Goal: Information Seeking & Learning: Understand process/instructions

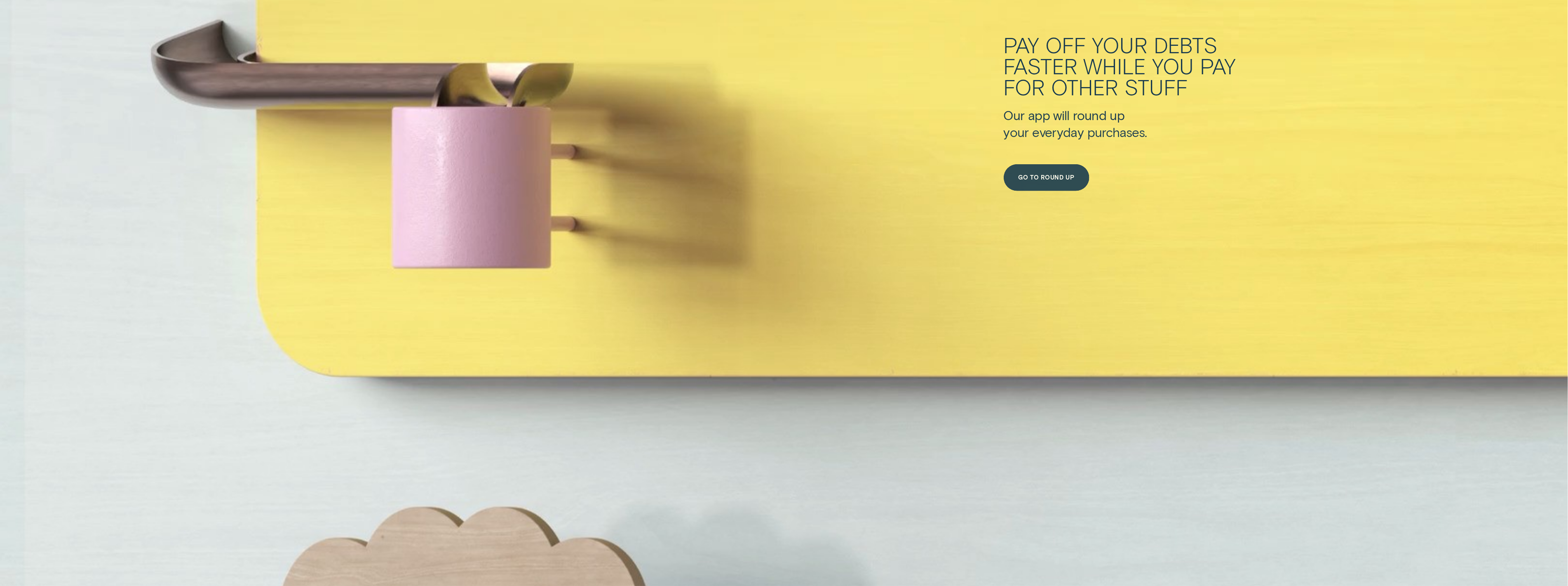
scroll to position [6841, 0]
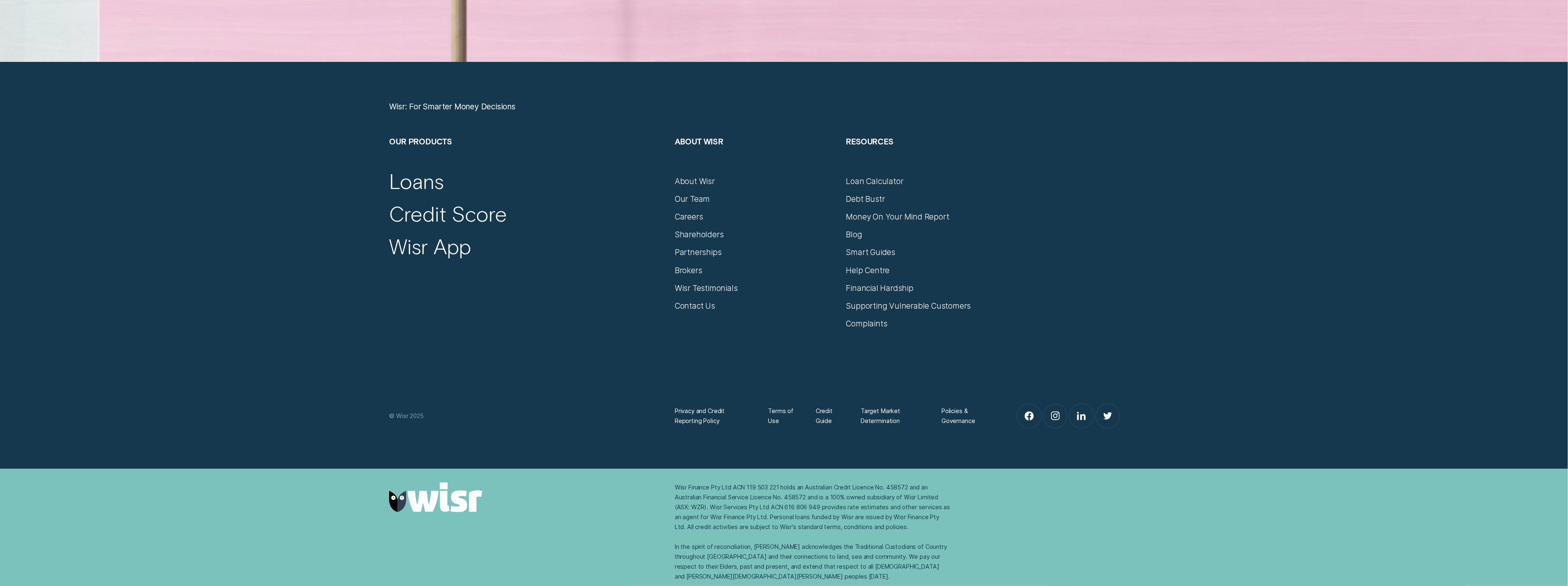
click at [692, 187] on div "Debt Bustr" at bounding box center [926, 194] width 161 height 18
click at [692, 185] on div "Loan Calculator" at bounding box center [875, 181] width 57 height 10
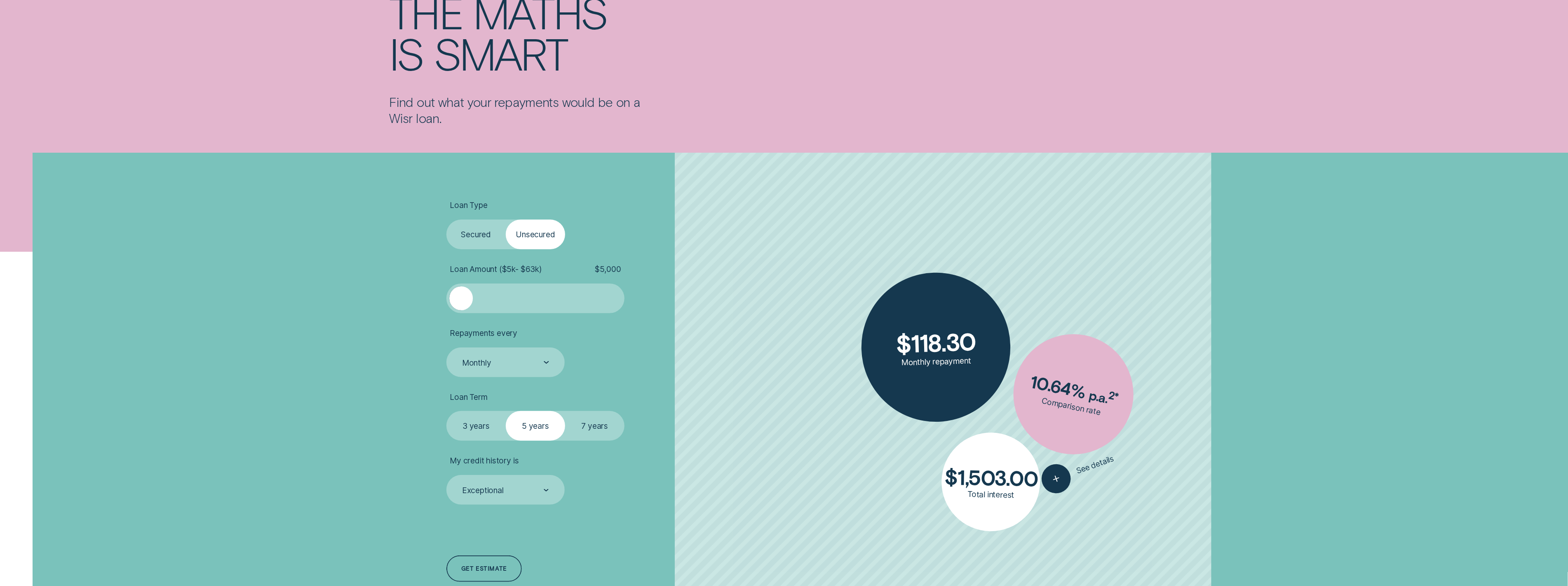
scroll to position [146, 0]
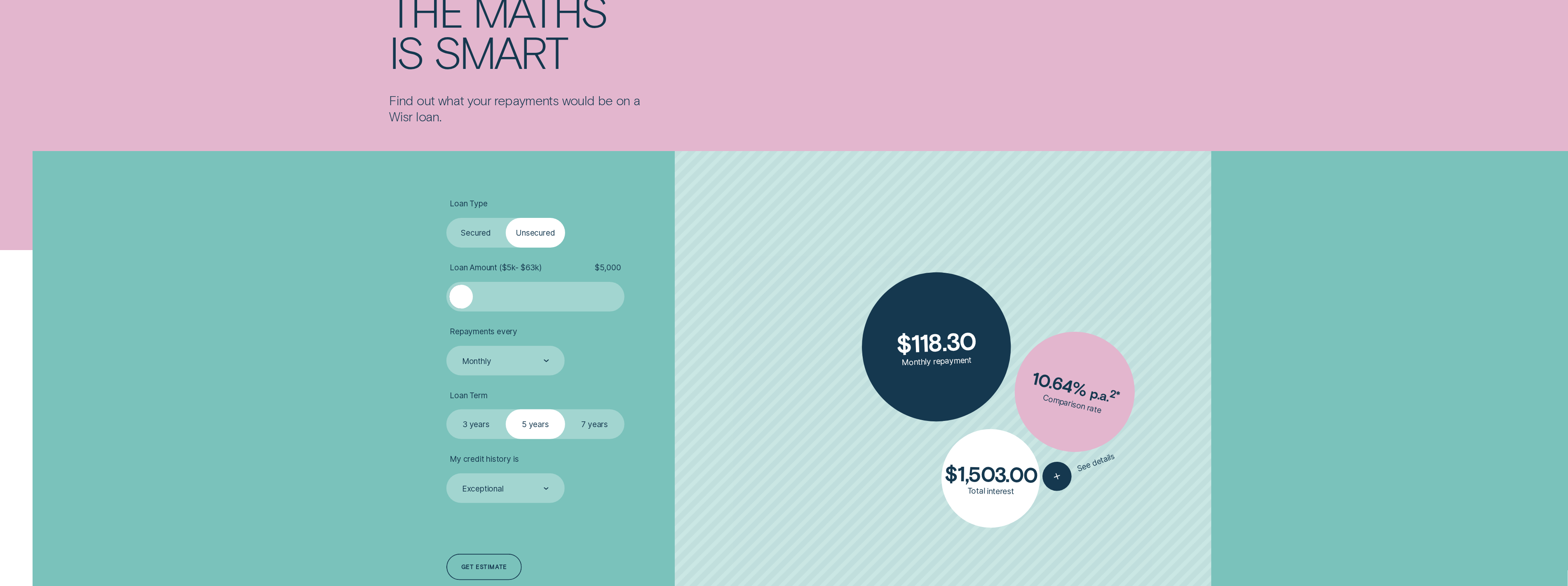
click at [471, 228] on label "Secured" at bounding box center [476, 233] width 60 height 30
click at [446, 218] on input "Secured" at bounding box center [446, 218] width 0 height 0
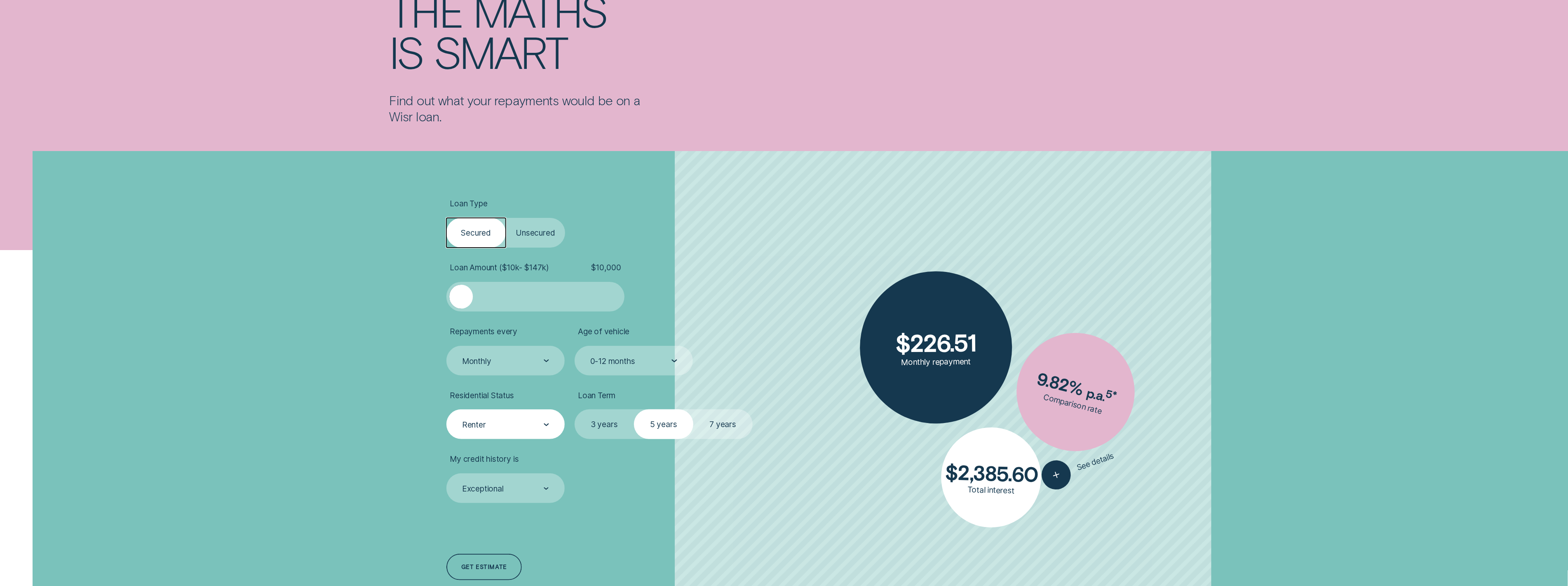
click at [523, 358] on div "Renter" at bounding box center [505, 424] width 118 height 30
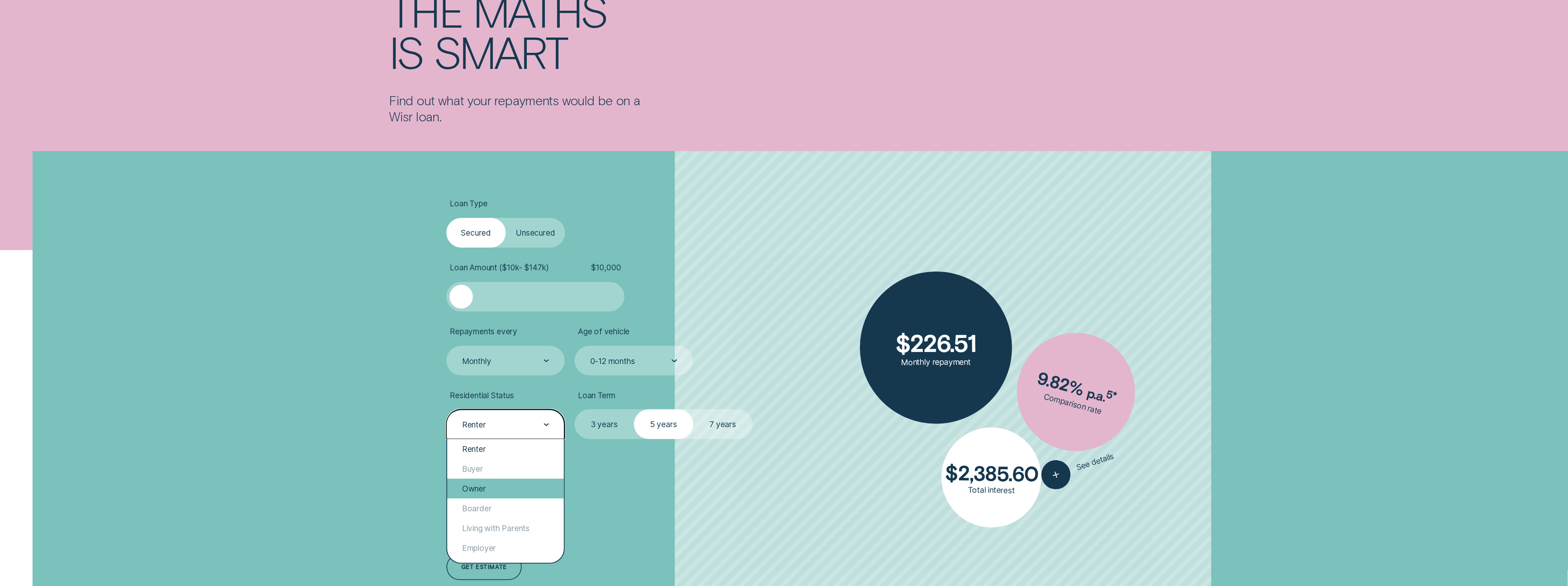
click at [508, 358] on div "Owner" at bounding box center [506, 489] width 117 height 20
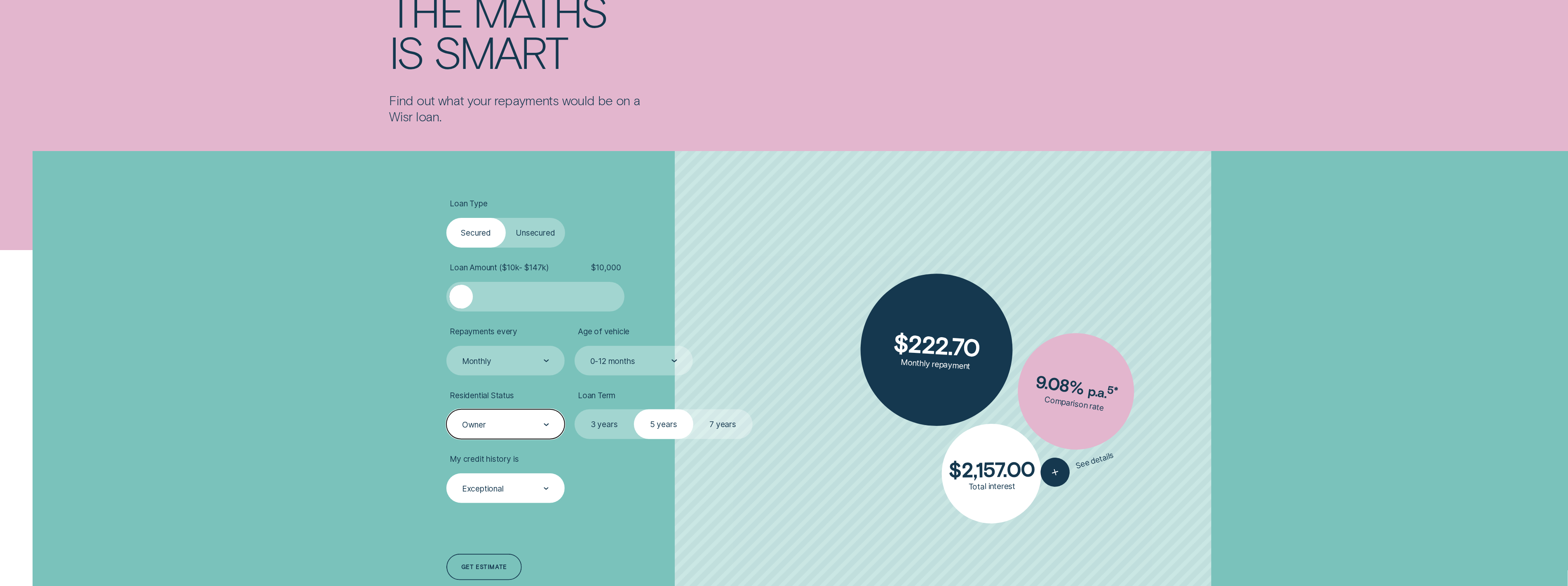
click at [511, 358] on div "Exceptional" at bounding box center [505, 489] width 88 height 11
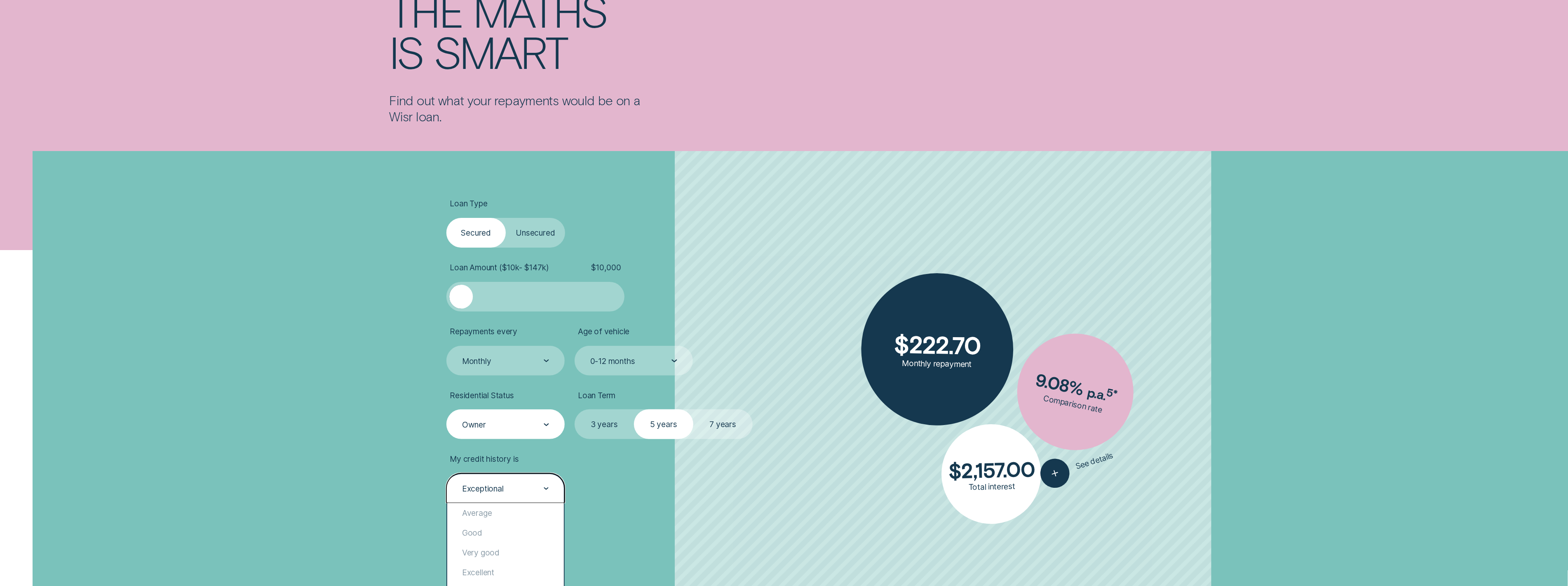
click at [692, 358] on li "My credit history is option Exceptional selected, 5 of 5. 5 results available. …" at bounding box center [584, 478] width 276 height 49
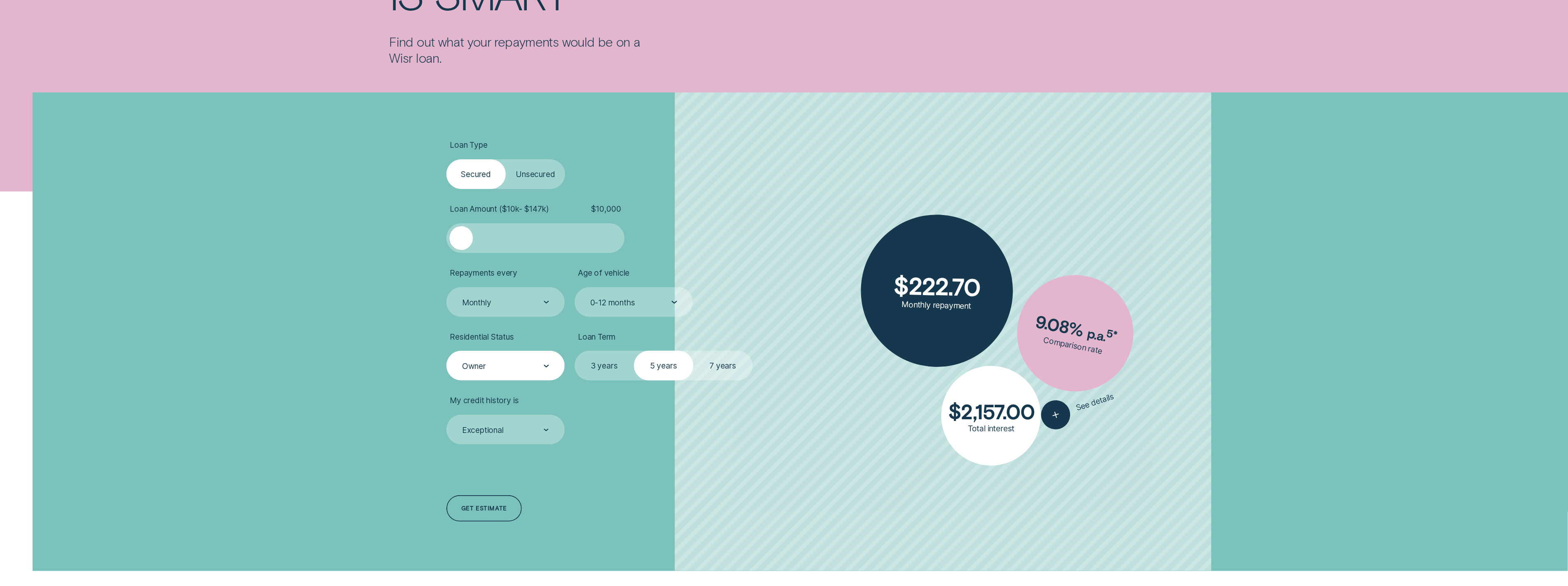
scroll to position [213, 0]
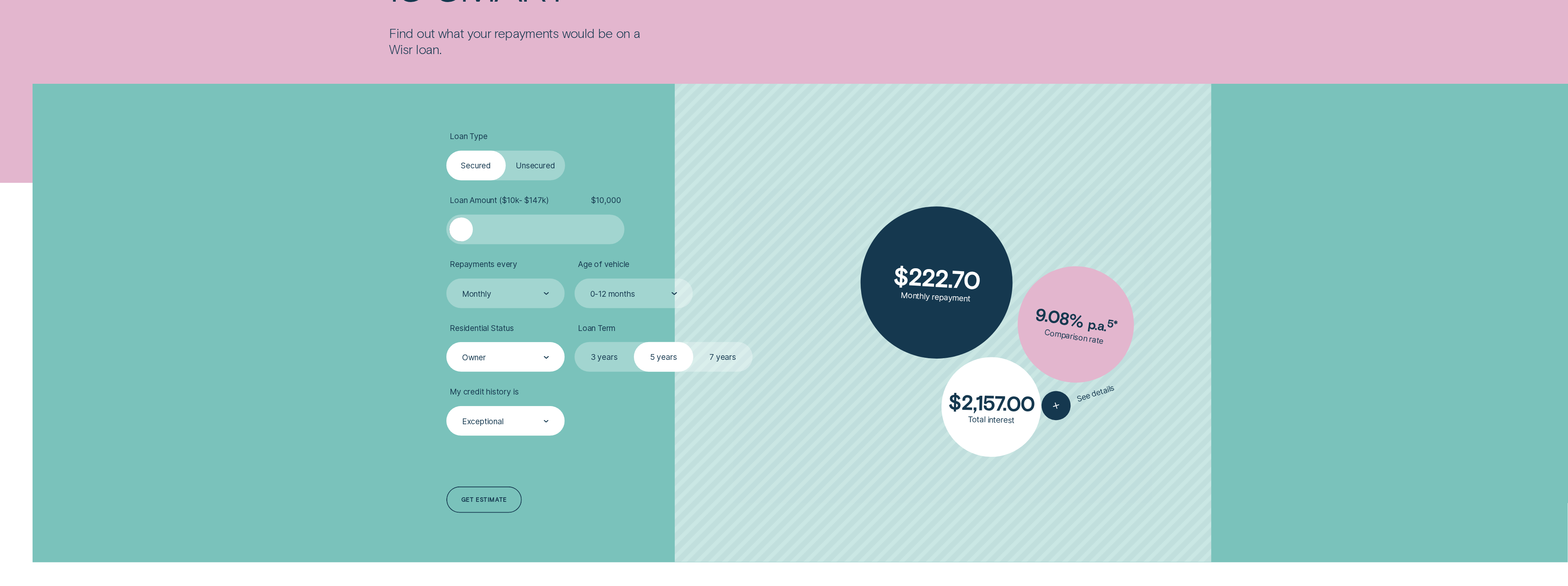
click at [536, 358] on div "Exceptional" at bounding box center [505, 422] width 88 height 11
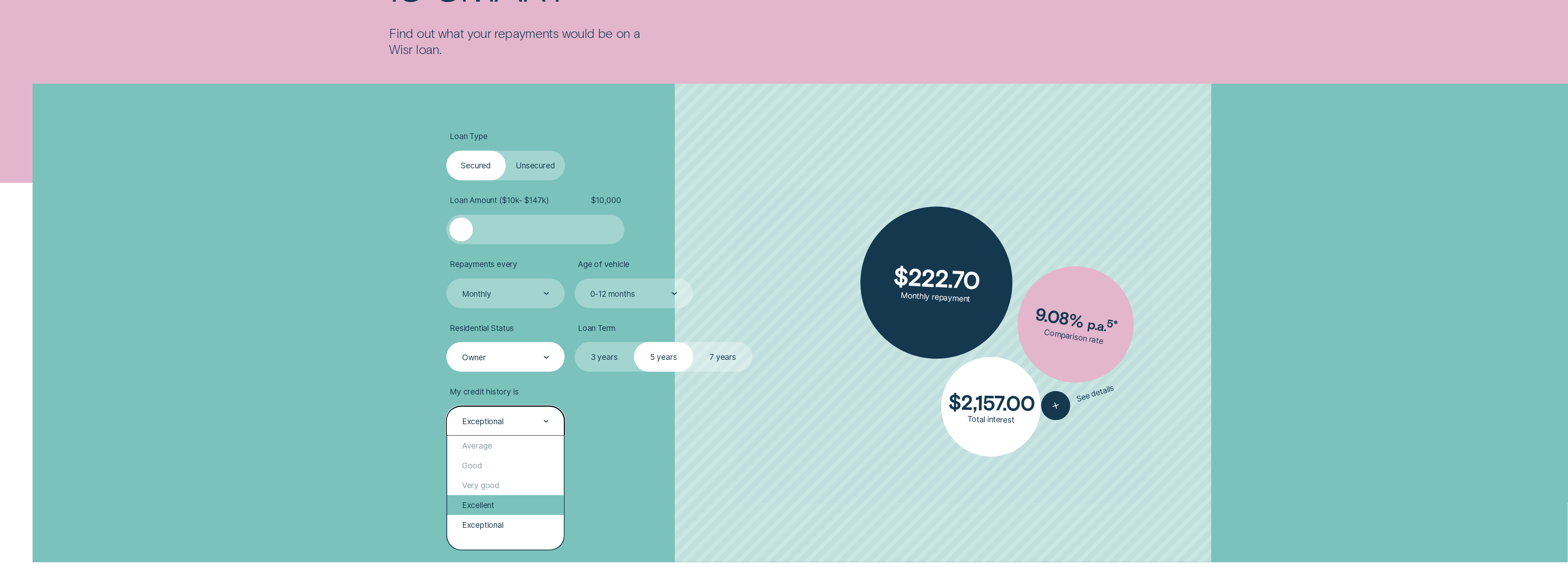
click at [505, 358] on div "Excellent" at bounding box center [506, 505] width 117 height 20
click at [494, 358] on div "Excellent" at bounding box center [478, 421] width 32 height 10
click at [489, 358] on div "Exceptional" at bounding box center [506, 524] width 117 height 20
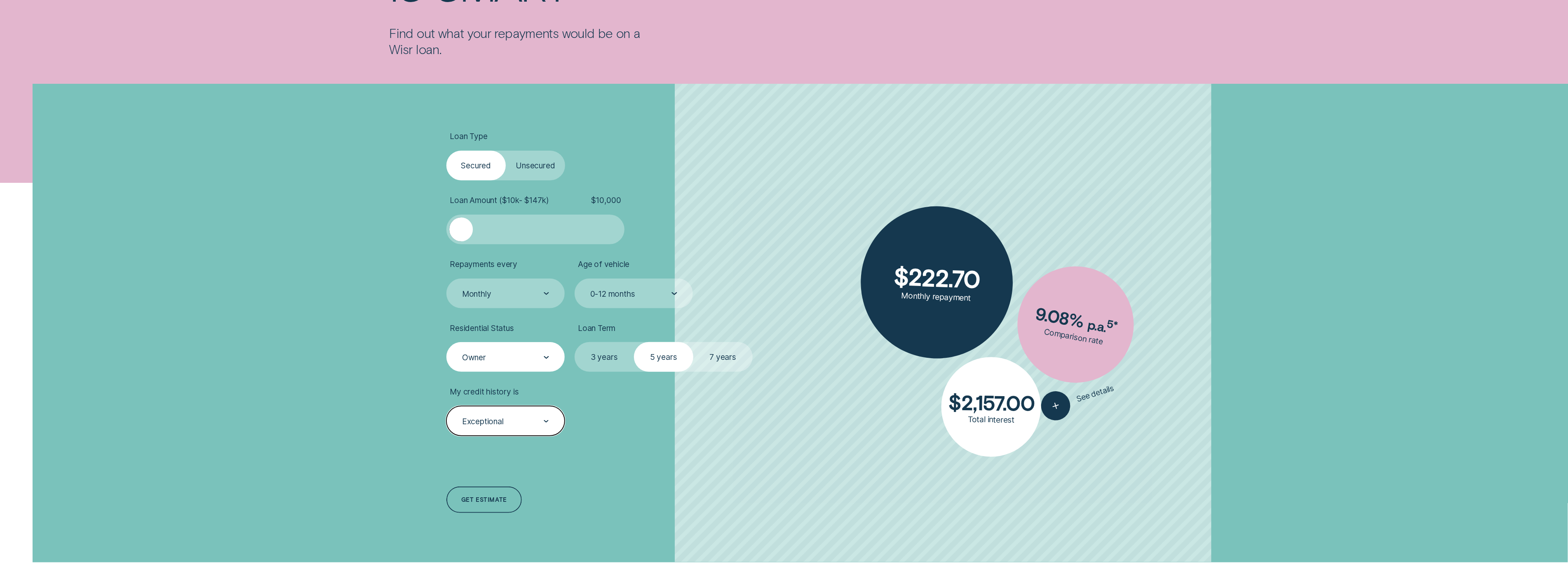
click at [518, 358] on div "Exceptional" at bounding box center [505, 422] width 88 height 11
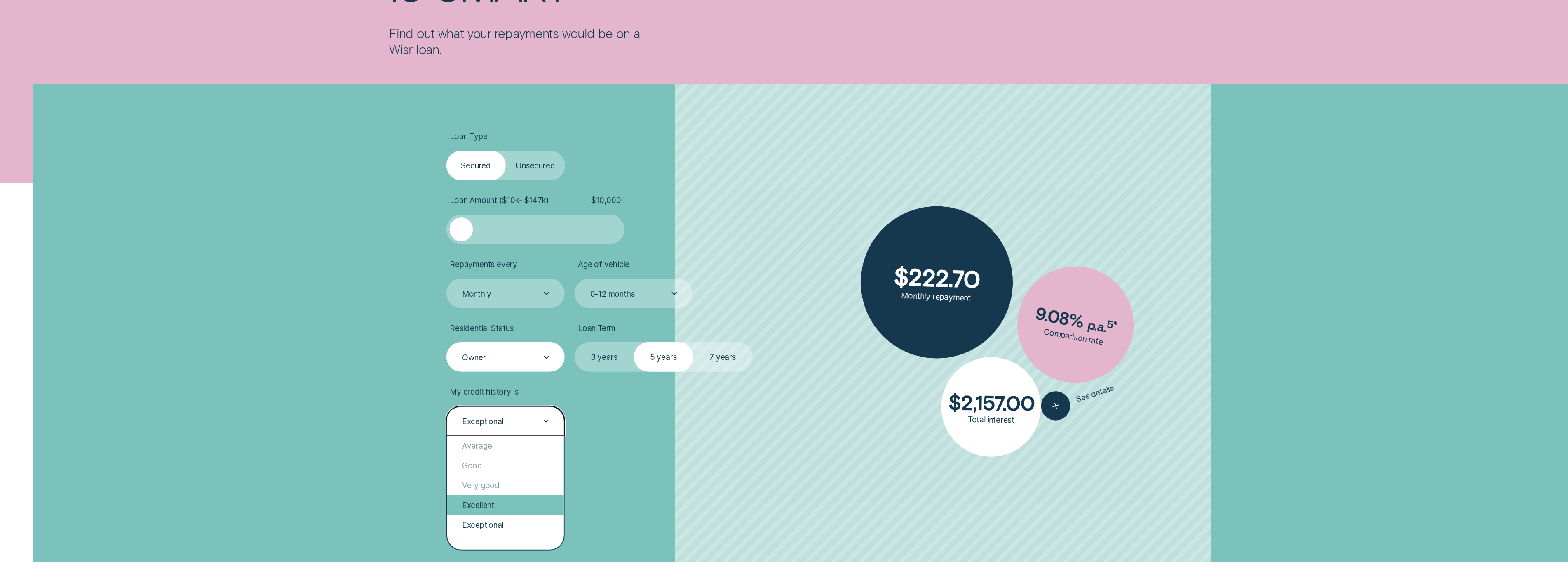
click at [495, 358] on div "Excellent" at bounding box center [506, 505] width 117 height 20
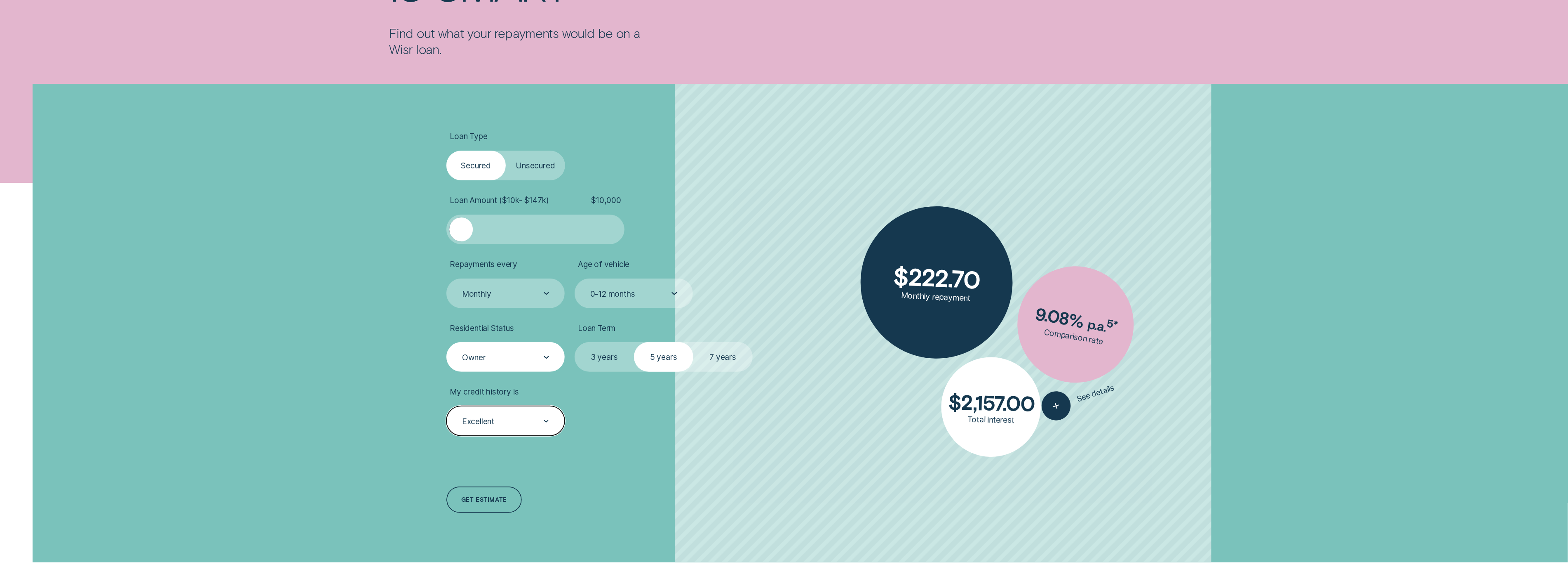
click at [499, 358] on div "Excellent" at bounding box center [505, 420] width 118 height 30
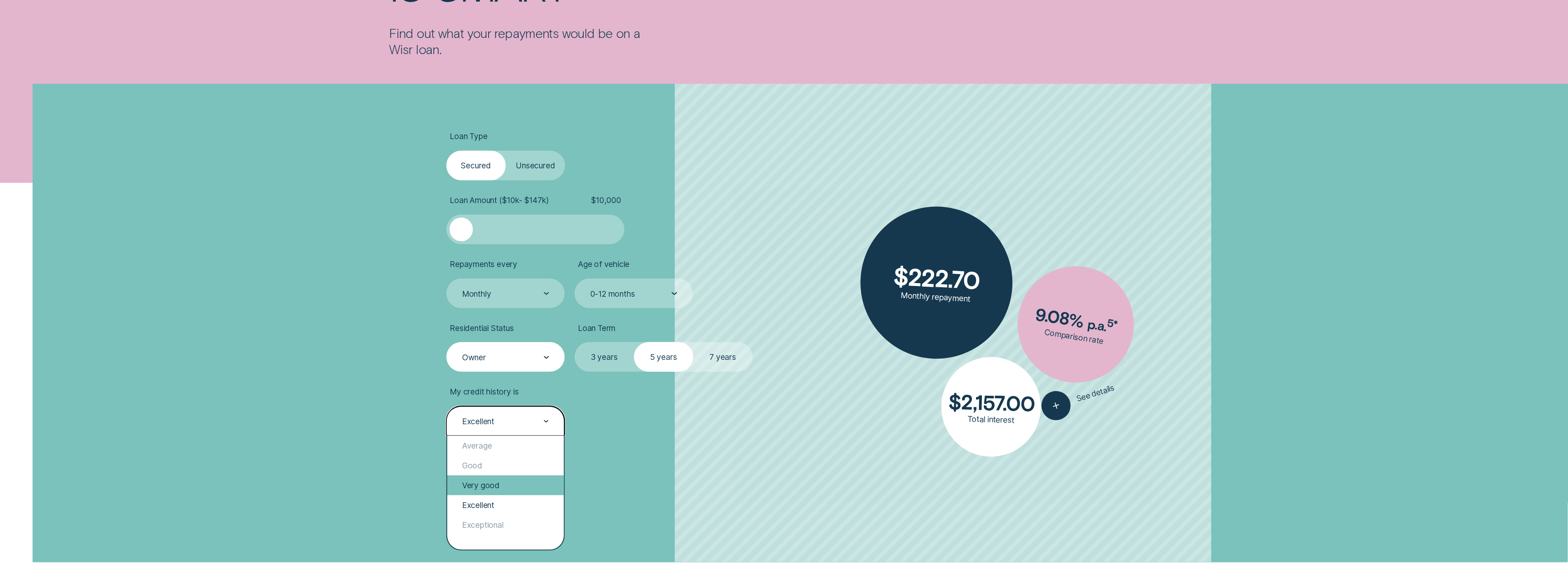
click at [496, 358] on div "Very good" at bounding box center [506, 485] width 117 height 20
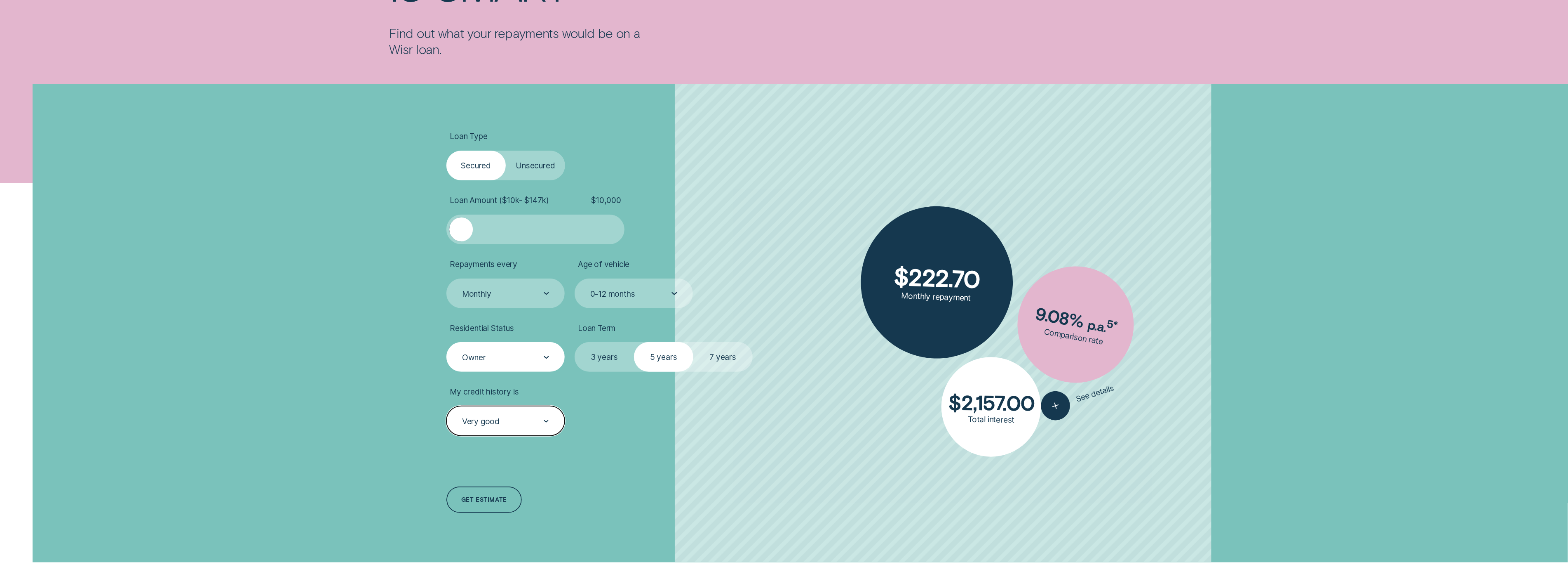
click at [505, 358] on div "Very good" at bounding box center [505, 422] width 88 height 11
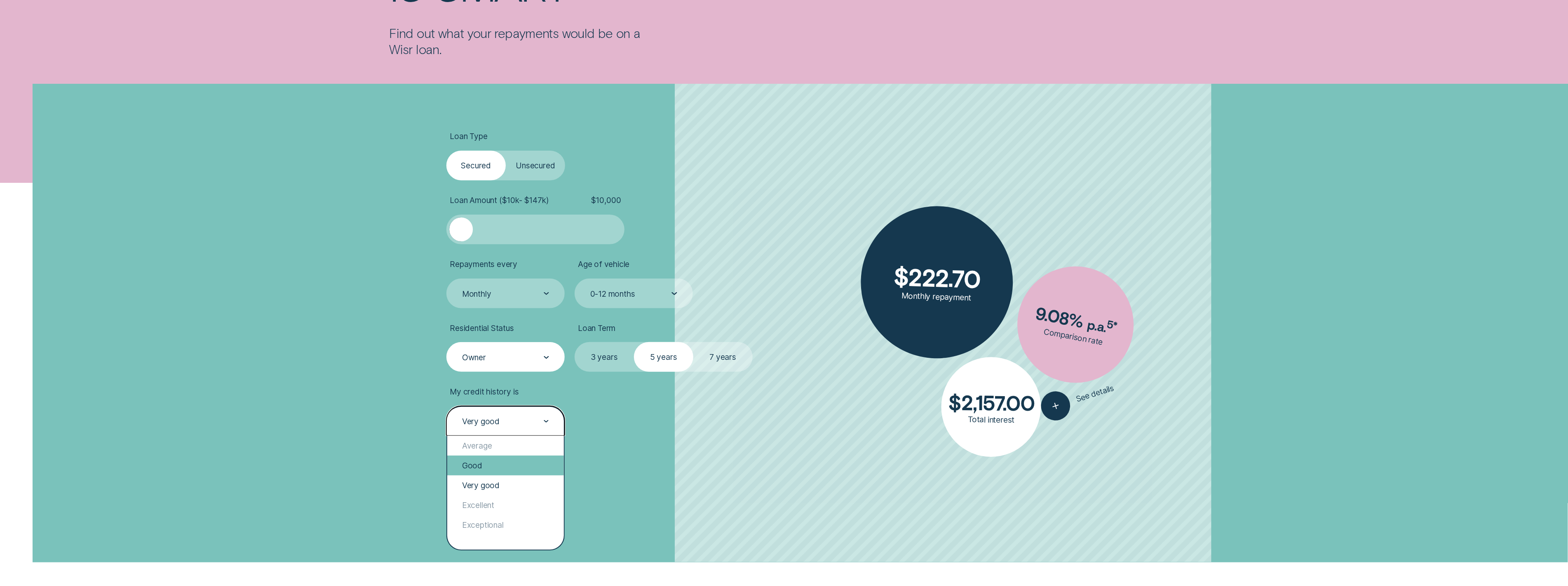
click at [497, 358] on div "Good" at bounding box center [506, 465] width 117 height 20
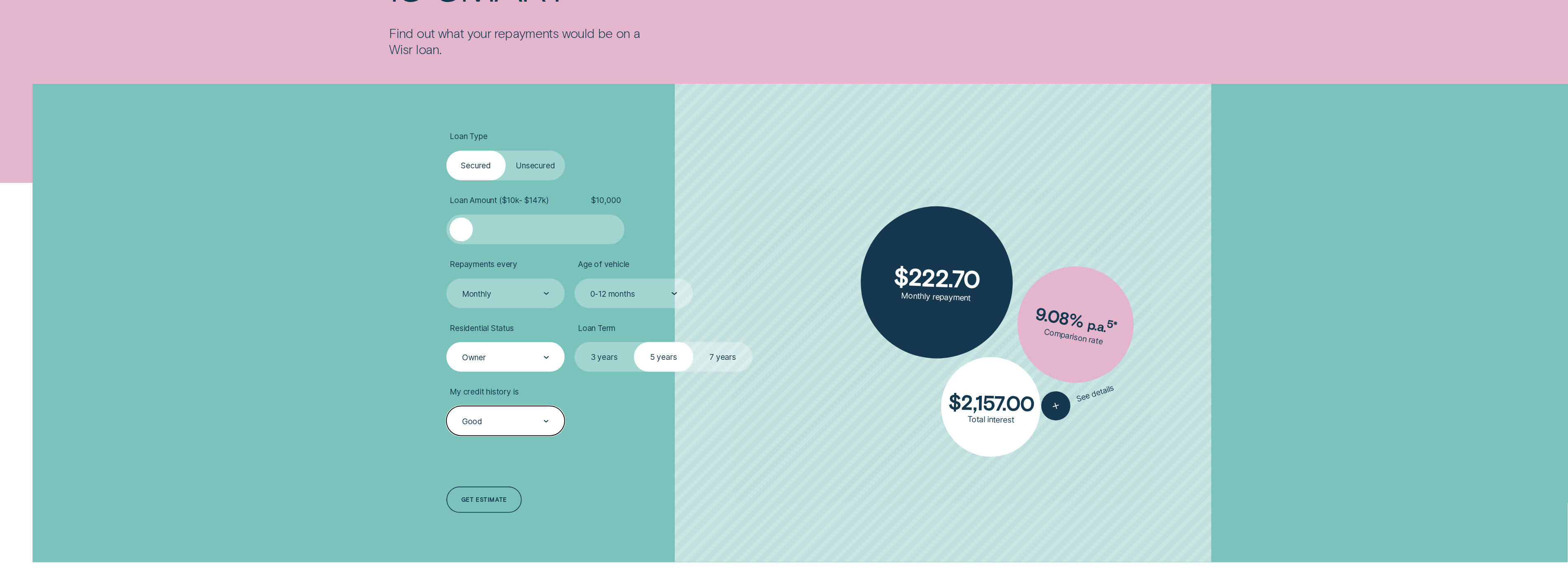
click at [576, 358] on div "Loan Type Select Loan Type Secured Unsecured Loan Amount ( $10k - $147k ) $ 10,…" at bounding box center [584, 323] width 285 height 479
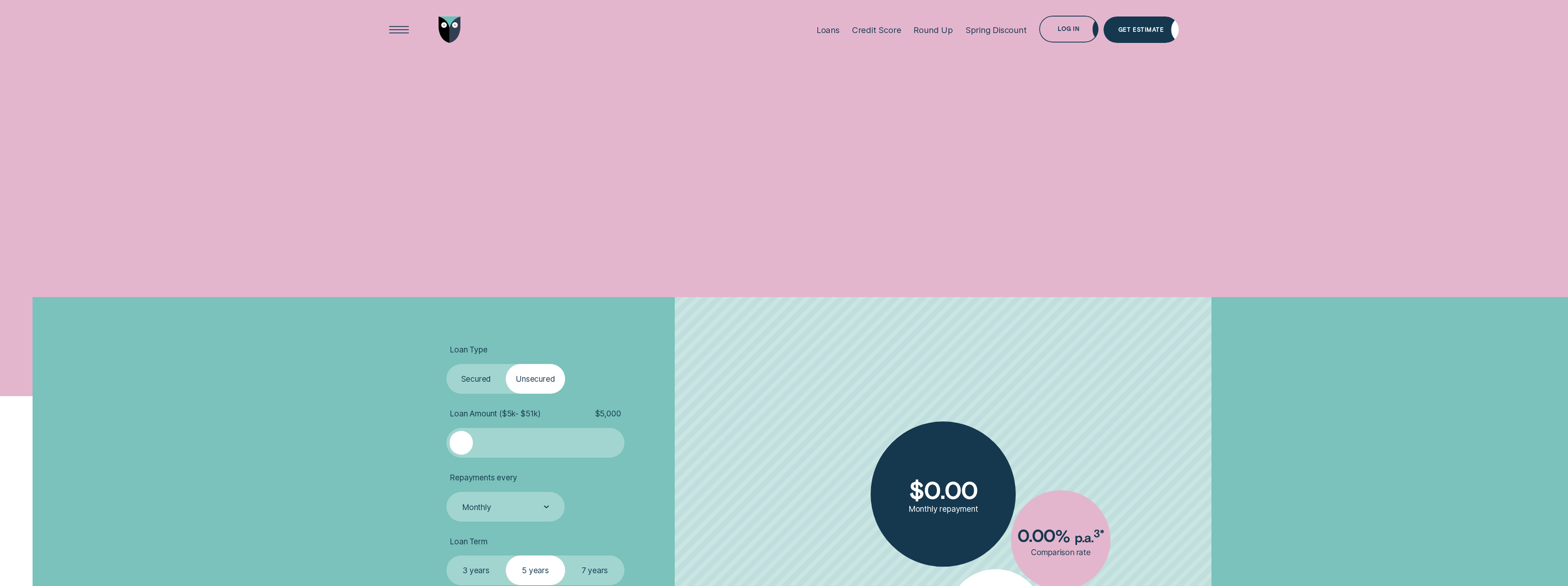
scroll to position [213, 0]
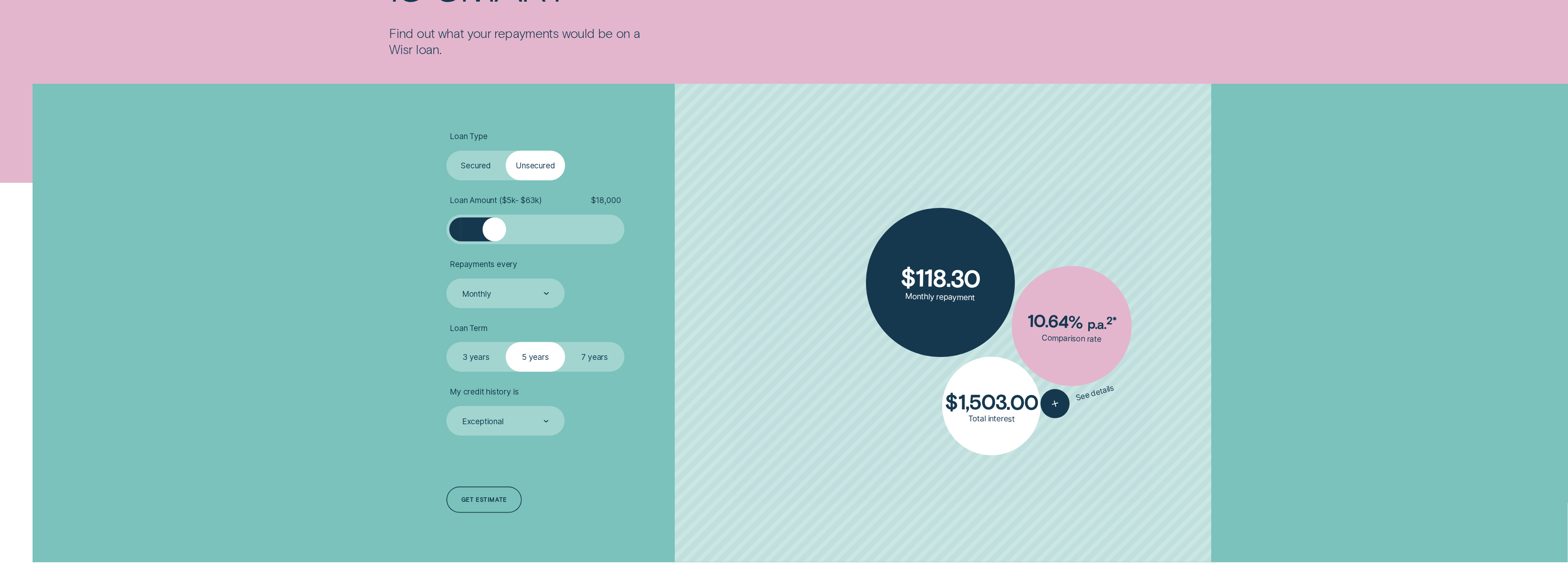
click at [495, 228] on div at bounding box center [536, 229] width 149 height 24
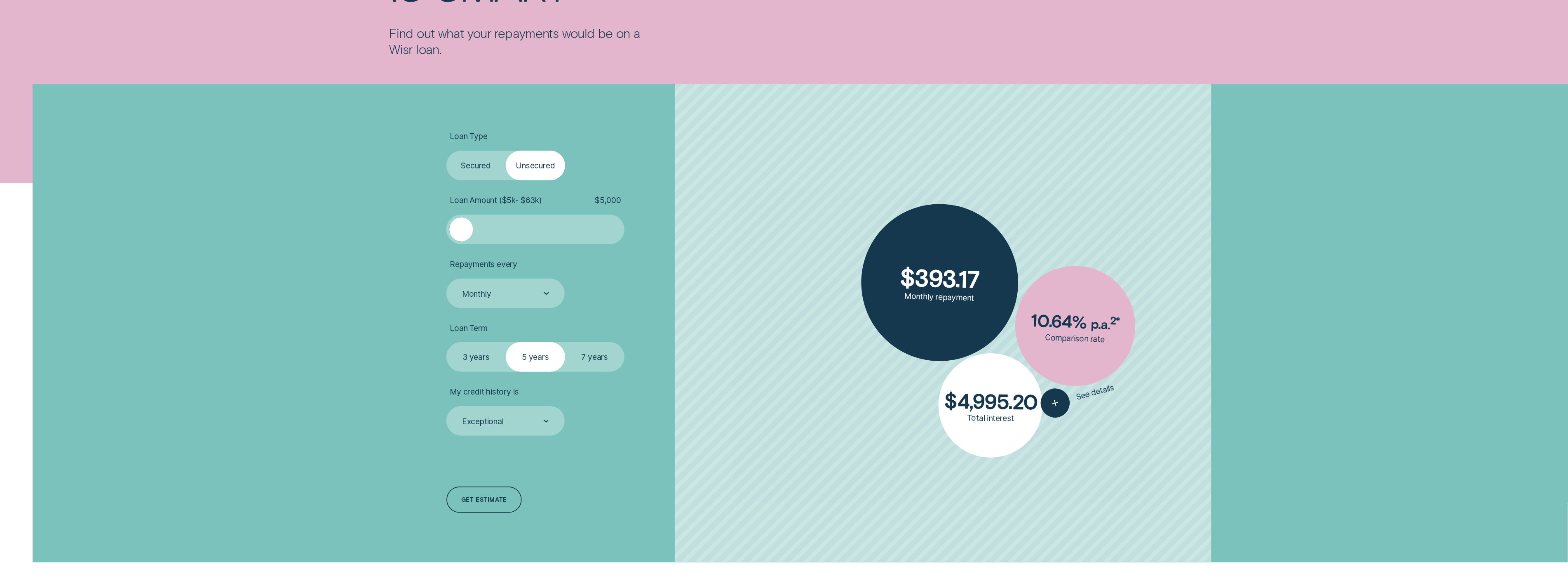
drag, startPoint x: 495, startPoint y: 228, endPoint x: 422, endPoint y: 228, distance: 73.0
click at [422, 228] on div "Loan Type Select Loan Type Secured Unsecured Loan Amount ( $5k - $63k ) $ 5,000…" at bounding box center [783, 323] width 799 height 479
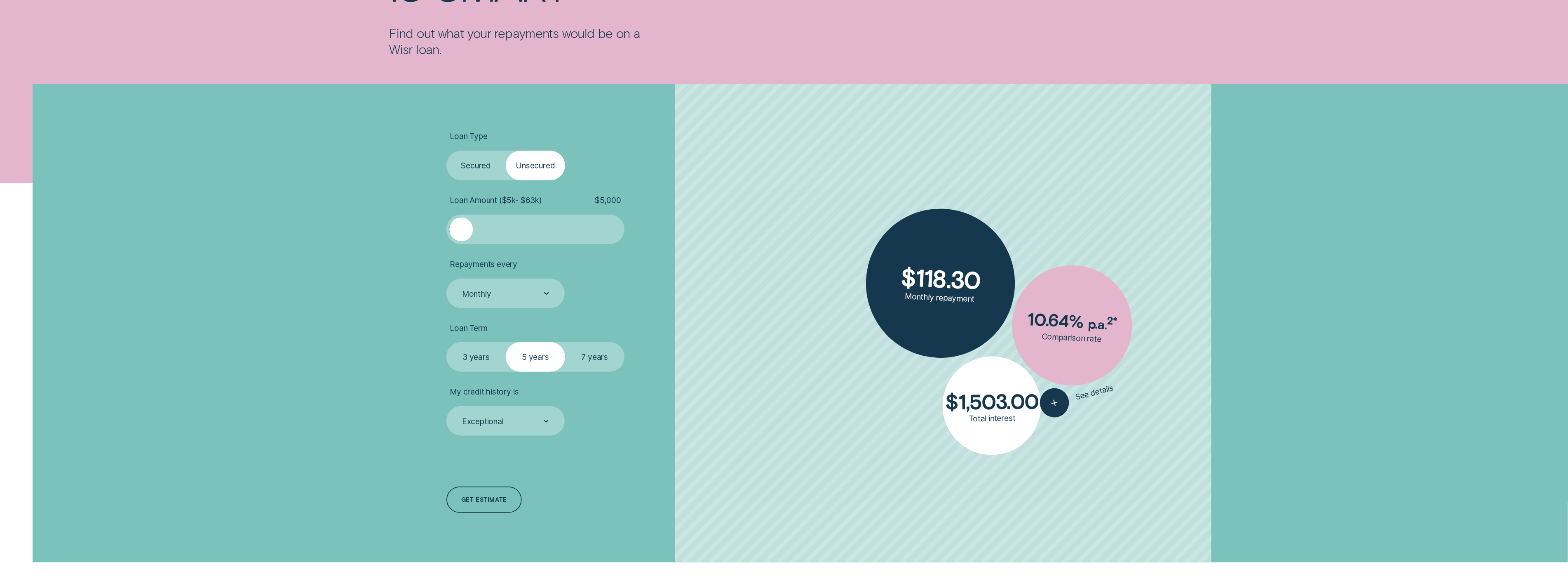
click at [492, 169] on label "Secured" at bounding box center [476, 165] width 60 height 30
click at [446, 150] on input "Secured" at bounding box center [446, 150] width 0 height 0
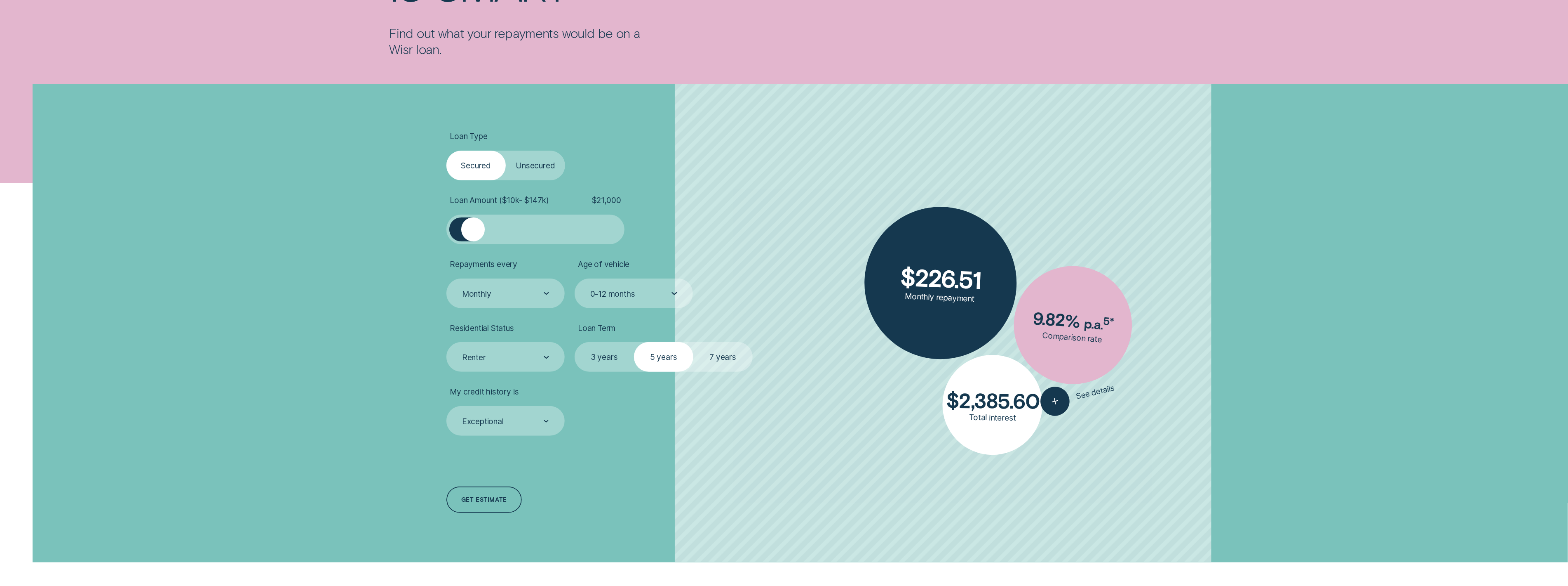
click at [473, 230] on div at bounding box center [473, 229] width 24 height 24
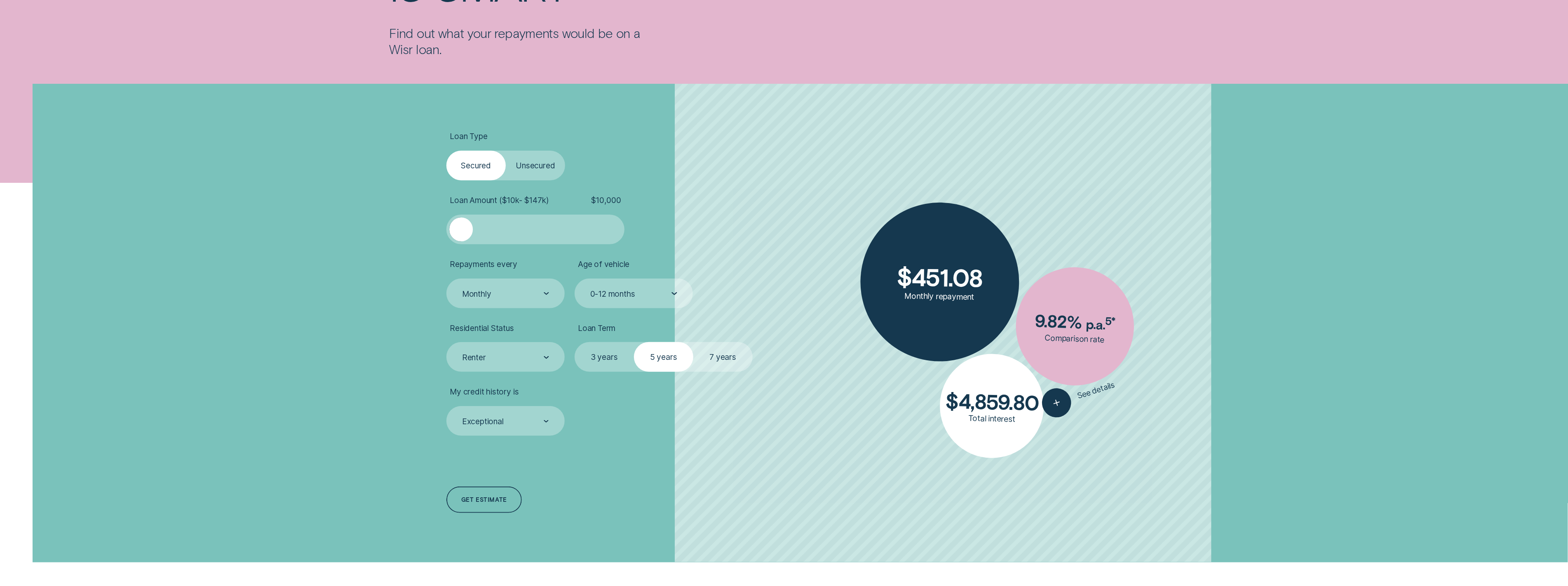
drag, startPoint x: 473, startPoint y: 230, endPoint x: 433, endPoint y: 228, distance: 40.0
click at [433, 228] on div "Loan Type Select Loan Type Secured Unsecured Loan Amount ( $10k - $147k ) $ 10,…" at bounding box center [783, 323] width 799 height 479
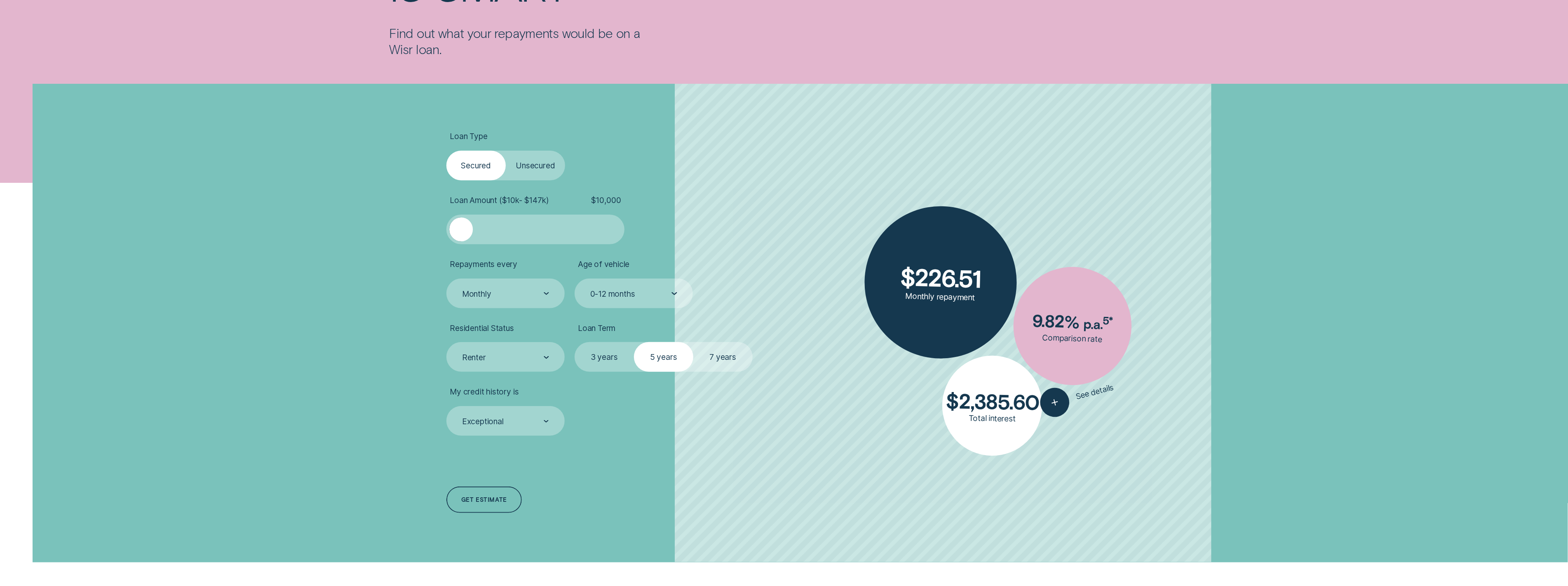
click at [715, 356] on label "7 years" at bounding box center [723, 356] width 60 height 30
click at [693, 342] on input "7 years" at bounding box center [693, 342] width 0 height 0
click at [620, 360] on label "3 years" at bounding box center [604, 356] width 60 height 30
click at [575, 342] on input "3 years" at bounding box center [575, 342] width 0 height 0
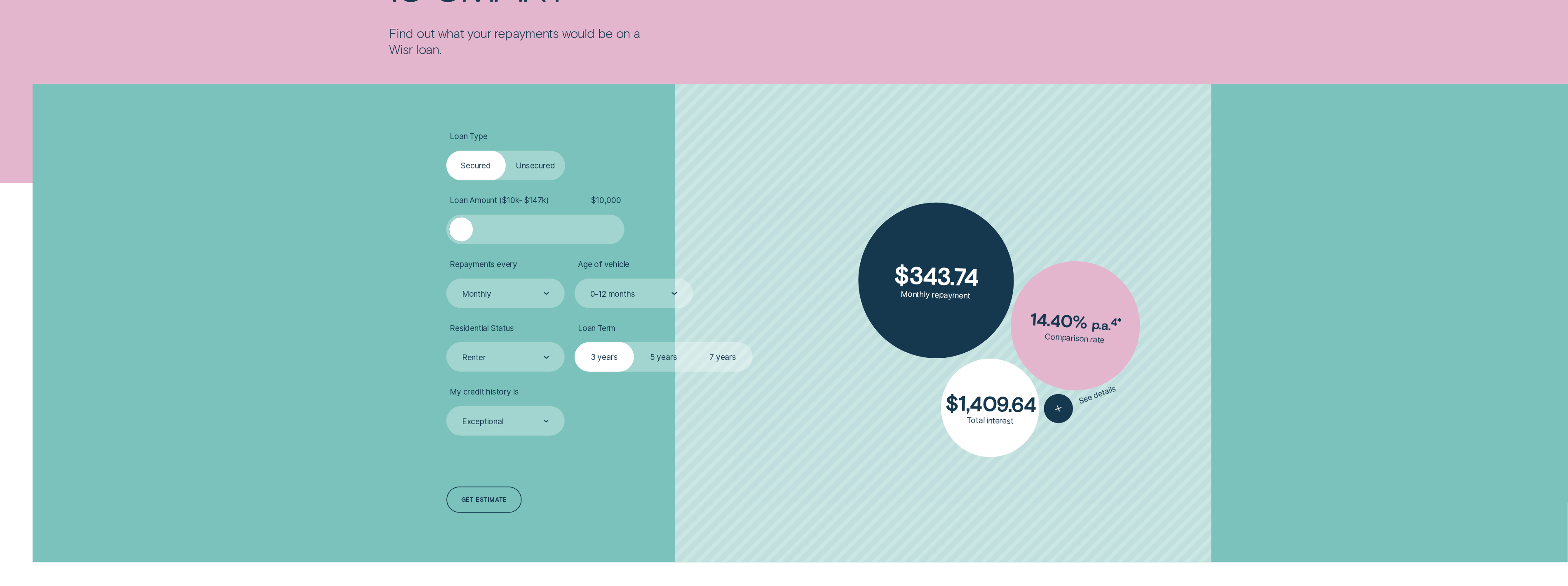
click at [657, 360] on label "5 years" at bounding box center [664, 356] width 60 height 30
click at [634, 342] on input "5 years" at bounding box center [634, 342] width 0 height 0
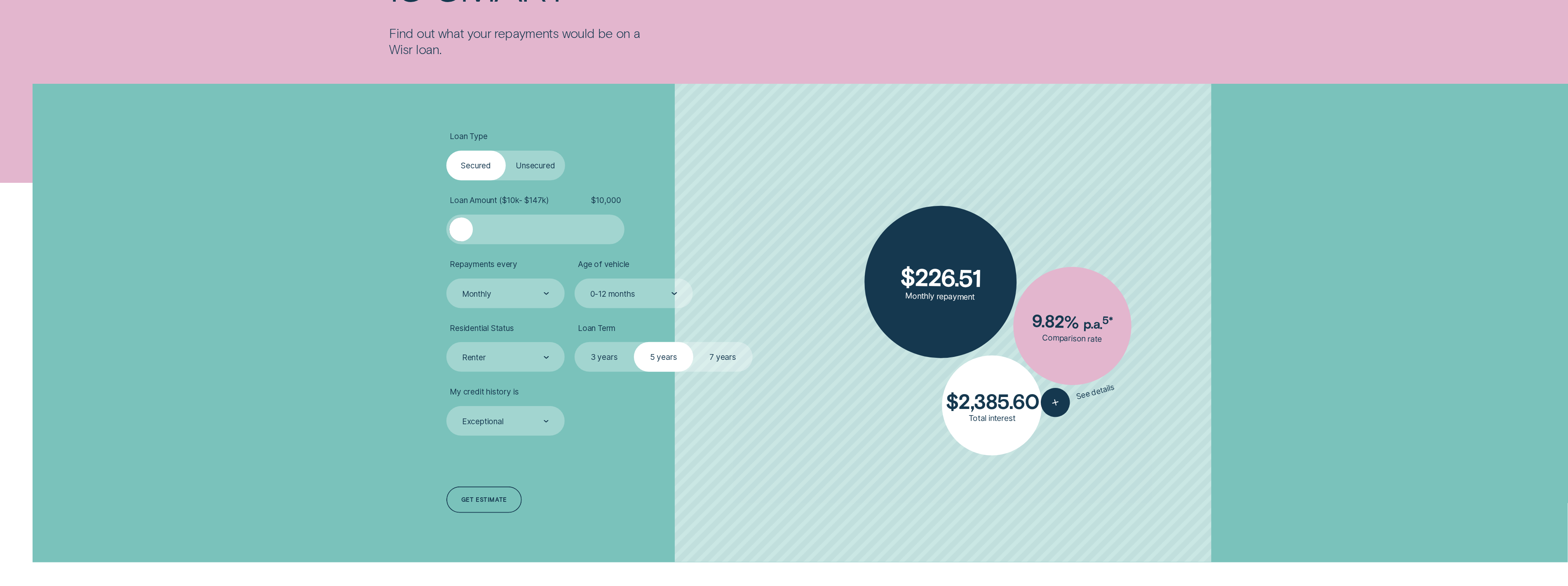
click at [712, 364] on label "7 years" at bounding box center [723, 356] width 60 height 30
click at [693, 342] on input "7 years" at bounding box center [693, 342] width 0 height 0
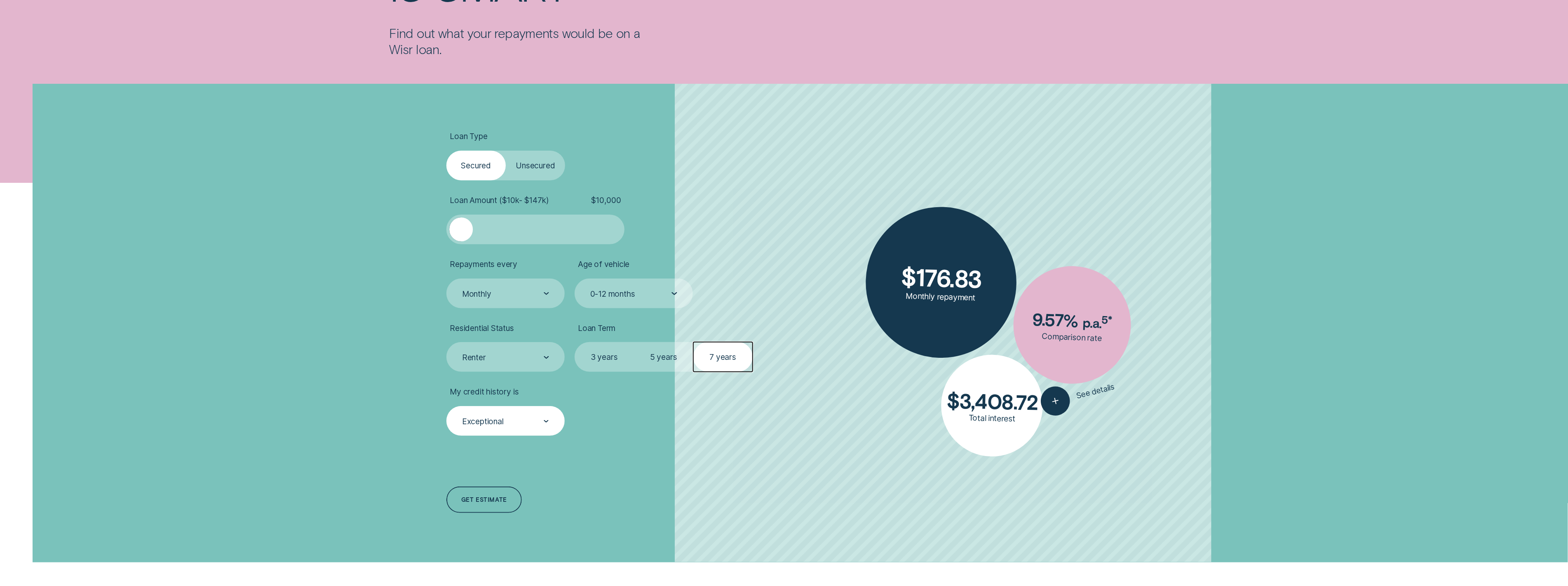
click at [500, 409] on div "Exceptional" at bounding box center [505, 420] width 118 height 30
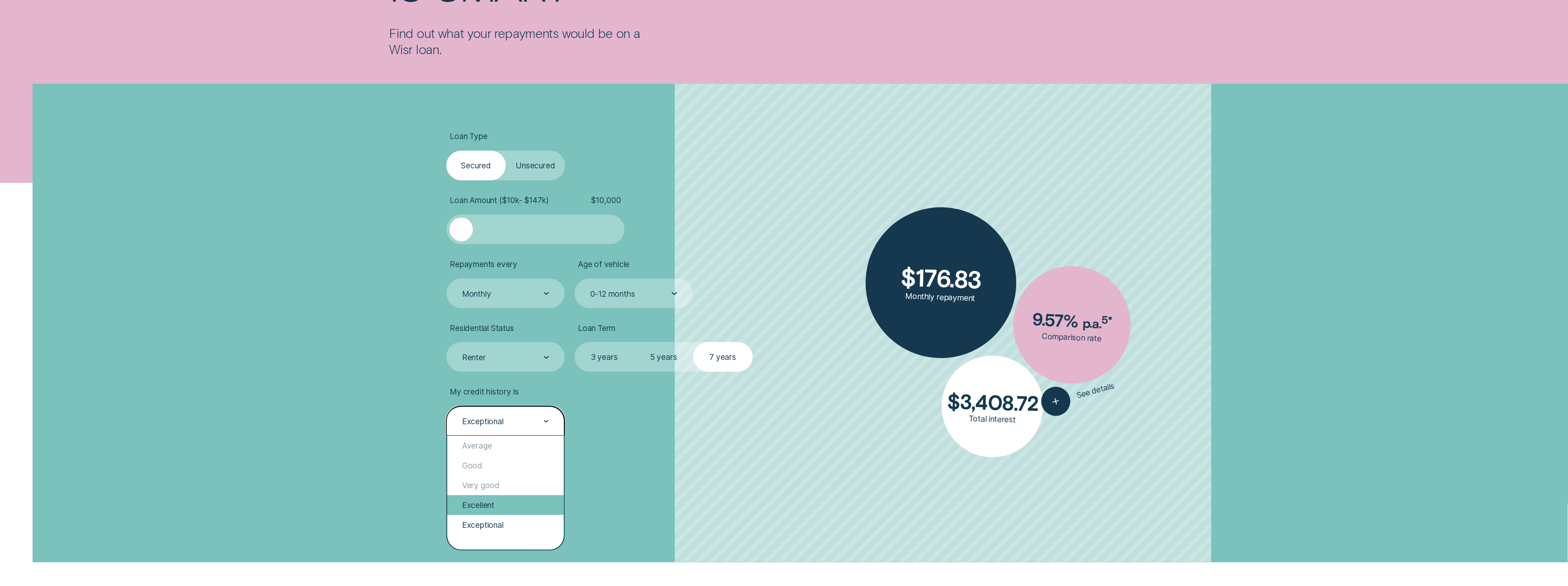
click at [491, 507] on div "Excellent" at bounding box center [506, 505] width 117 height 20
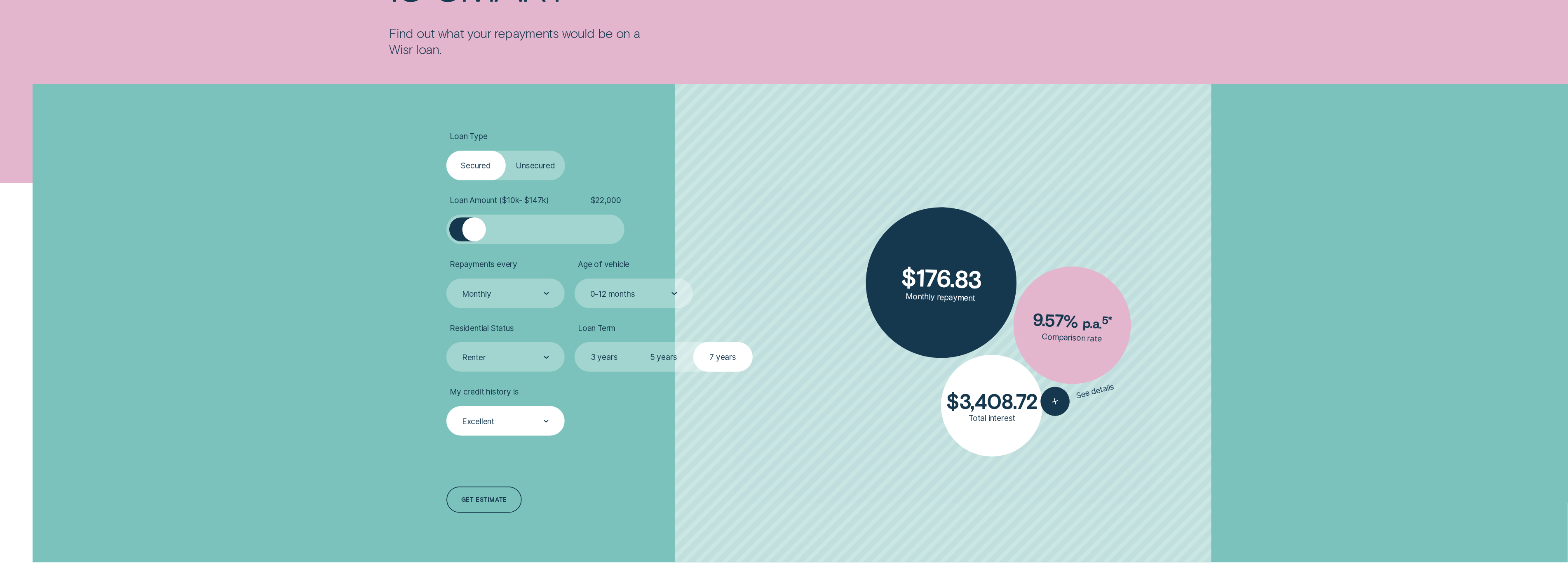
drag, startPoint x: 466, startPoint y: 228, endPoint x: 474, endPoint y: 228, distance: 8.0
click at [474, 228] on div at bounding box center [474, 229] width 24 height 24
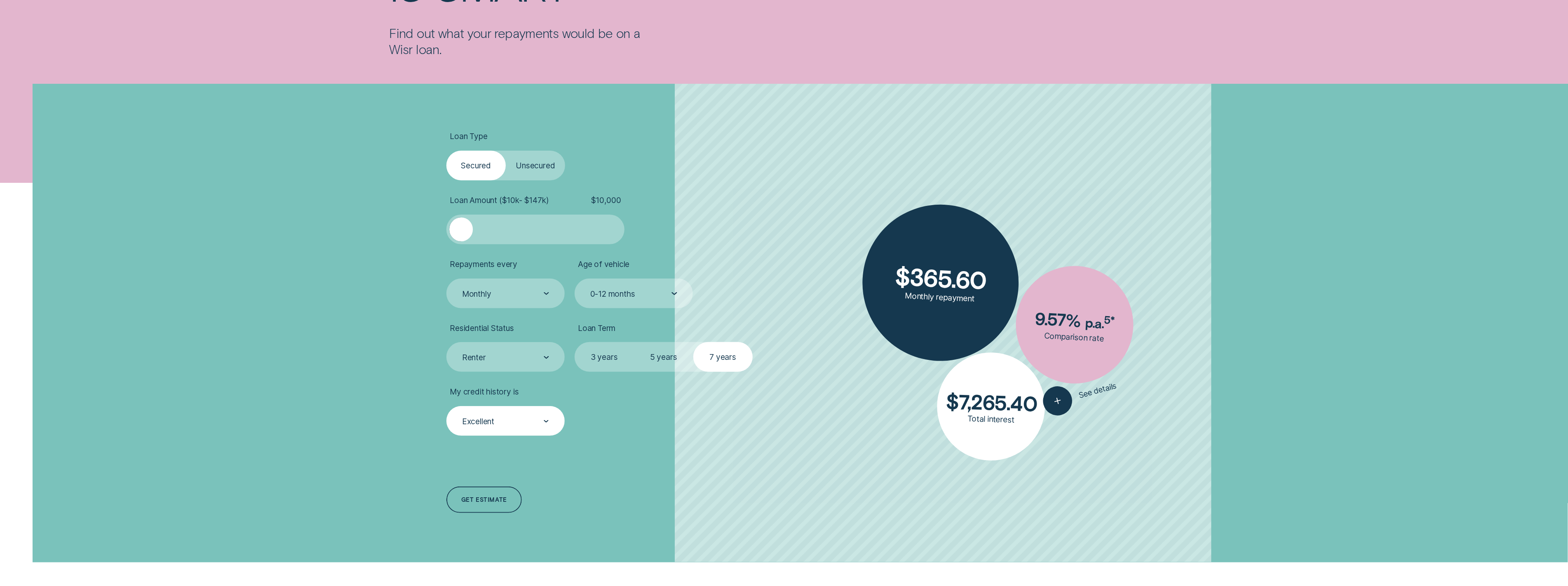
drag, startPoint x: 474, startPoint y: 228, endPoint x: 440, endPoint y: 228, distance: 34.0
click at [440, 228] on div "Loan Type Select Loan Type Secured Unsecured Loan Amount ( $10k - $147k ) $ 10,…" at bounding box center [783, 323] width 799 height 479
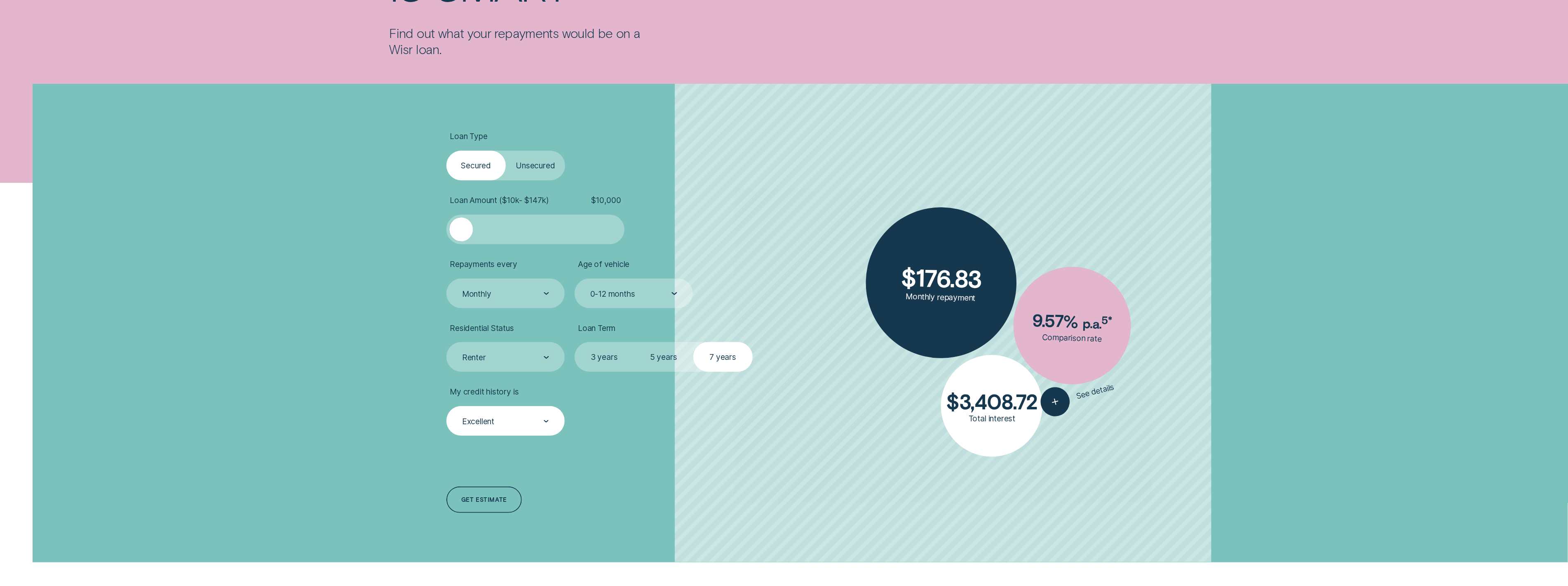
click at [664, 362] on label "5 years" at bounding box center [664, 356] width 60 height 30
click at [634, 342] on input "5 years" at bounding box center [634, 342] width 0 height 0
click at [623, 360] on label "3 years" at bounding box center [604, 356] width 60 height 30
click at [575, 342] on input "3 years" at bounding box center [575, 342] width 0 height 0
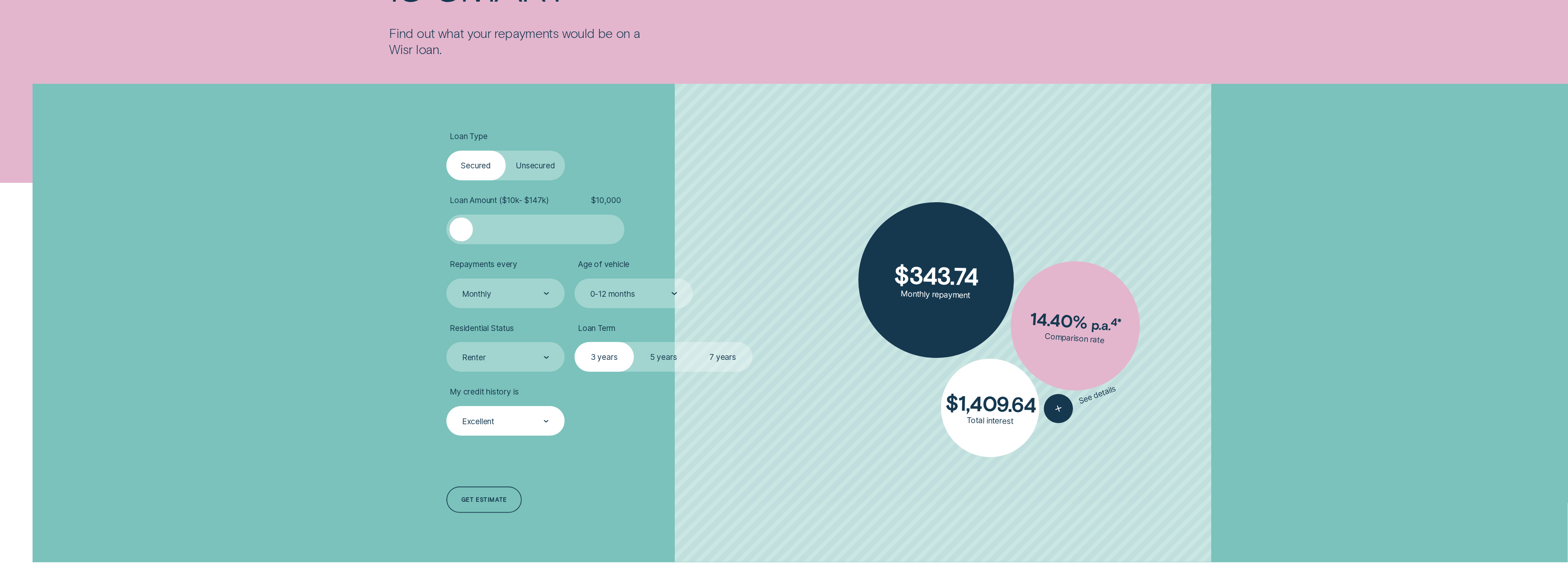
click at [721, 363] on label "7 years" at bounding box center [723, 356] width 60 height 30
click at [693, 342] on input "7 years" at bounding box center [693, 342] width 0 height 0
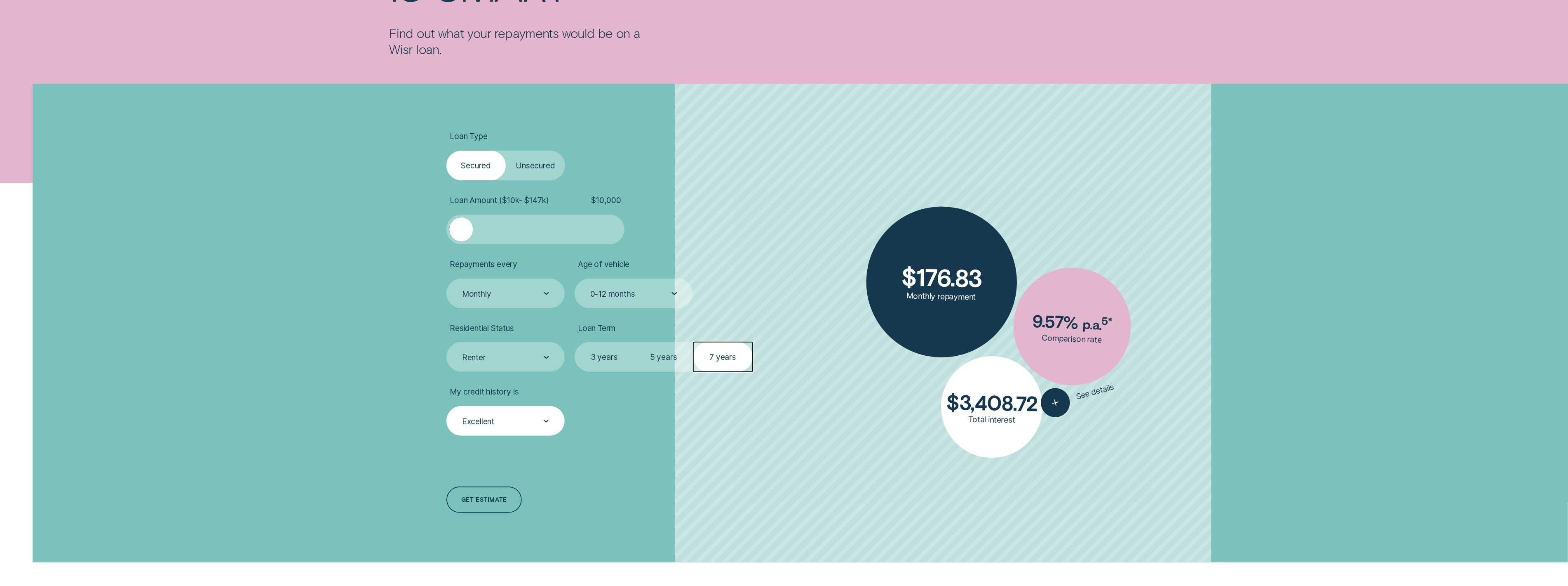
click at [520, 417] on div "Excellent" at bounding box center [505, 422] width 88 height 11
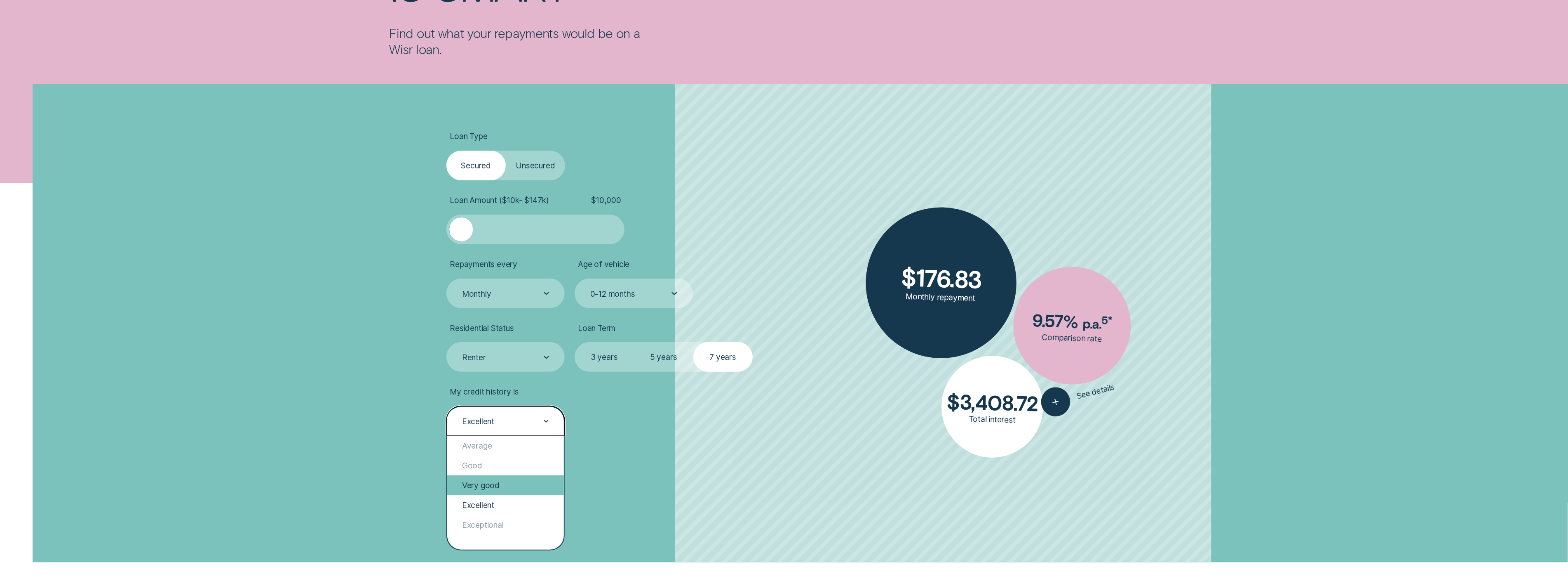
click at [497, 482] on div "Very good" at bounding box center [506, 485] width 117 height 20
click at [517, 434] on div "Very good" at bounding box center [505, 420] width 118 height 30
click at [508, 526] on div "Exceptional" at bounding box center [506, 524] width 117 height 20
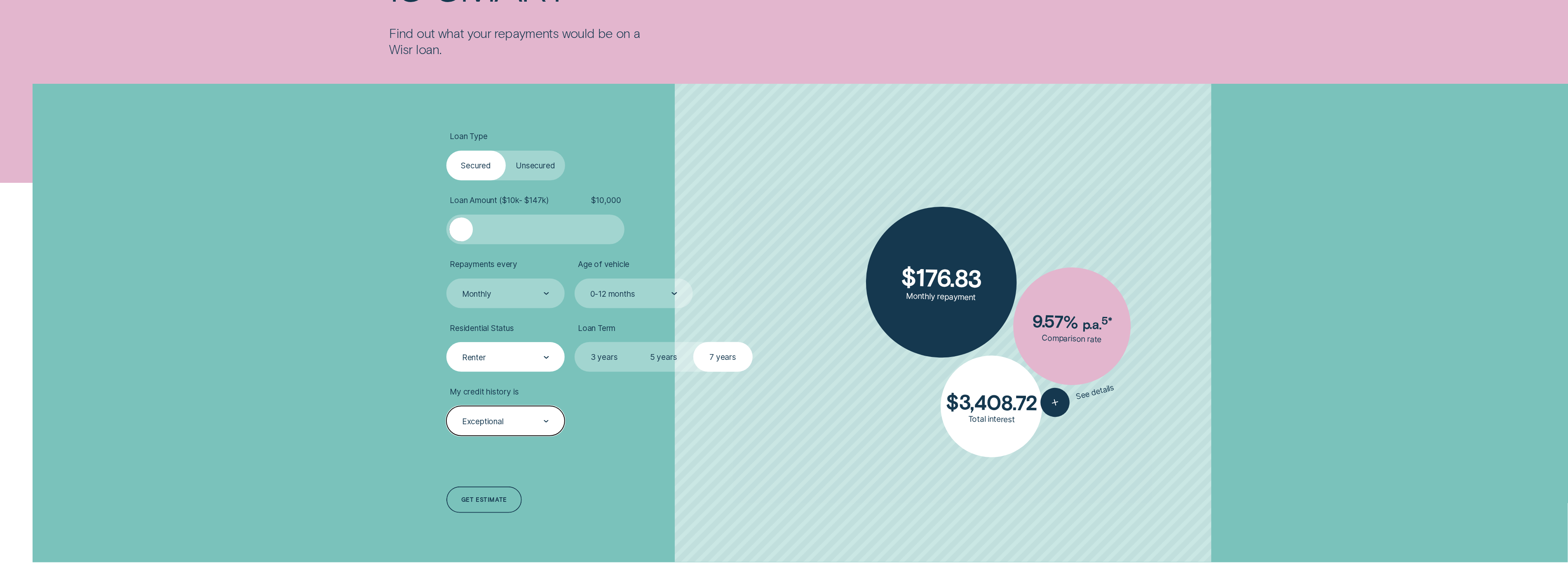
click at [512, 357] on div "Renter" at bounding box center [505, 358] width 88 height 11
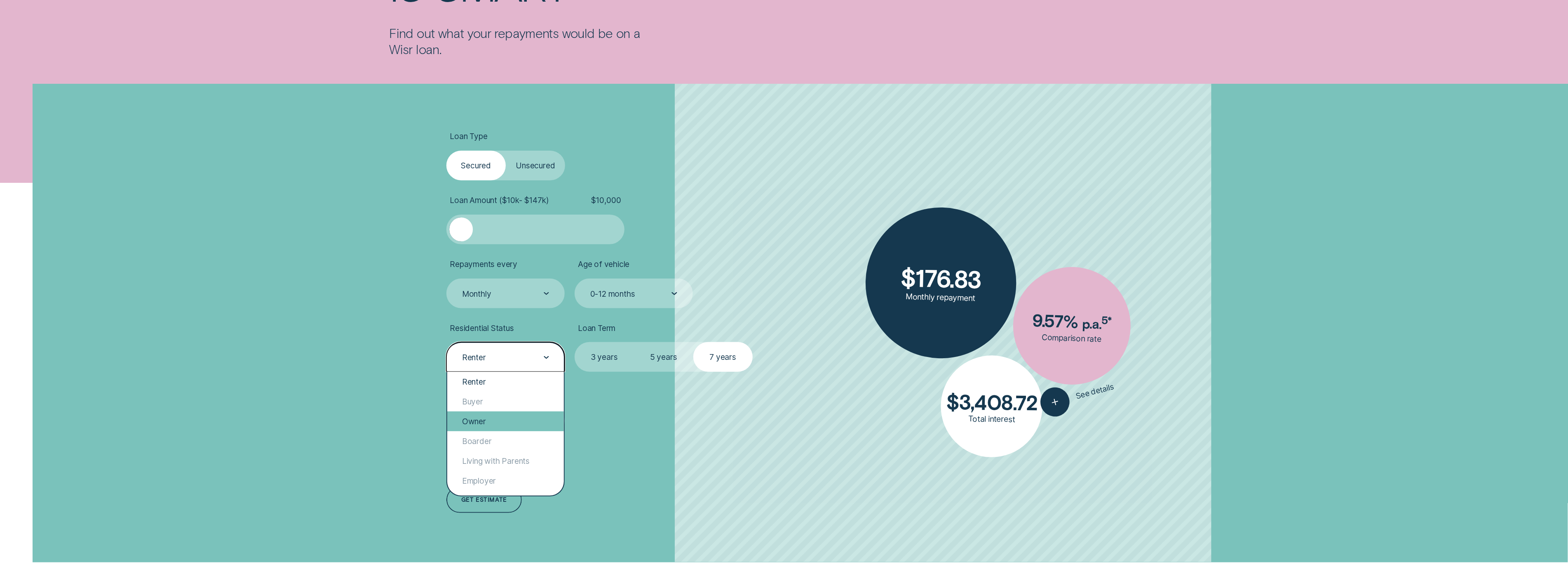
click at [505, 424] on div "Owner" at bounding box center [506, 421] width 117 height 20
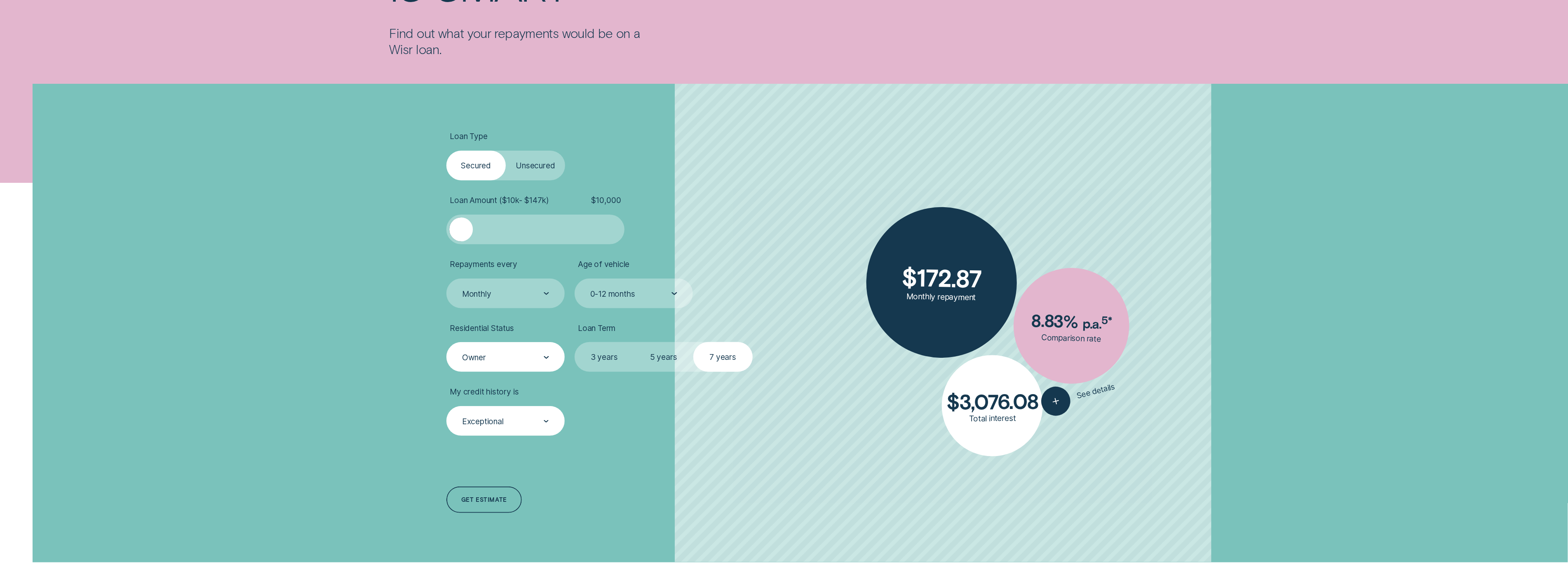
click at [668, 439] on div "Loan Type Select Loan Type Secured Unsecured Loan Amount ( $10k - $147k ) $ 10,…" at bounding box center [584, 323] width 285 height 479
click at [519, 400] on div "My credit history is Exceptional" at bounding box center [505, 411] width 118 height 49
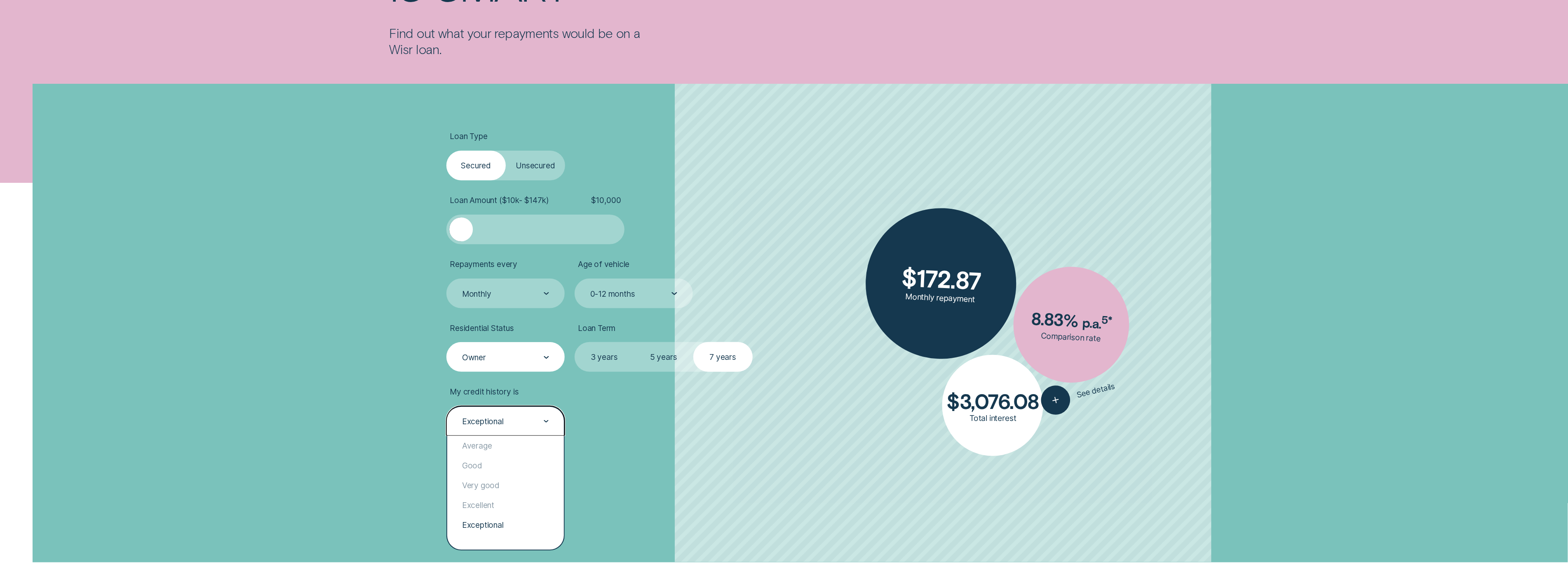
click at [519, 416] on div "Exceptional" at bounding box center [505, 422] width 88 height 11
click at [505, 500] on div "Excellent" at bounding box center [506, 505] width 117 height 20
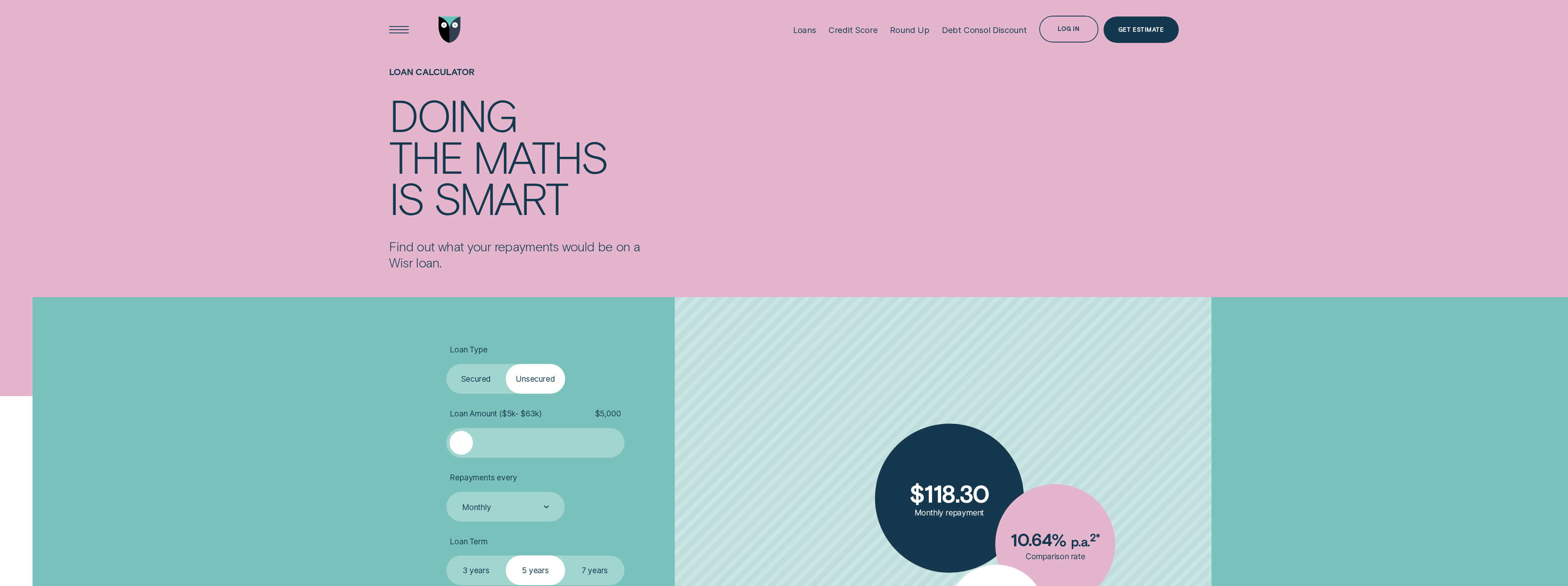
scroll to position [270, 0]
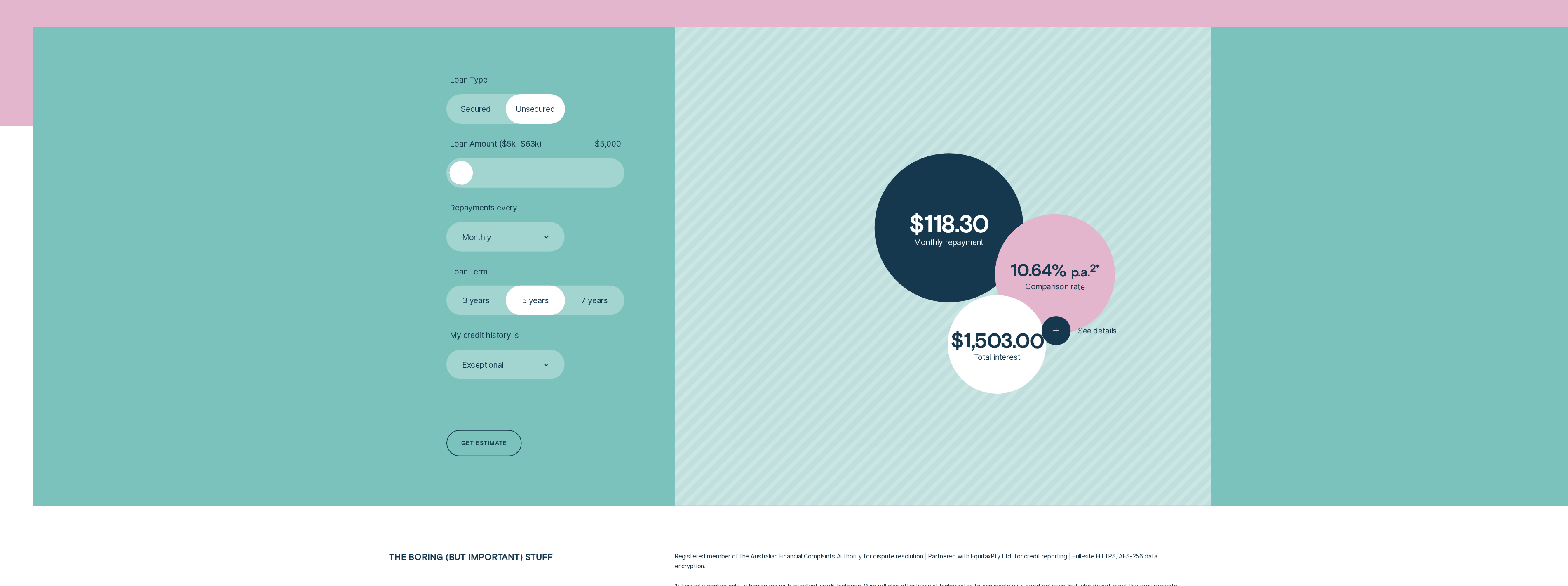
click at [495, 119] on label "Secured" at bounding box center [476, 108] width 60 height 30
click at [446, 94] on input "Secured" at bounding box center [446, 94] width 0 height 0
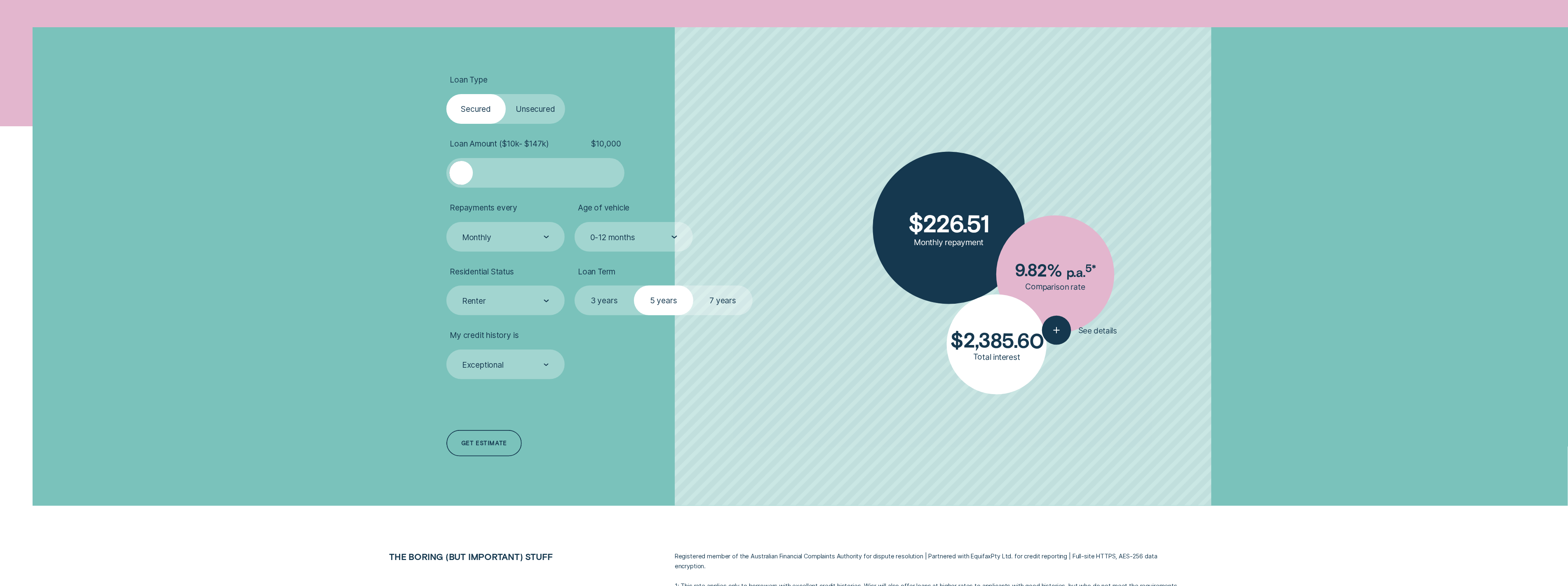
click at [544, 112] on label "Unsecured" at bounding box center [536, 108] width 60 height 30
click at [506, 94] on input "Unsecured" at bounding box center [506, 94] width 0 height 0
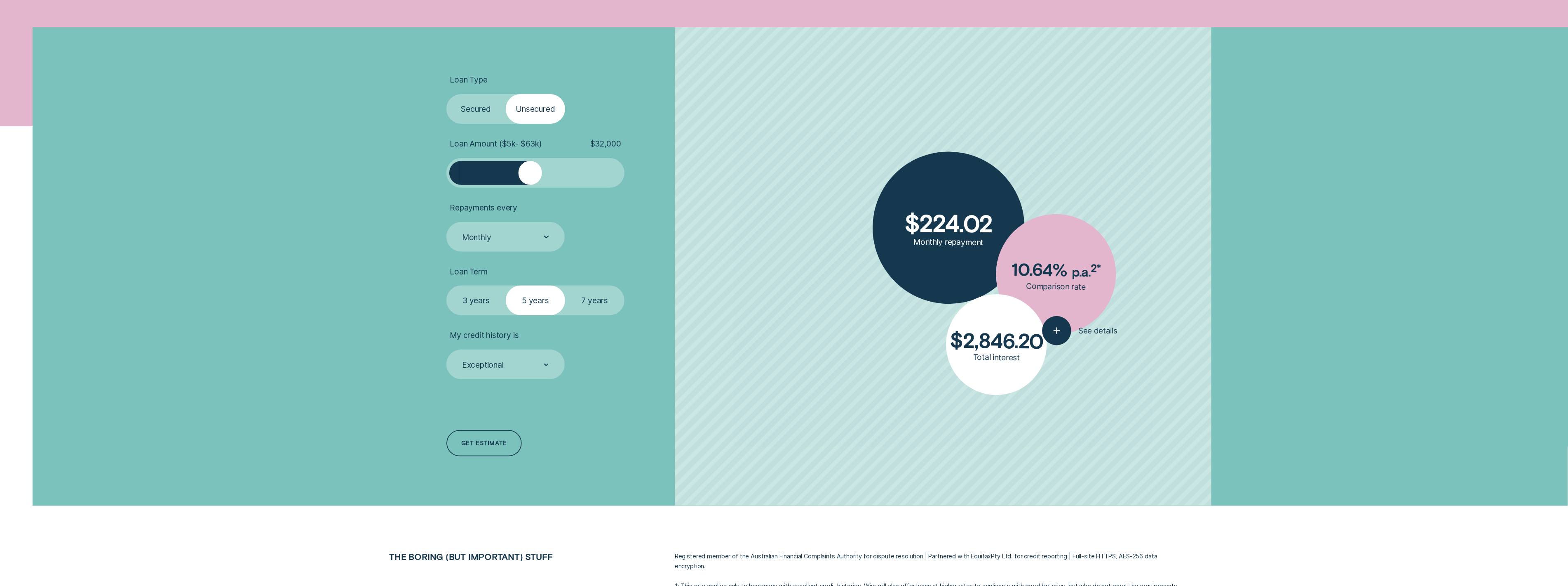
drag, startPoint x: 478, startPoint y: 173, endPoint x: 531, endPoint y: 182, distance: 53.8
click at [531, 182] on div at bounding box center [530, 172] width 24 height 24
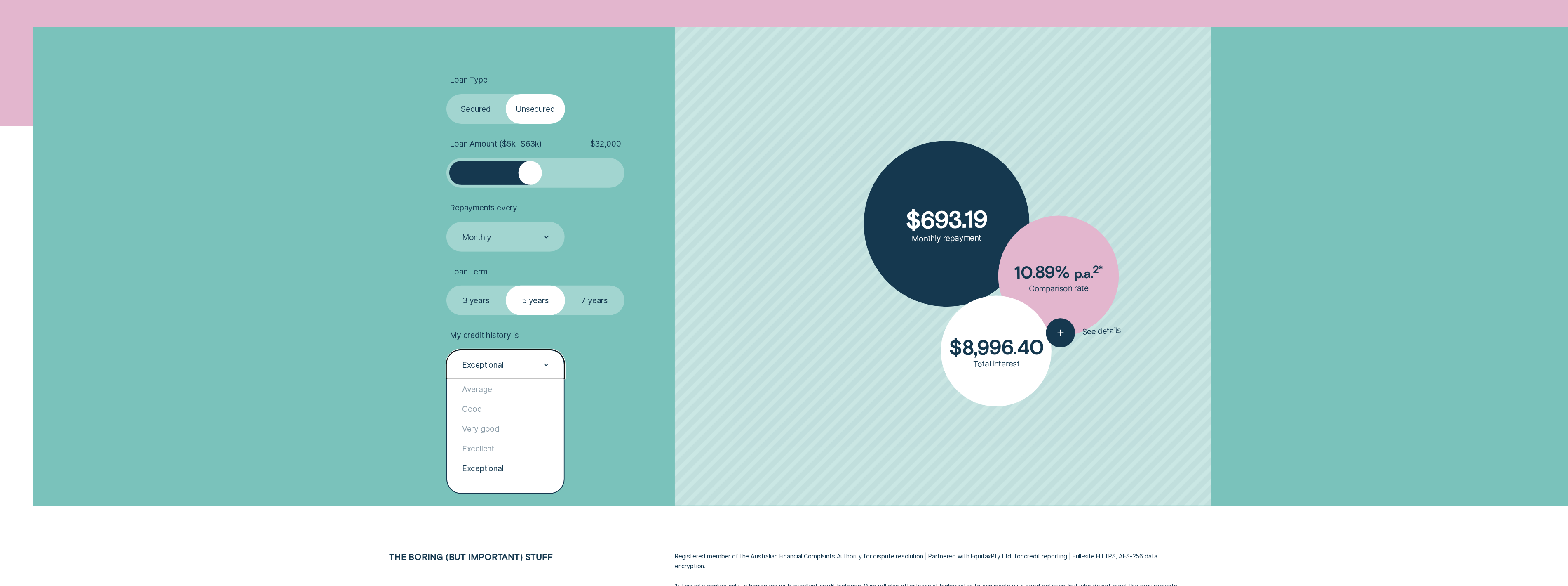
click at [538, 374] on div "Exceptional" at bounding box center [505, 364] width 118 height 30
click at [506, 445] on div "Excellent" at bounding box center [506, 448] width 117 height 20
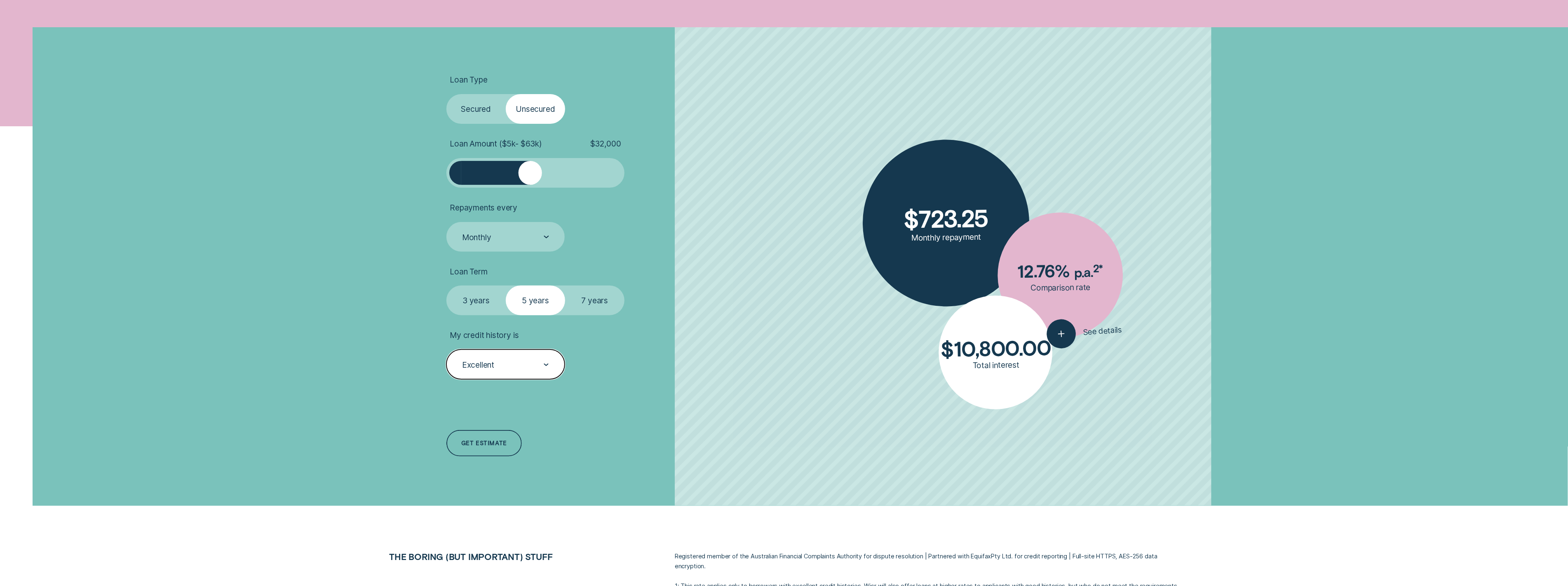
click at [505, 367] on div "Excellent" at bounding box center [505, 365] width 88 height 11
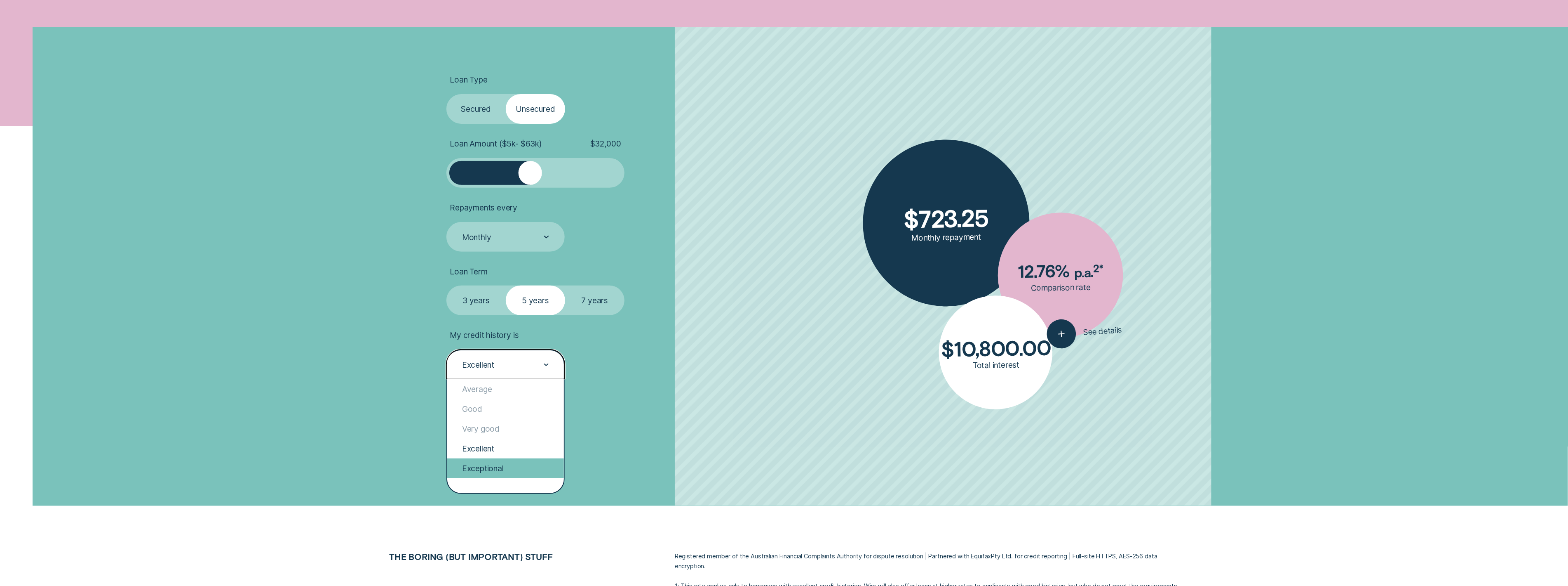
click at [488, 467] on div "Exceptional" at bounding box center [506, 468] width 117 height 20
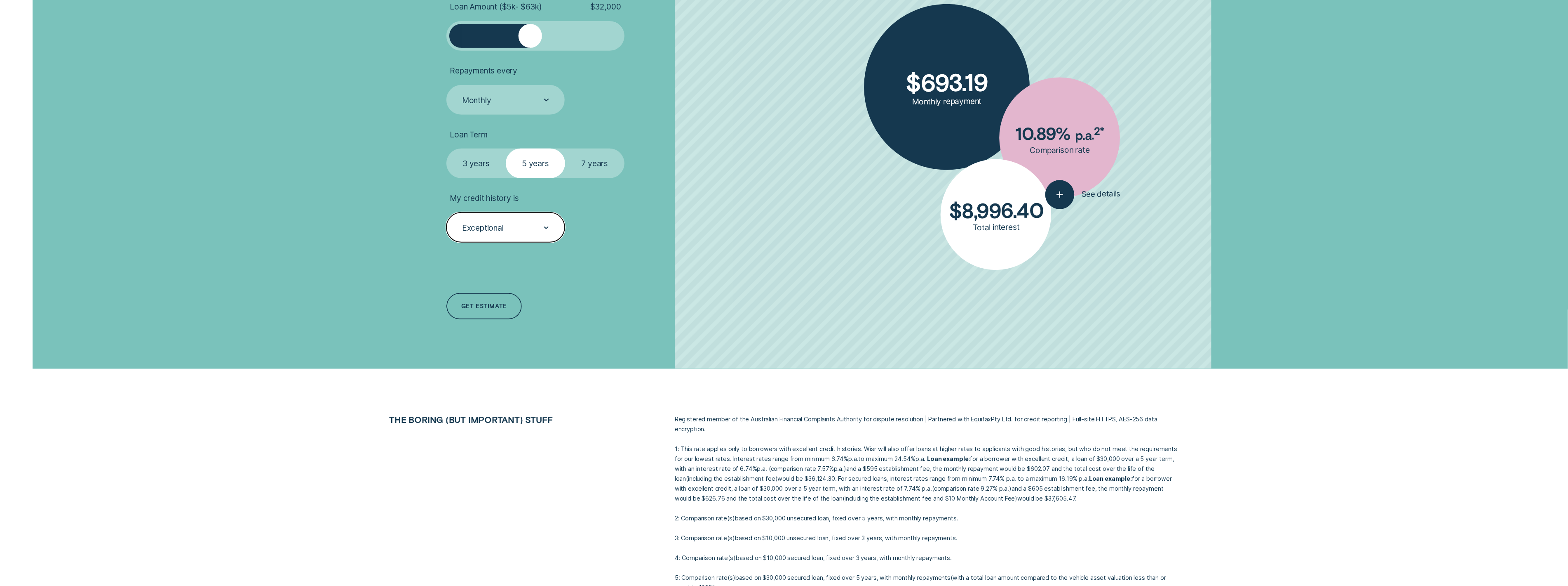
scroll to position [407, 0]
click at [525, 35] on div at bounding box center [525, 35] width 24 height 24
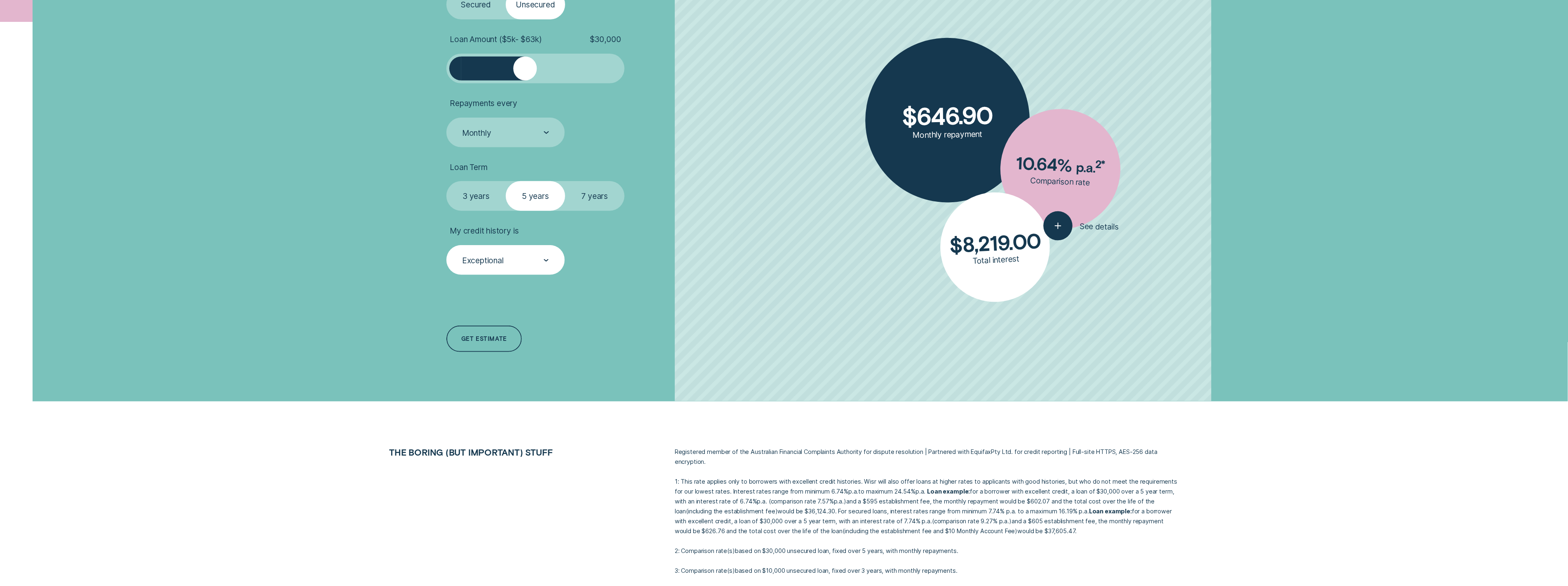
scroll to position [375, 0]
click at [478, 10] on label "Secured" at bounding box center [476, 3] width 60 height 30
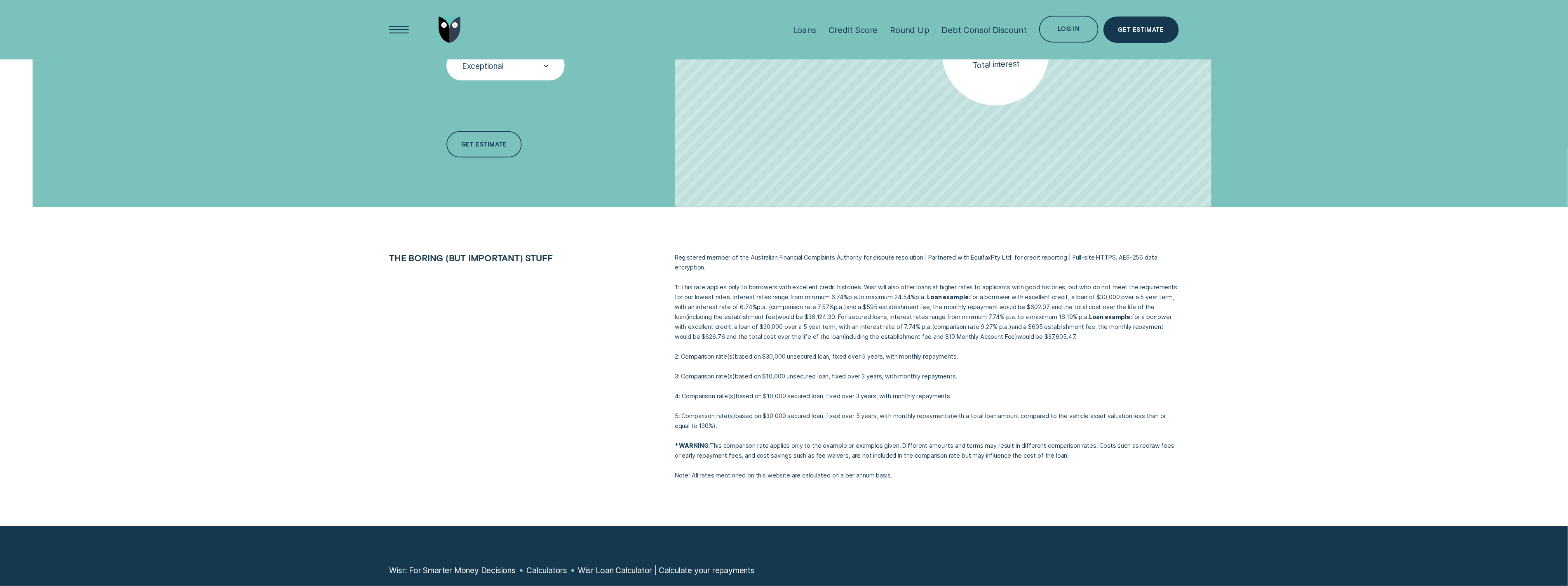
scroll to position [566, 0]
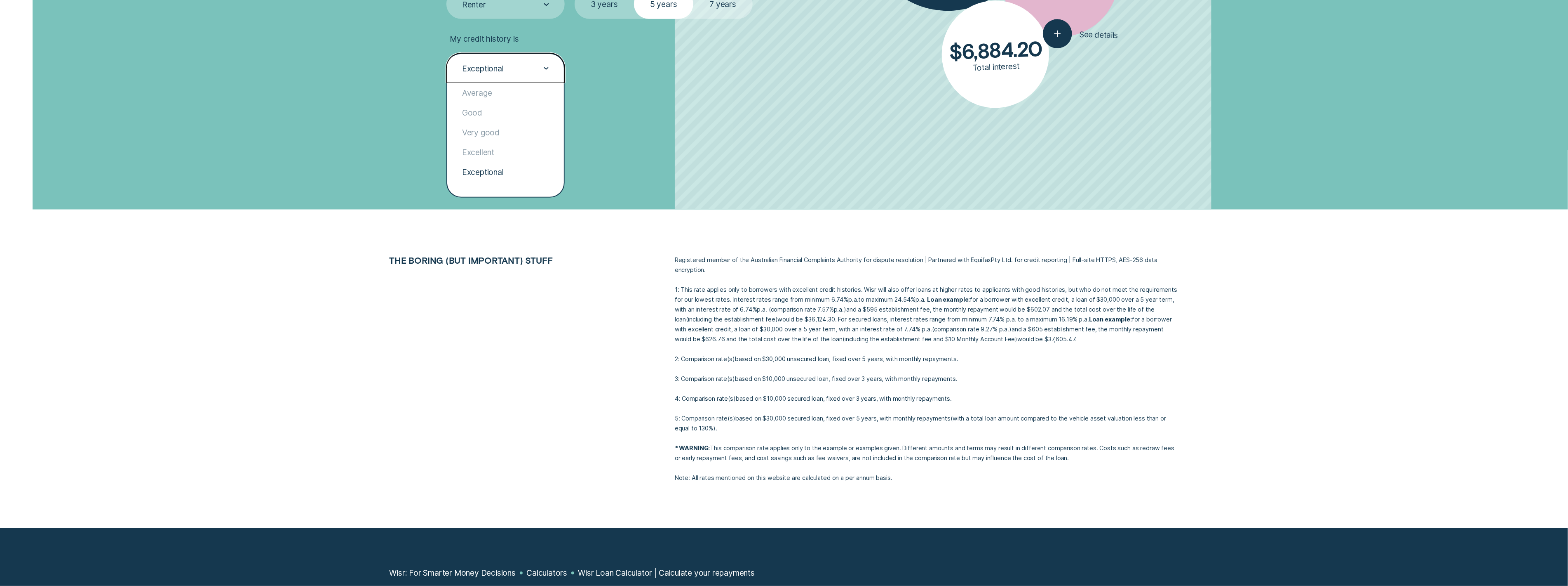
click at [506, 72] on div "Exceptional" at bounding box center [505, 69] width 88 height 11
click at [508, 154] on div "Excellent" at bounding box center [506, 152] width 117 height 20
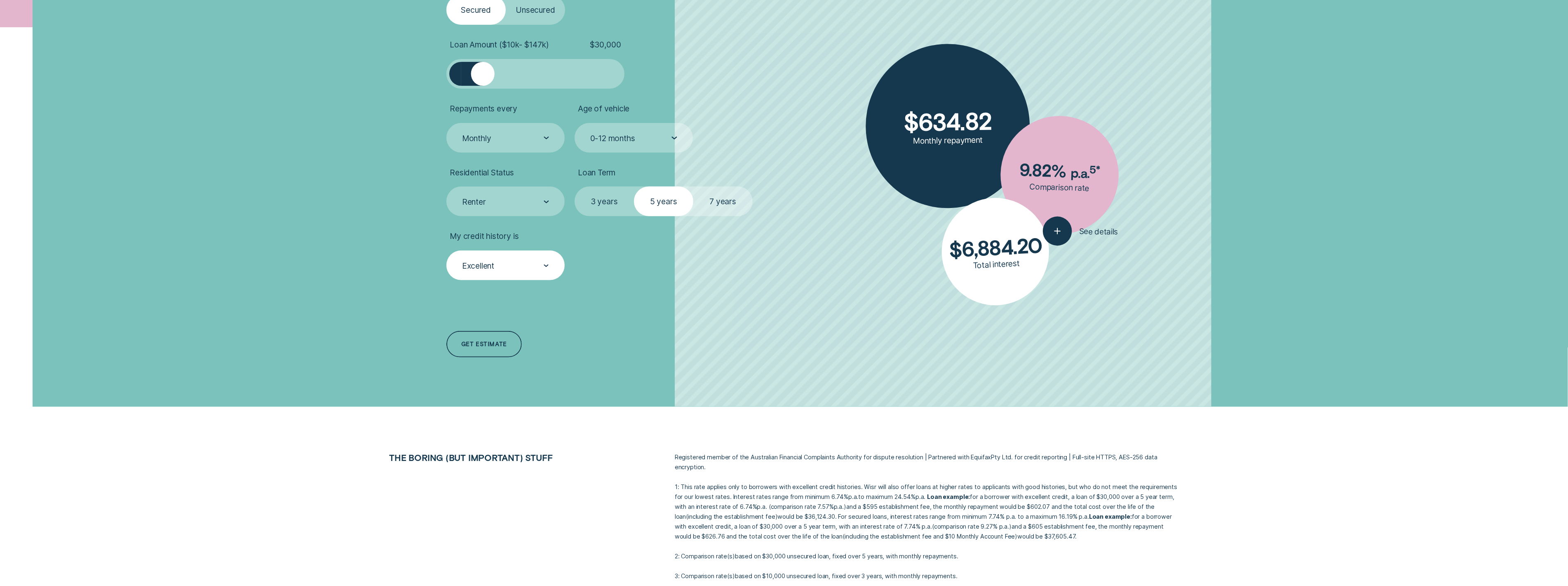
click at [559, 19] on label "Unsecured" at bounding box center [536, 10] width 60 height 30
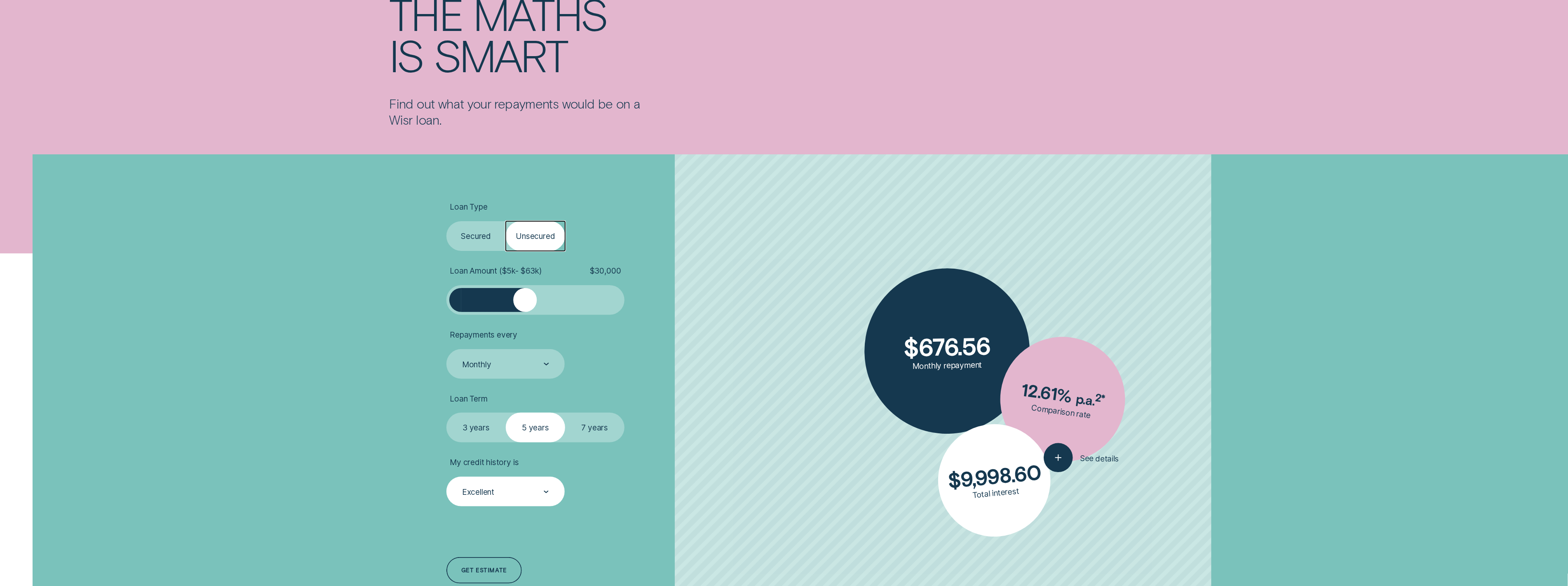
scroll to position [0, 0]
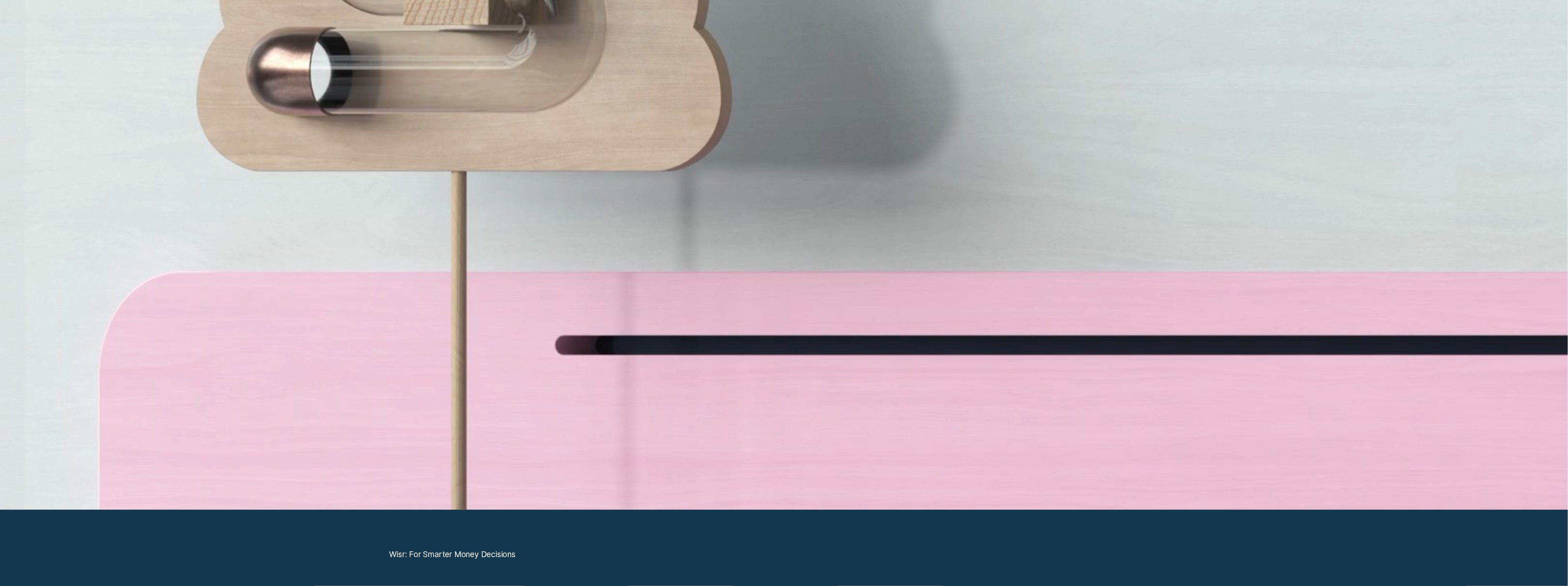
scroll to position [6841, 0]
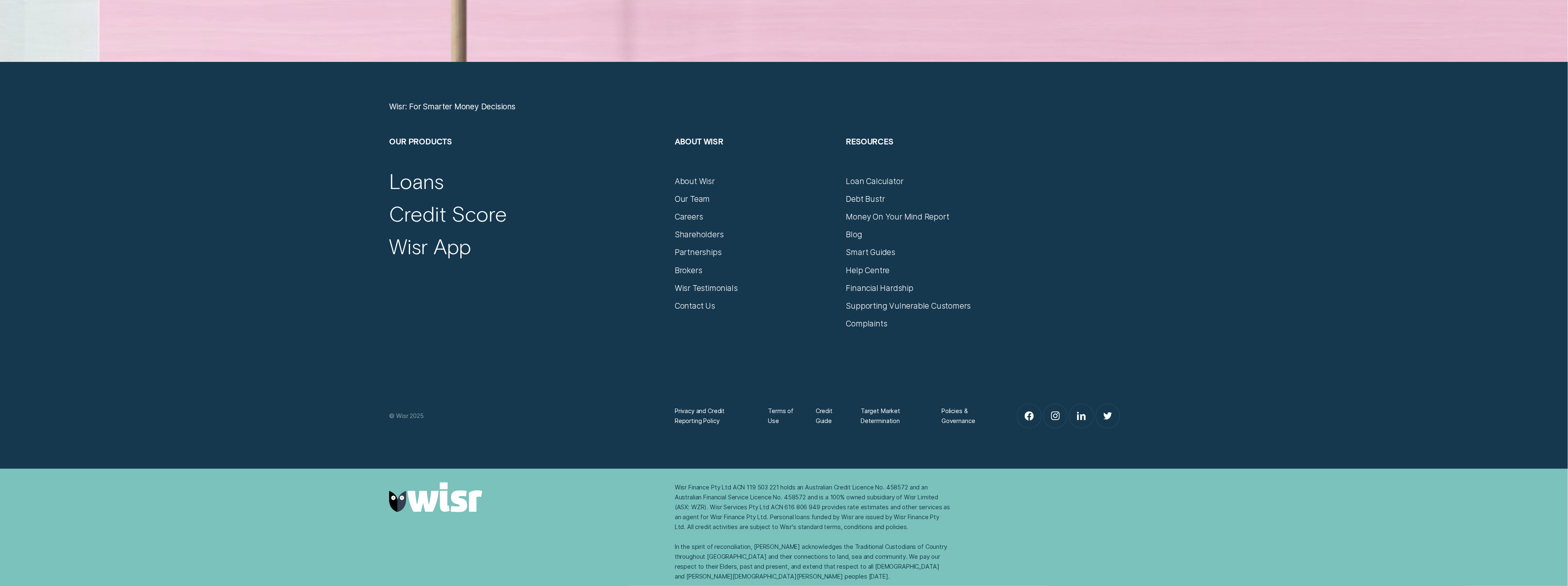
click at [877, 188] on div "Debt Bustr" at bounding box center [926, 194] width 161 height 18
click at [884, 182] on div "Loan Calculator" at bounding box center [875, 181] width 57 height 10
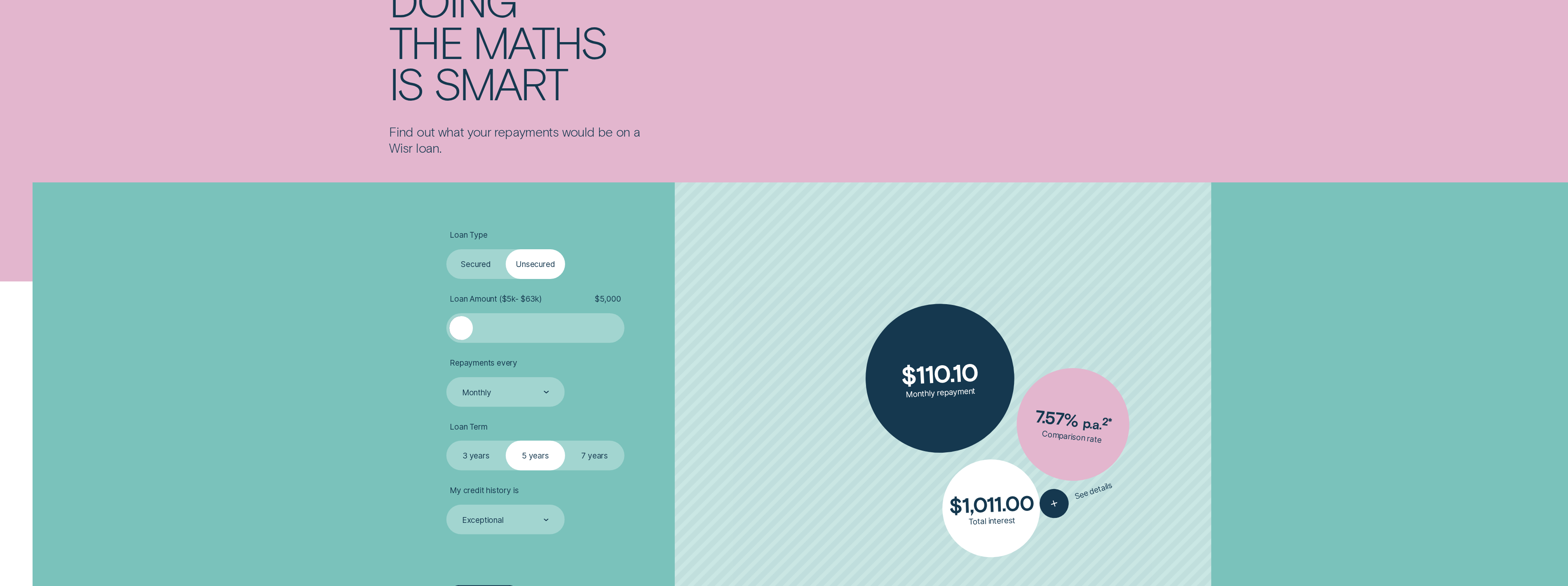
scroll to position [124, 0]
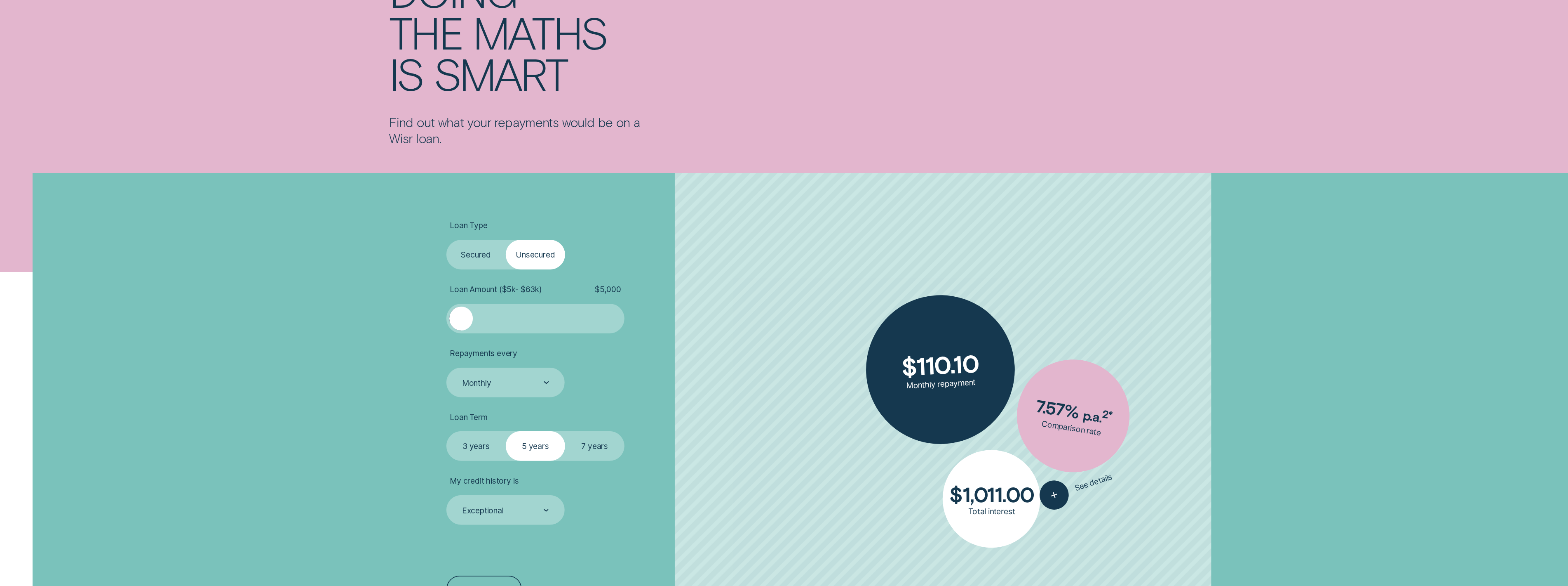
click at [479, 250] on label "Secured" at bounding box center [476, 254] width 60 height 30
click at [446, 239] on input "Secured" at bounding box center [446, 239] width 0 height 0
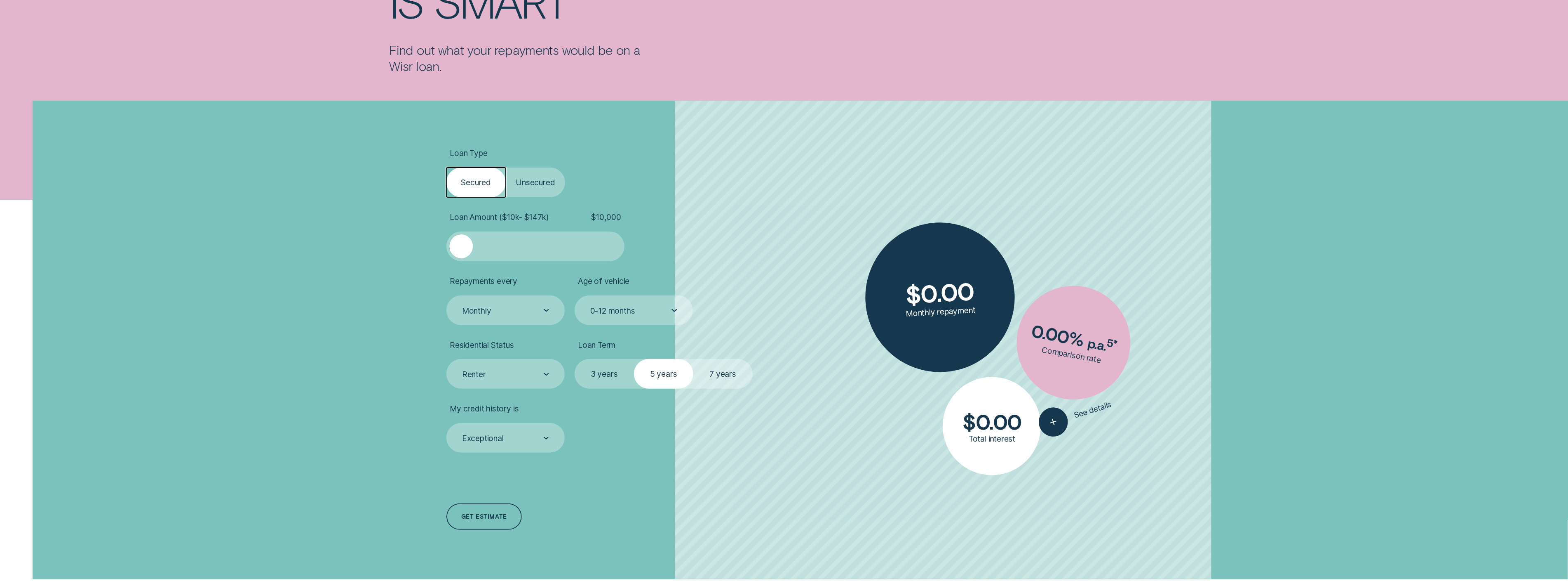
scroll to position [199, 0]
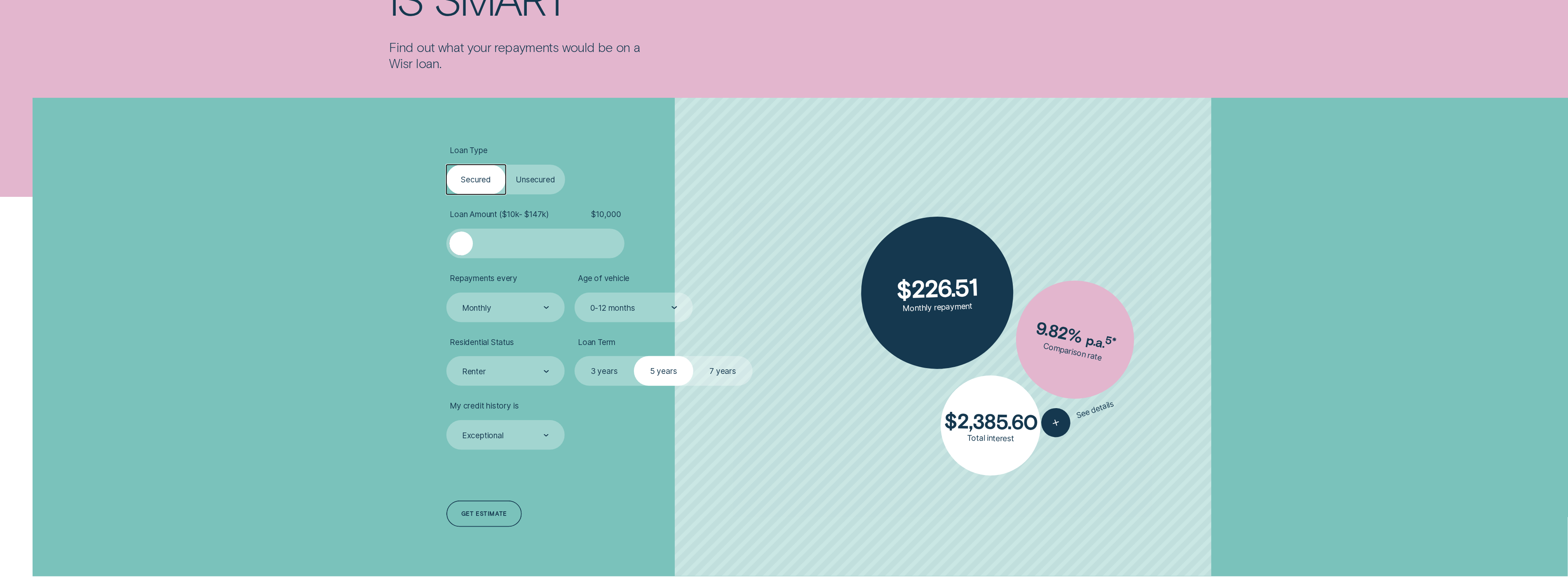
click at [510, 242] on div at bounding box center [536, 243] width 149 height 24
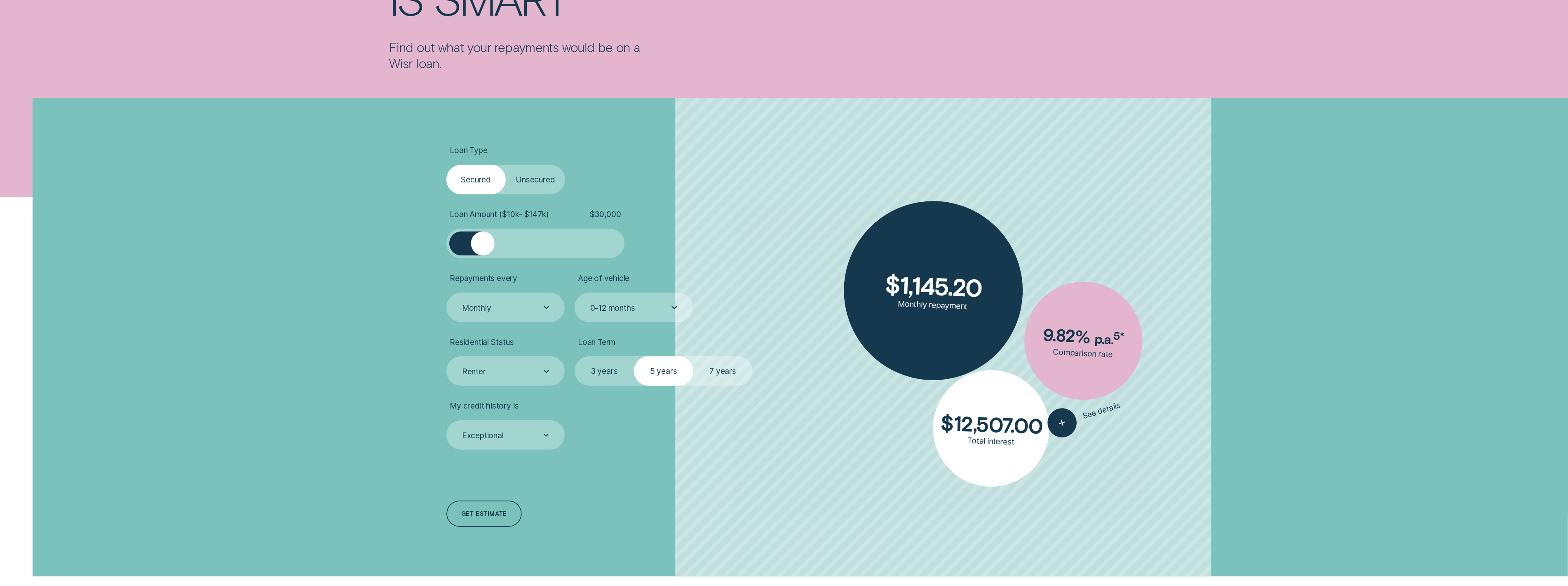
drag, startPoint x: 510, startPoint y: 242, endPoint x: 483, endPoint y: 242, distance: 27.0
click at [483, 242] on div at bounding box center [483, 243] width 24 height 24
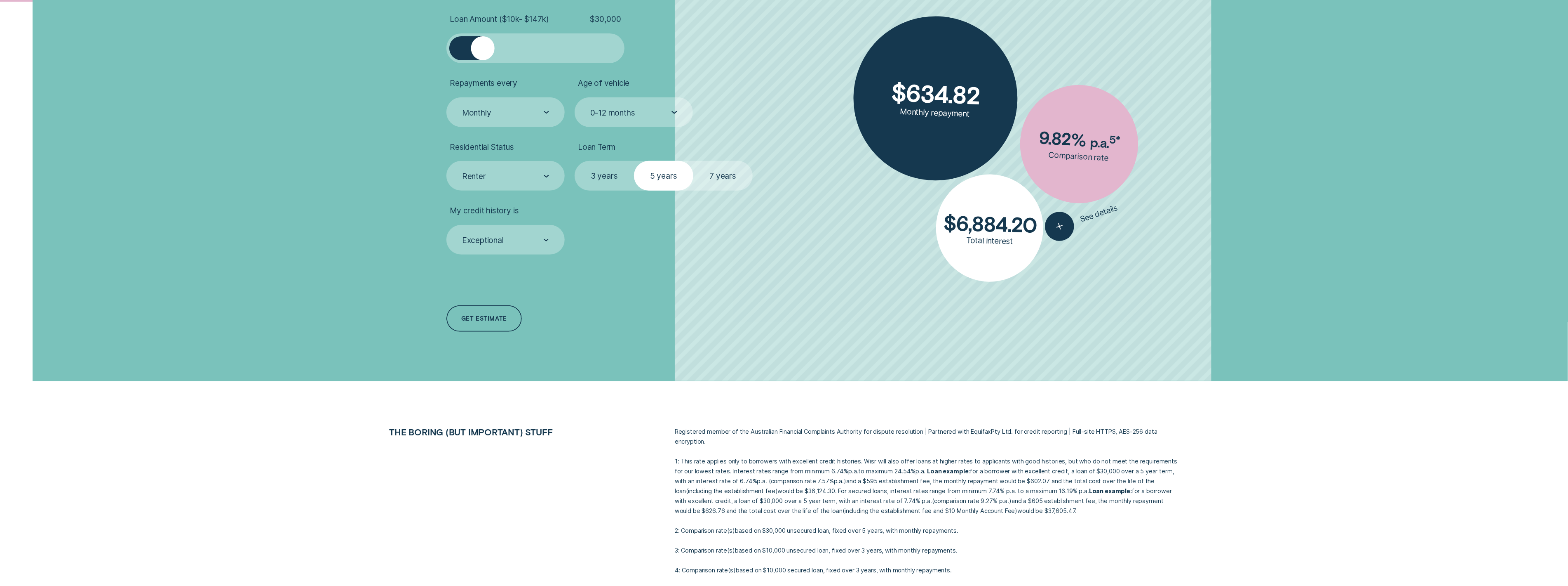
scroll to position [400, 0]
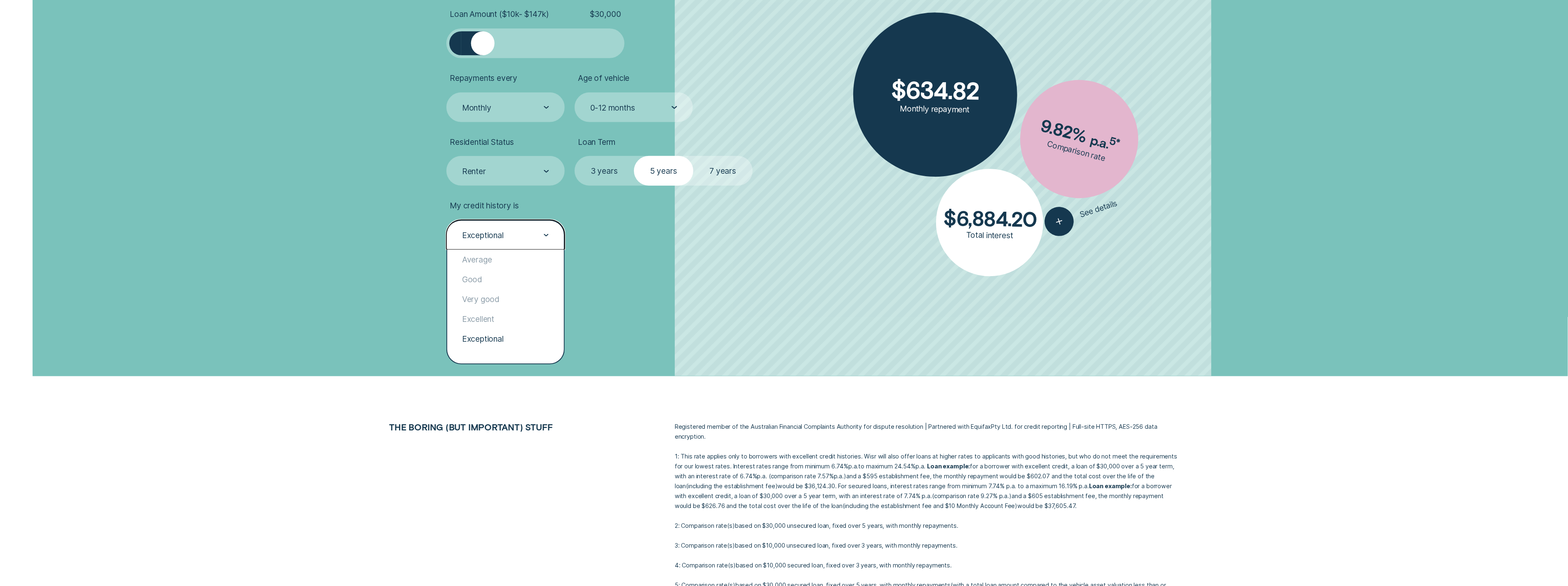
click at [519, 233] on div "Exceptional" at bounding box center [505, 235] width 88 height 11
click at [511, 320] on div "Excellent" at bounding box center [506, 319] width 117 height 20
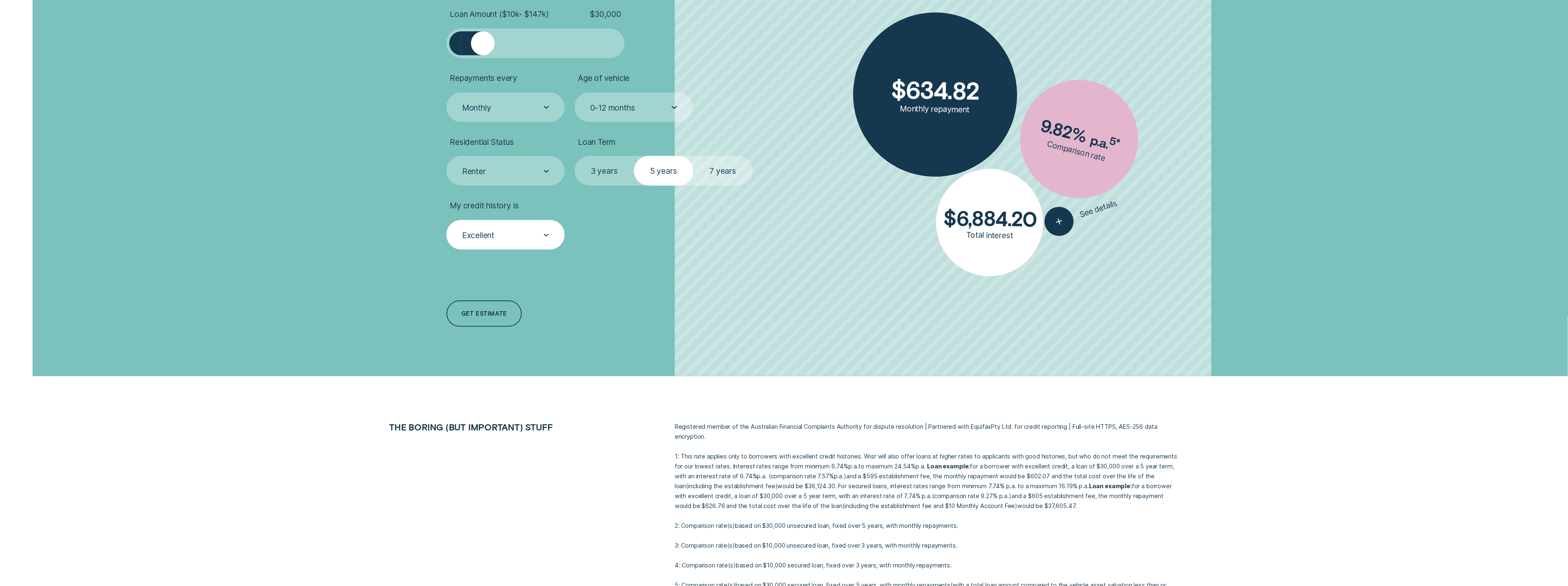
click at [1004, 496] on p "1: This rate applies only to borrowers with excellent credit histories. Wisr wi…" at bounding box center [927, 481] width 504 height 60
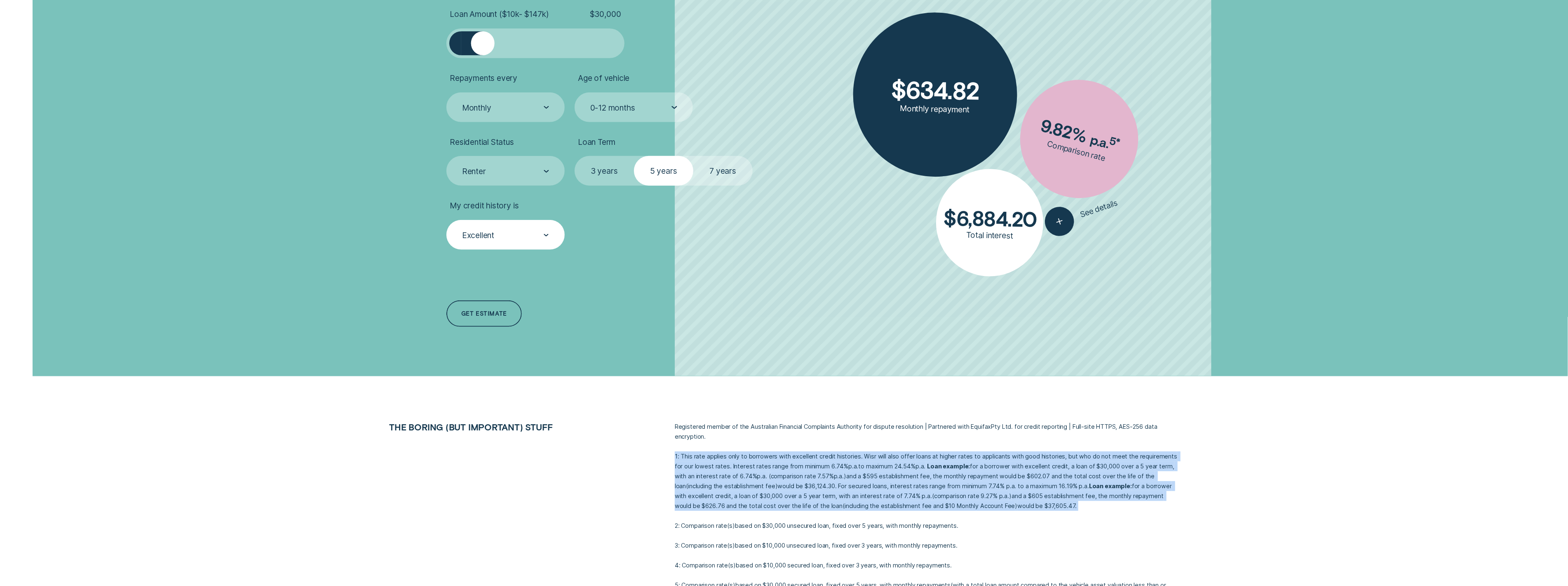
click at [1004, 496] on p "1: This rate applies only to borrowers with excellent credit histories. Wisr wi…" at bounding box center [927, 481] width 504 height 60
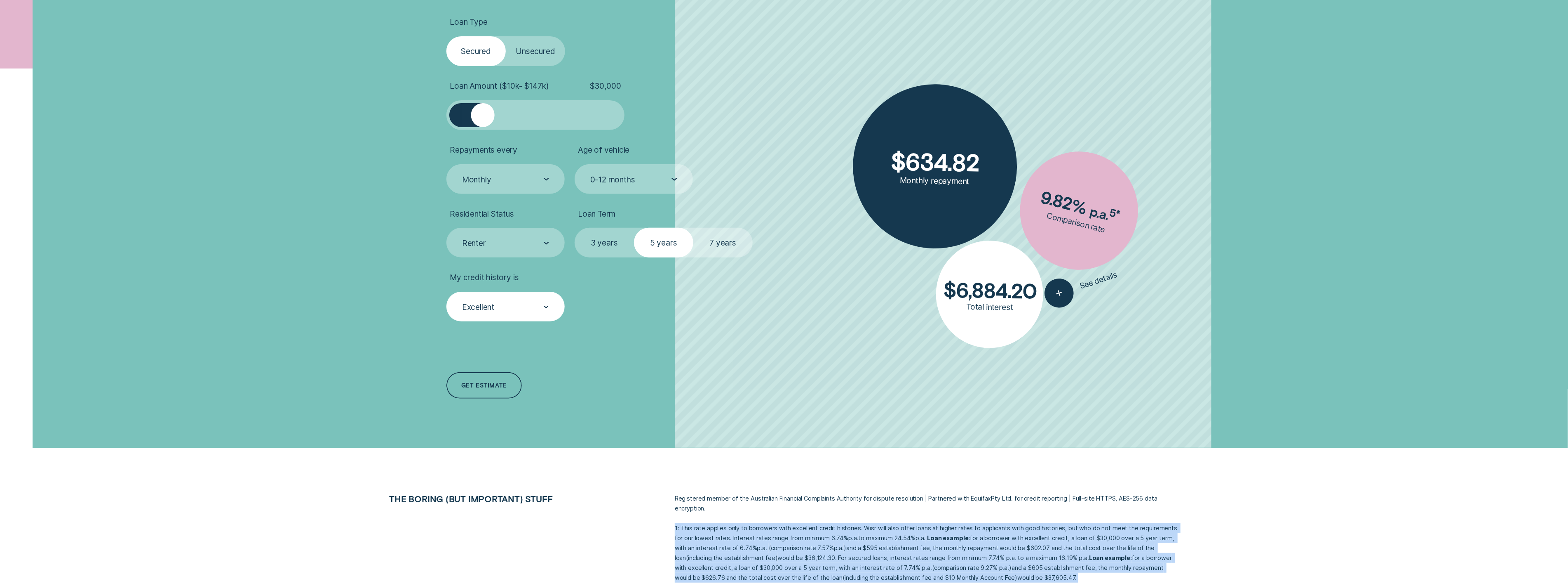
scroll to position [326, 0]
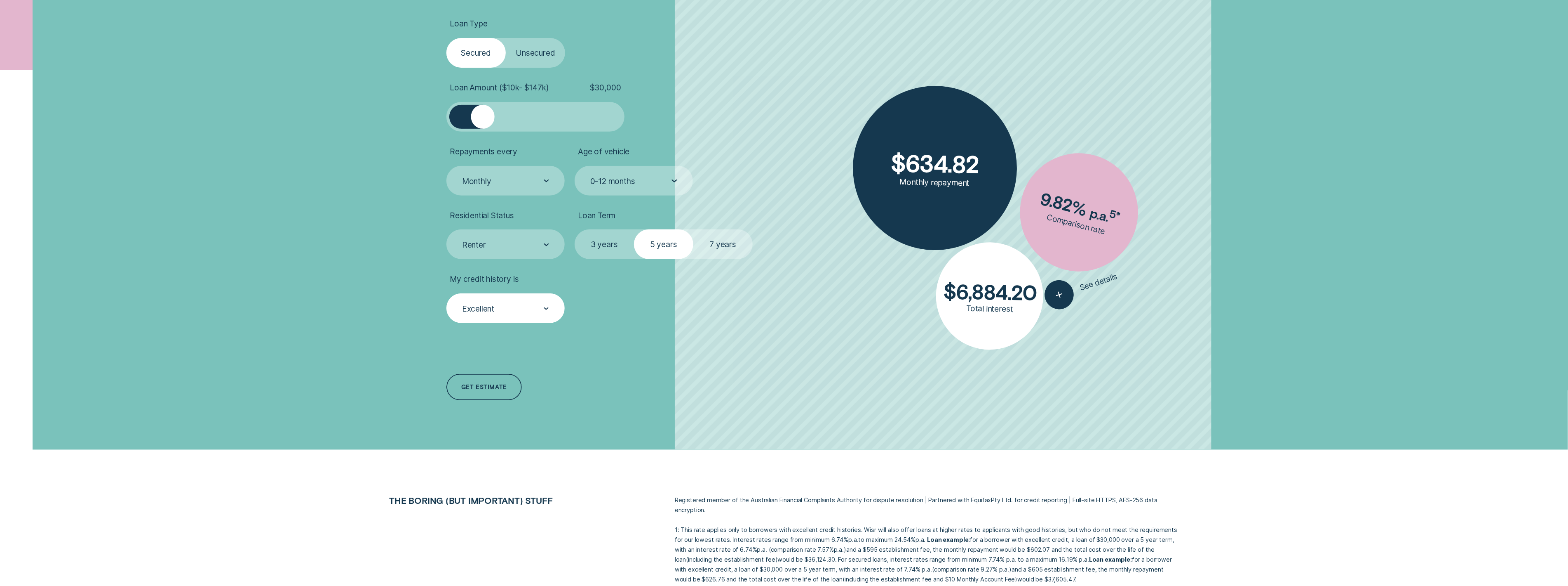
click at [534, 318] on div "Excellent" at bounding box center [505, 308] width 118 height 30
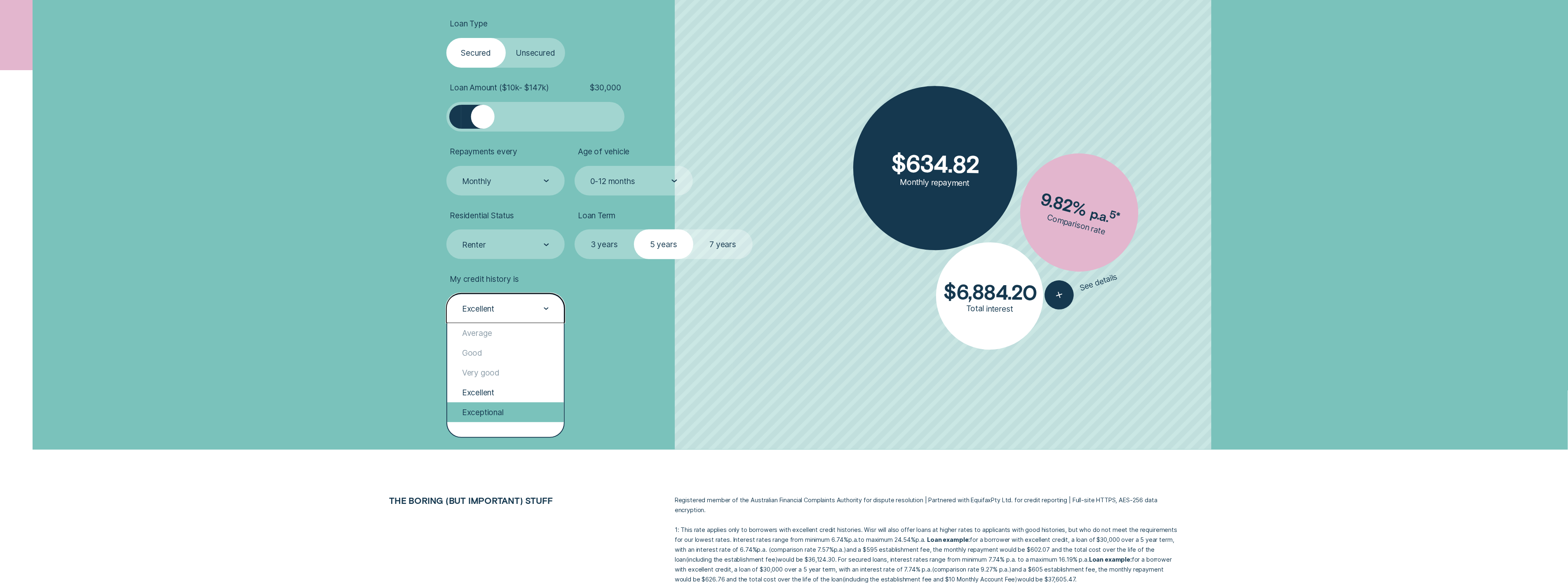
click at [523, 403] on div "Exceptional" at bounding box center [506, 412] width 117 height 20
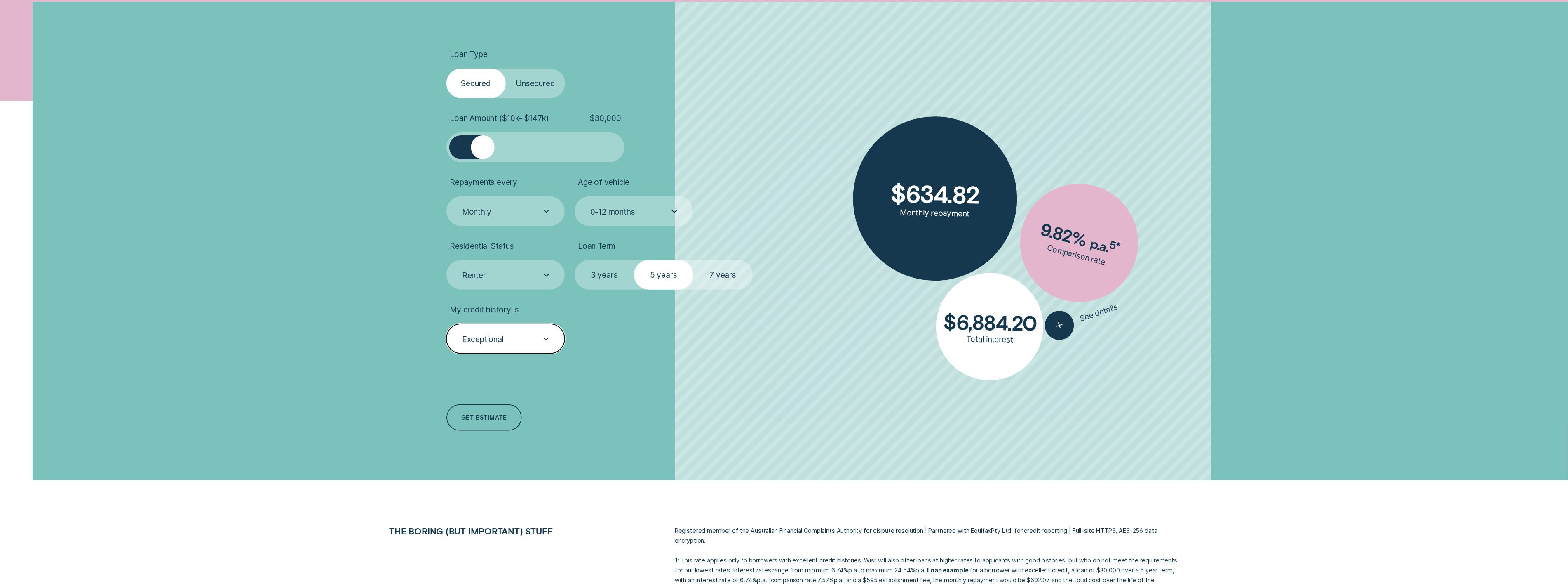
scroll to position [295, 0]
click at [529, 291] on ul "Loan Type Select Loan Type Secured Unsecured Loan Amount ( $10k - $147k ) $ 30,…" at bounding box center [584, 202] width 276 height 305
click at [527, 281] on div "Renter" at bounding box center [505, 275] width 118 height 30
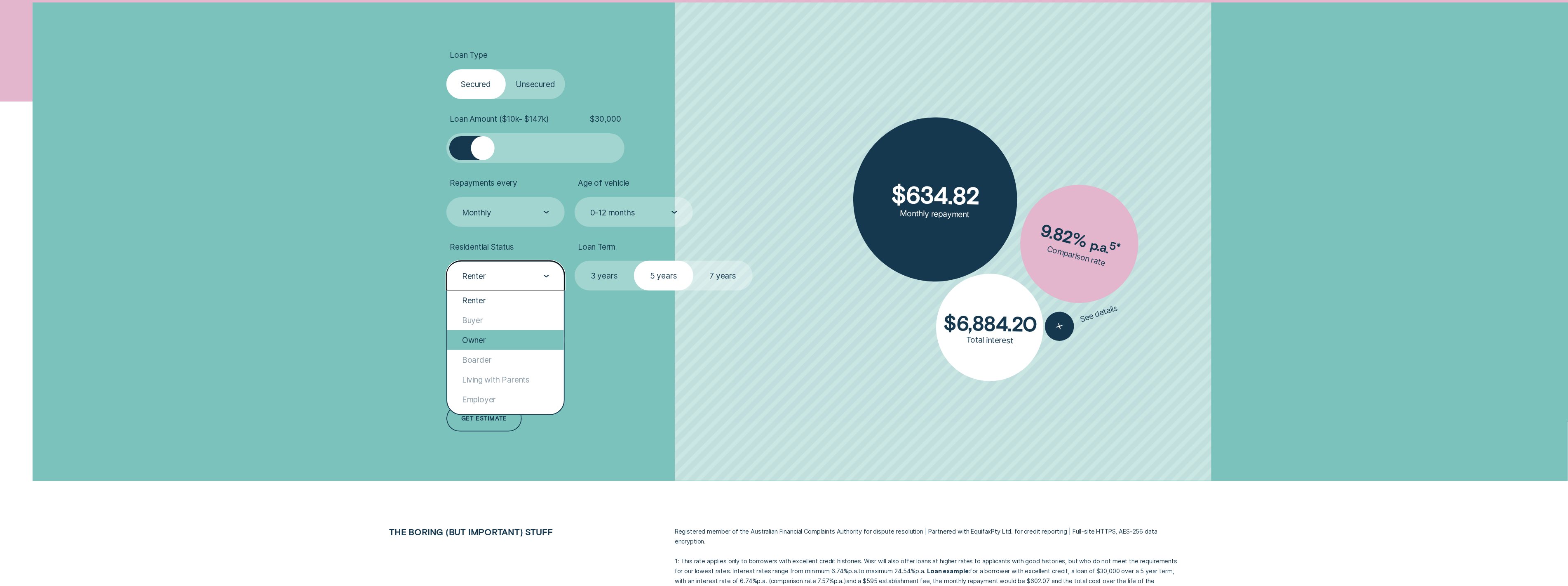
click at [502, 334] on div "Owner" at bounding box center [506, 340] width 117 height 20
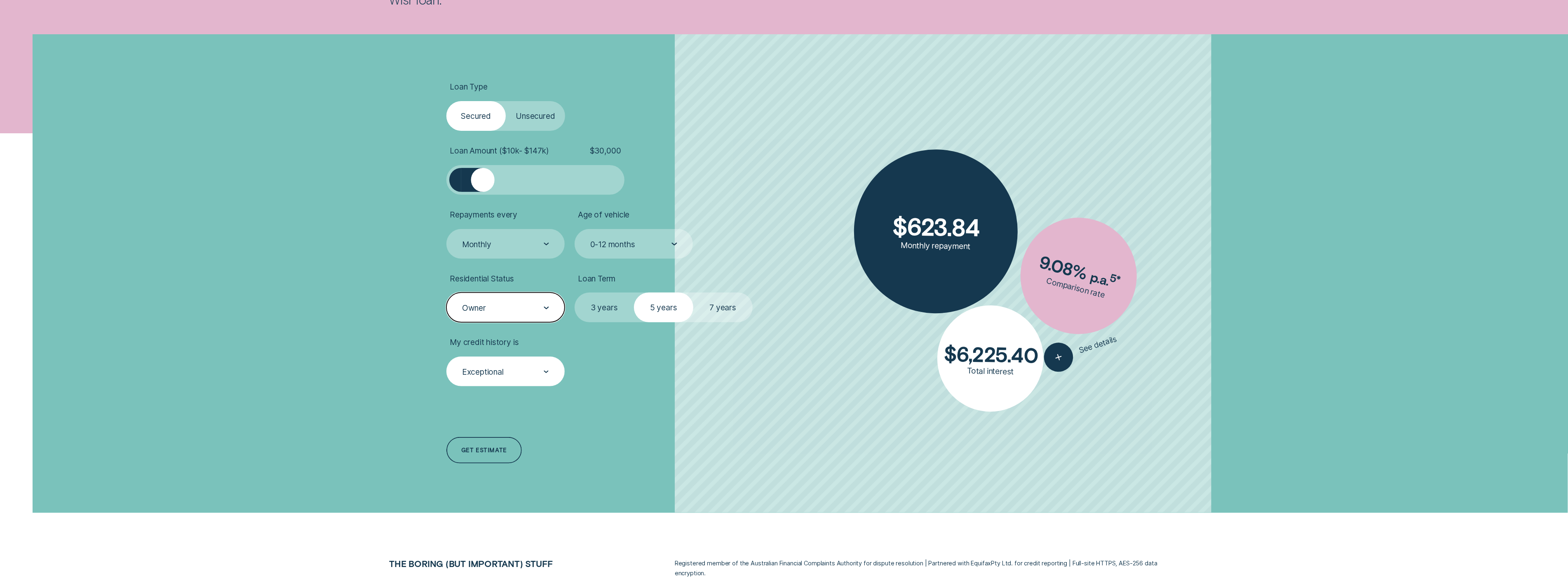
scroll to position [263, 0]
click at [693, 306] on label "7 years" at bounding box center [723, 308] width 60 height 30
click at [693, 293] on input "7 years" at bounding box center [693, 293] width 0 height 0
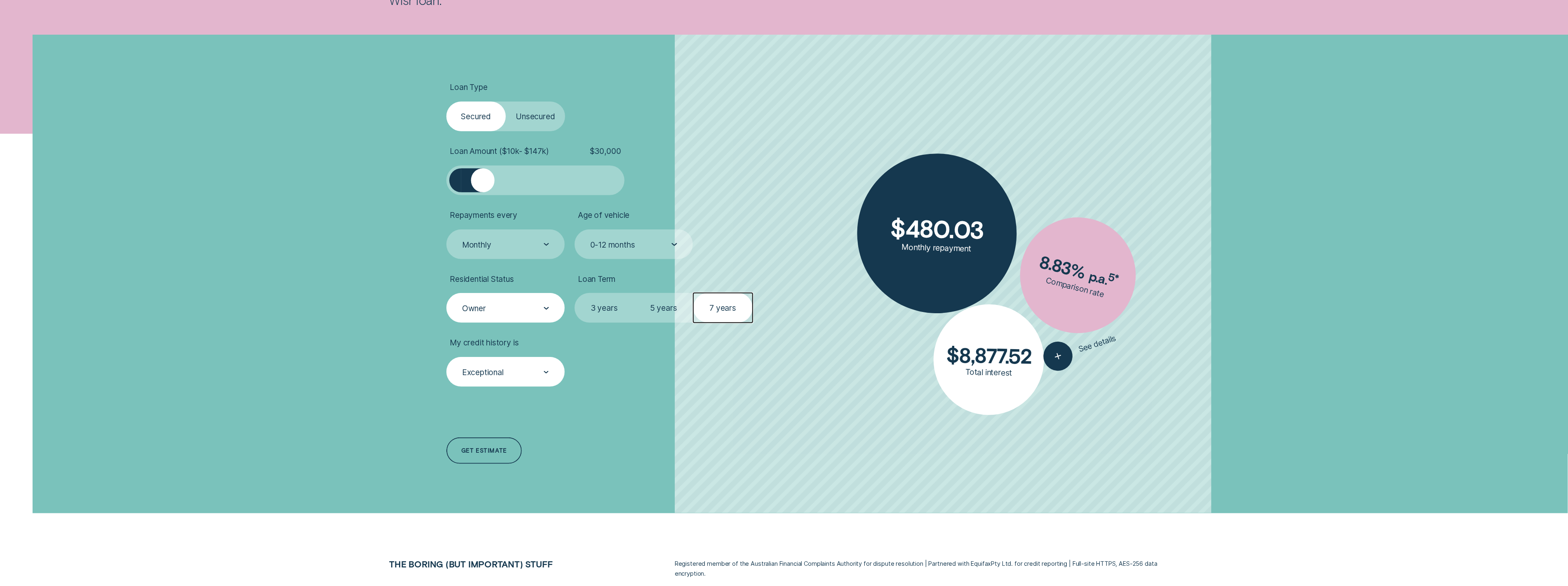
click at [579, 306] on label "3 years" at bounding box center [604, 308] width 60 height 30
click at [575, 293] on input "3 years" at bounding box center [575, 293] width 0 height 0
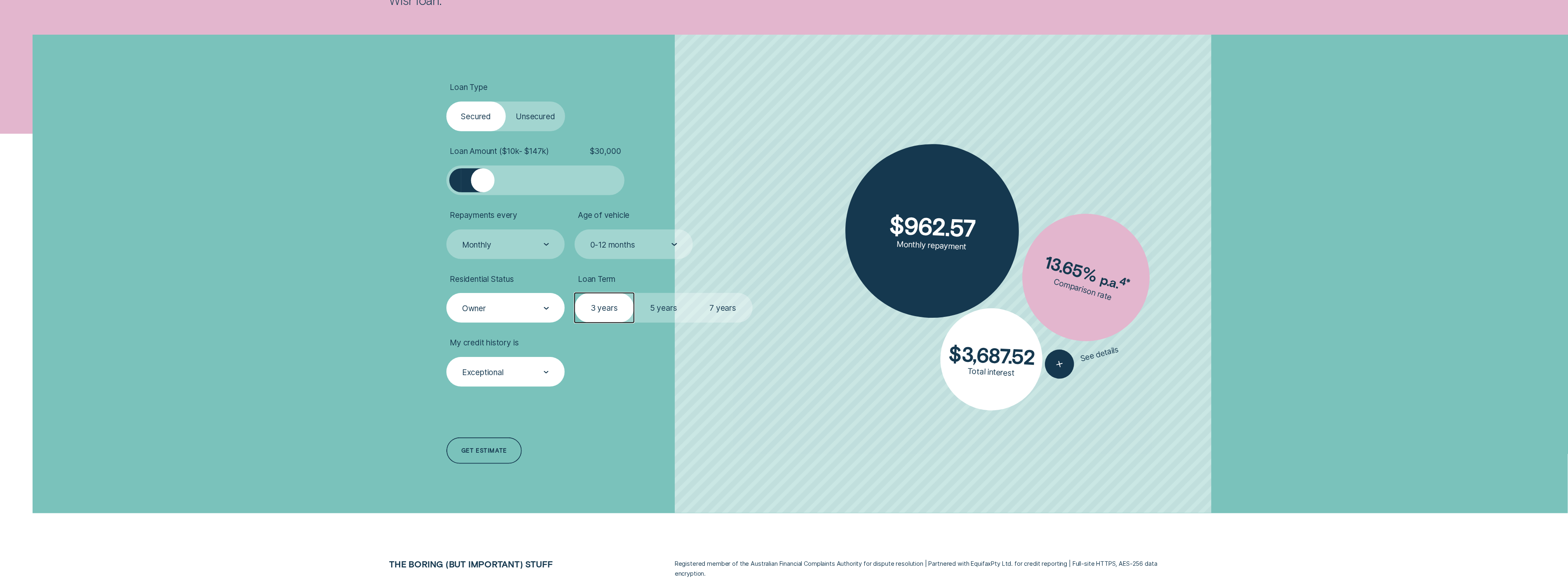
click at [738, 311] on label "7 years" at bounding box center [723, 308] width 60 height 30
click at [693, 293] on input "7 years" at bounding box center [693, 293] width 0 height 0
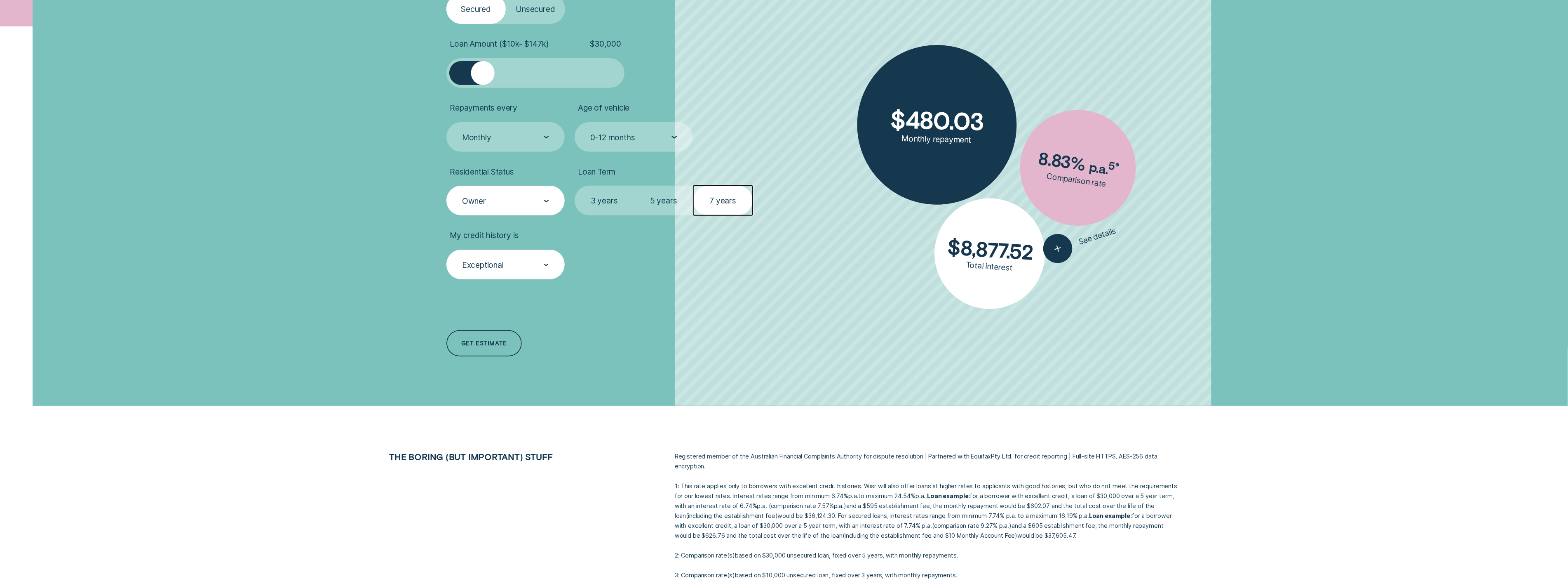
scroll to position [368, 0]
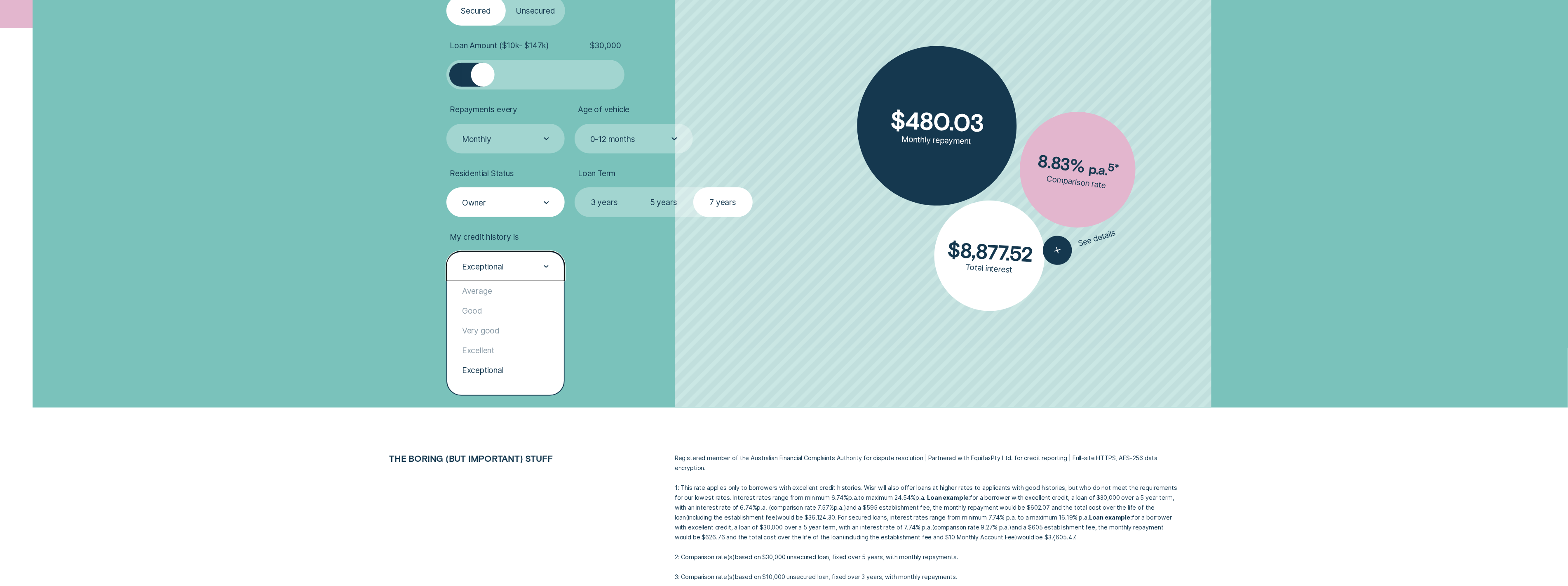
click at [505, 280] on div "Exceptional" at bounding box center [505, 266] width 118 height 30
click at [502, 371] on div "Exceptional" at bounding box center [506, 370] width 117 height 20
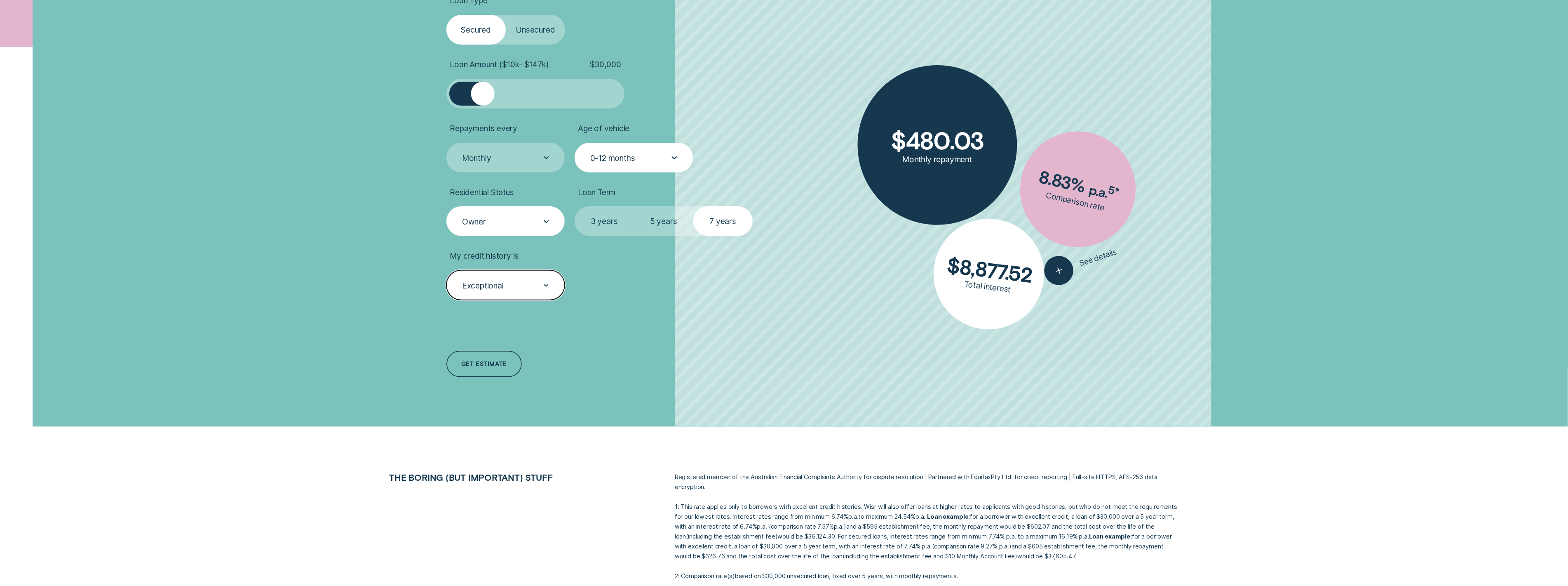
scroll to position [344, 0]
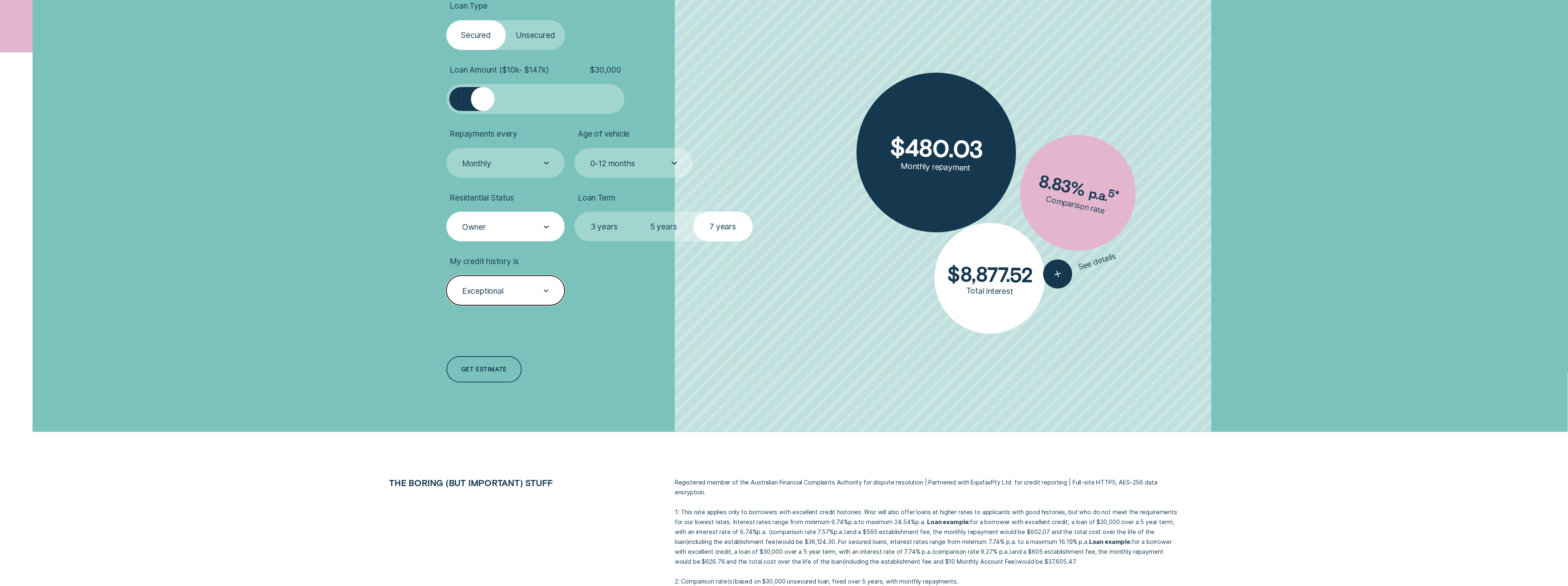
click at [534, 34] on label "Unsecured" at bounding box center [536, 35] width 60 height 30
click at [506, 20] on input "Unsecured" at bounding box center [506, 20] width 0 height 0
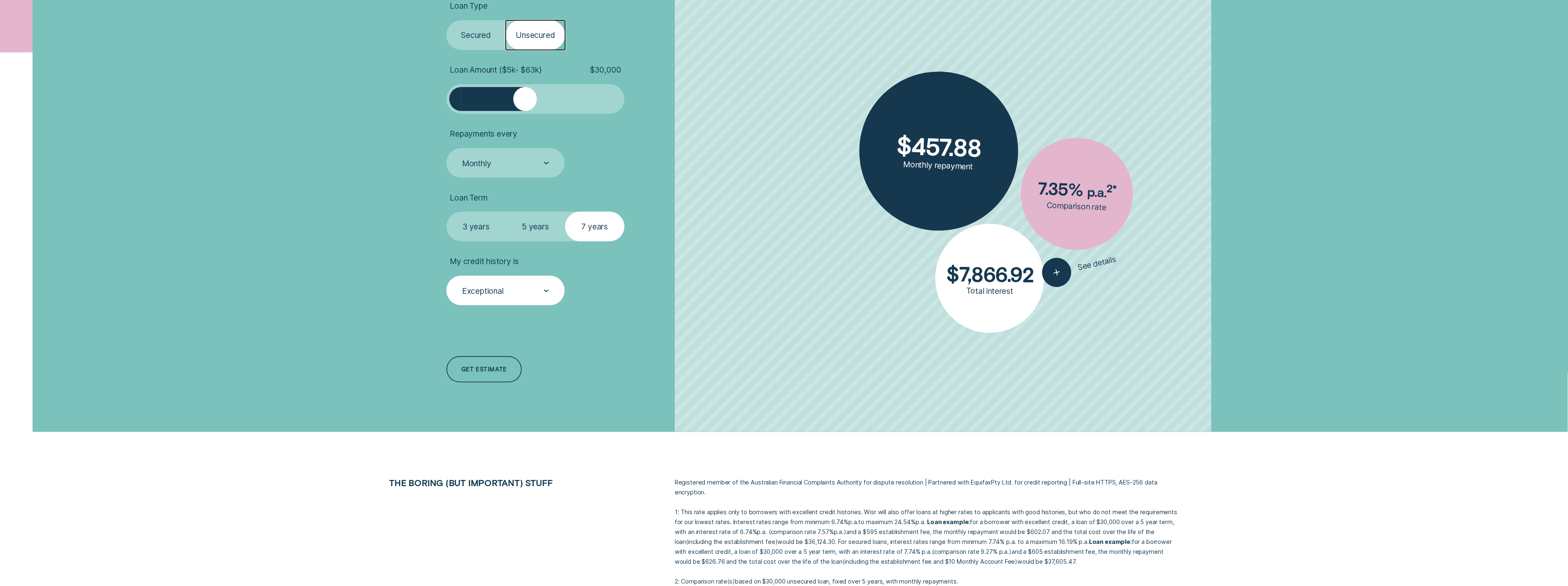
click at [509, 293] on div "Exceptional" at bounding box center [505, 291] width 88 height 11
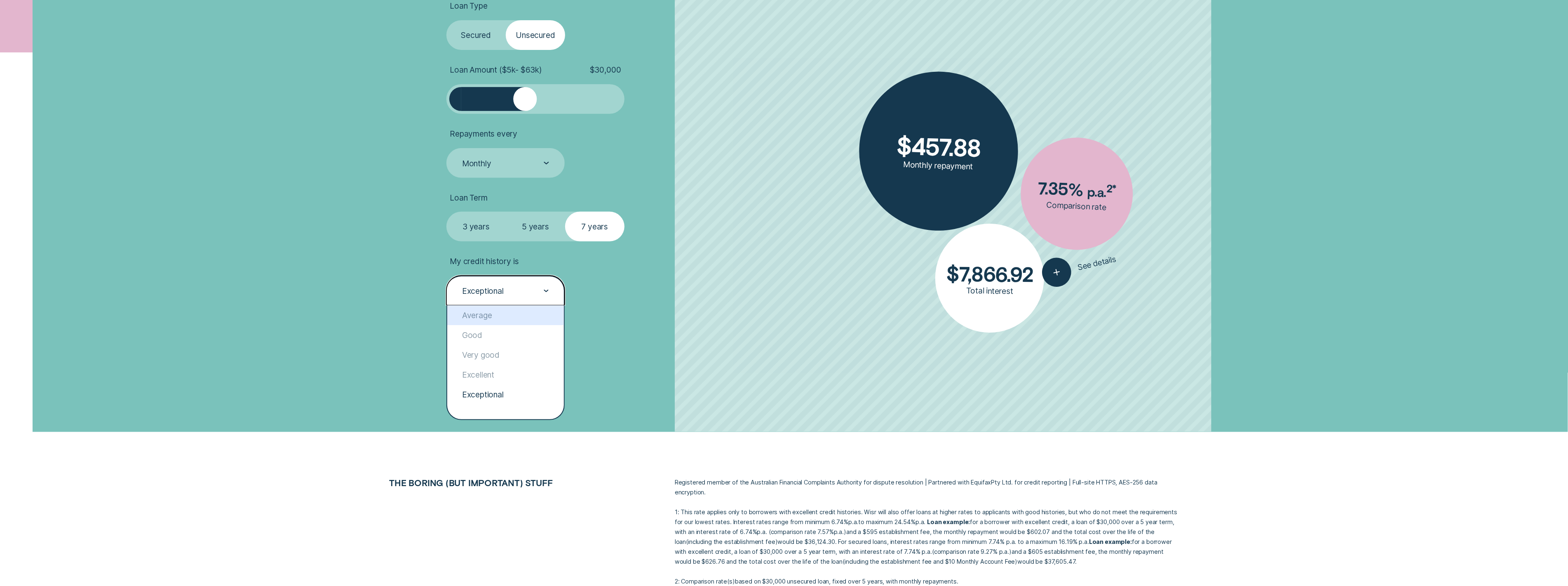
click at [707, 359] on div "Loan Type Select Loan Type Secured Unsecured Loan Amount ( $5k - $63k ) $ 30,00…" at bounding box center [584, 192] width 285 height 479
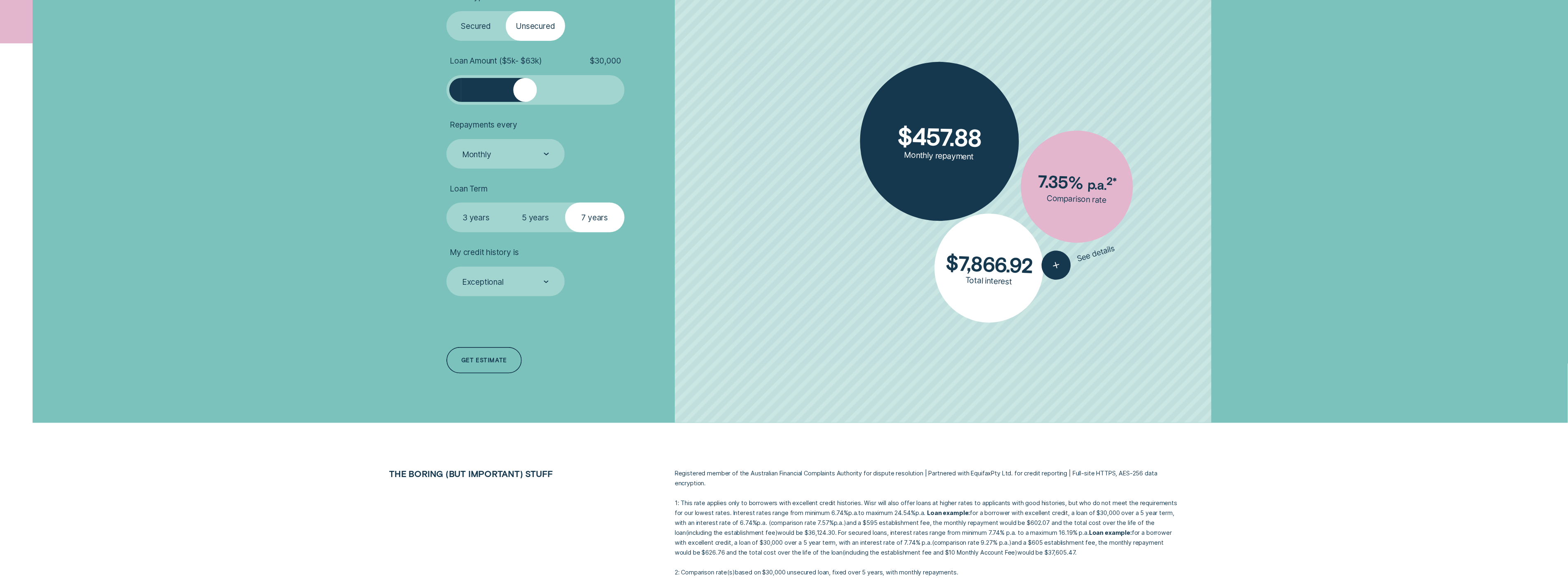
scroll to position [354, 0]
drag, startPoint x: 516, startPoint y: 93, endPoint x: 424, endPoint y: 93, distance: 92.0
click at [424, 93] on div "Loan Type Select Loan Type Secured Unsecured Loan Amount ( $5k - $63k ) $ 5,000…" at bounding box center [783, 183] width 799 height 479
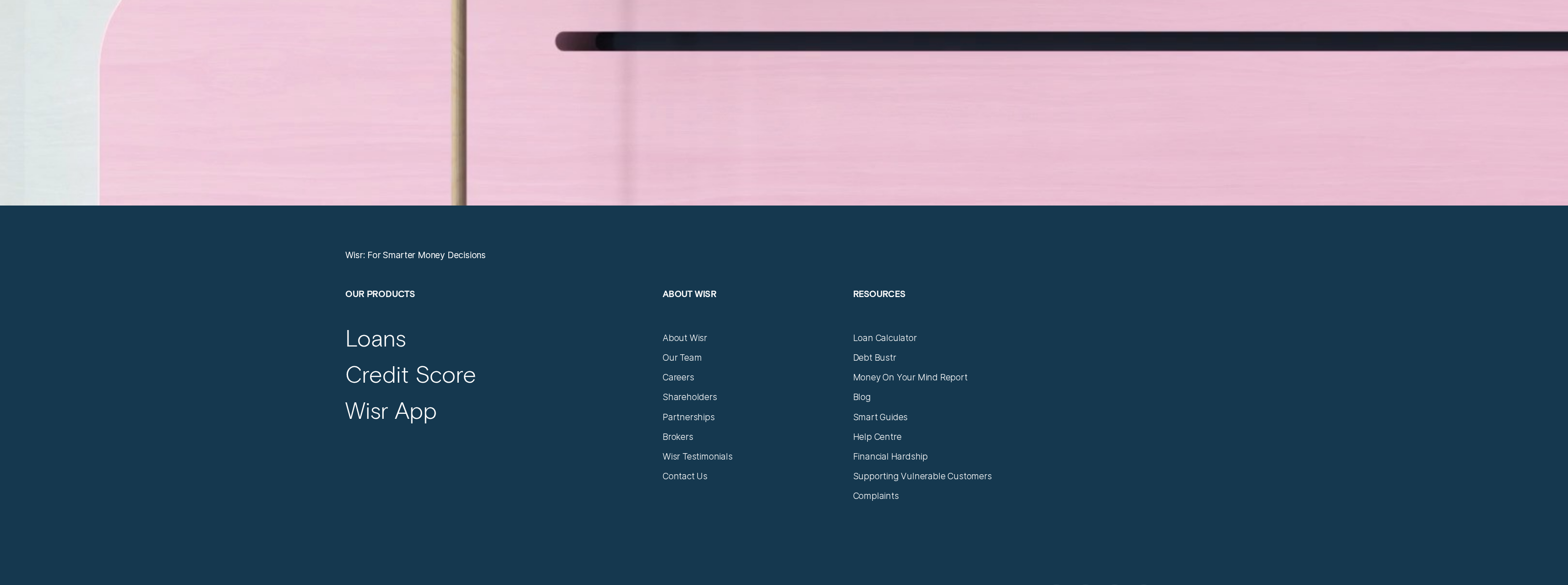
scroll to position [6894, 0]
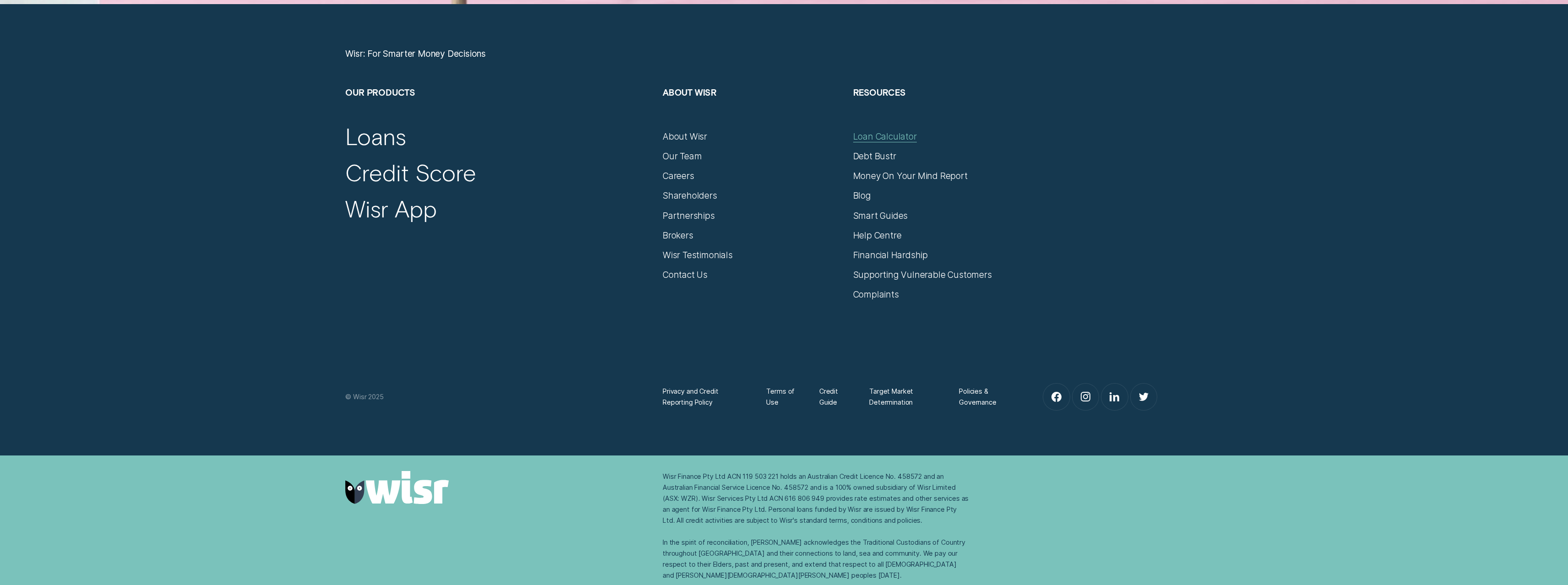
click at [911, 134] on div "Loan Calculator" at bounding box center [885, 137] width 64 height 11
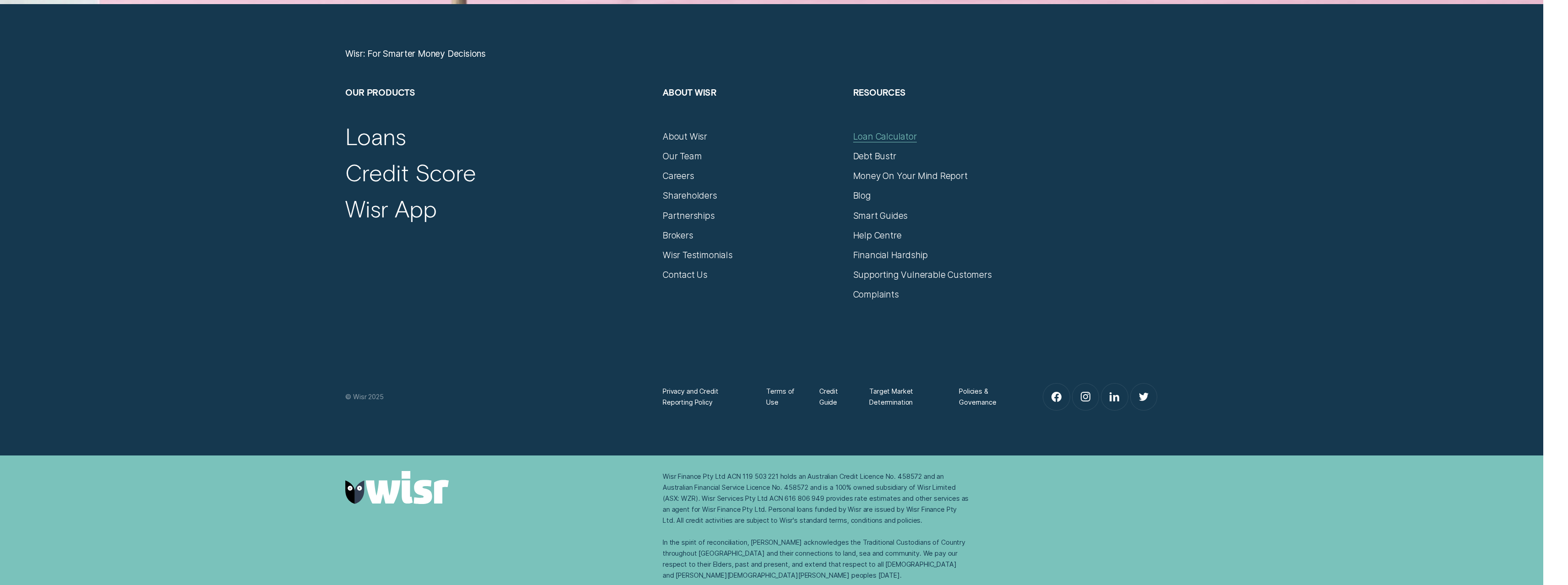
click at [911, 134] on div "Loan Calculator" at bounding box center [885, 137] width 64 height 11
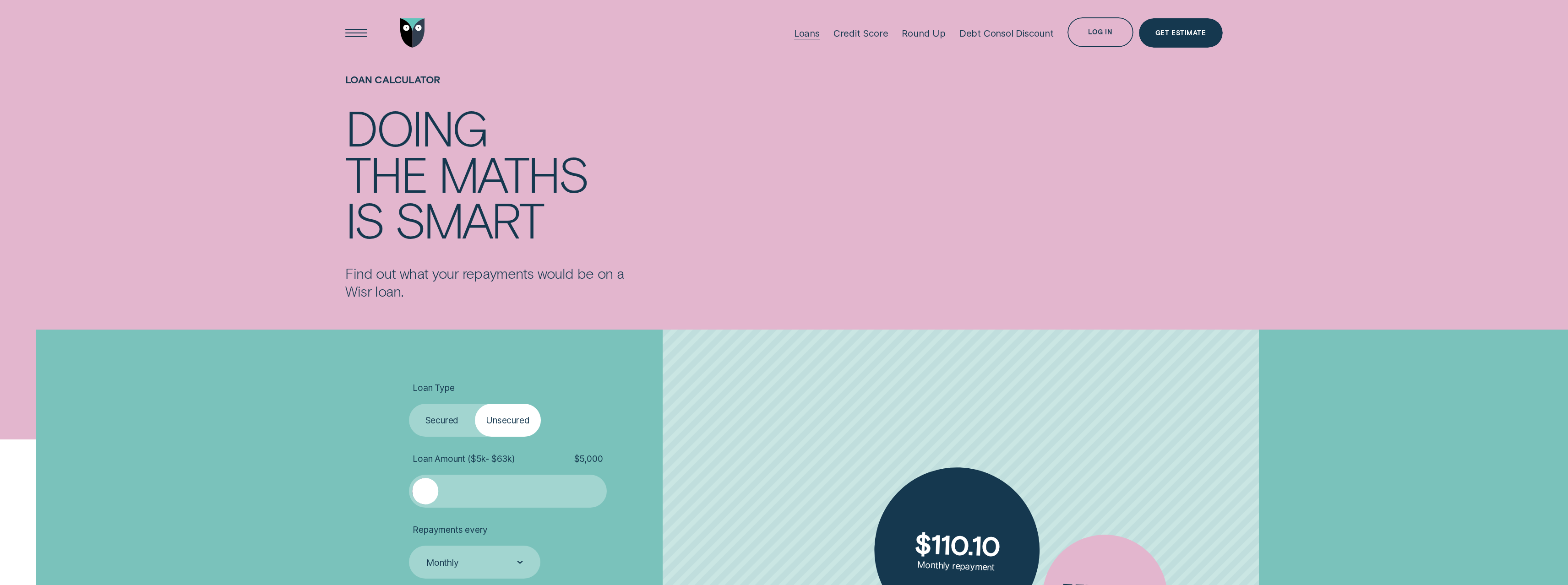
click at [812, 39] on div "Loans" at bounding box center [807, 33] width 26 height 66
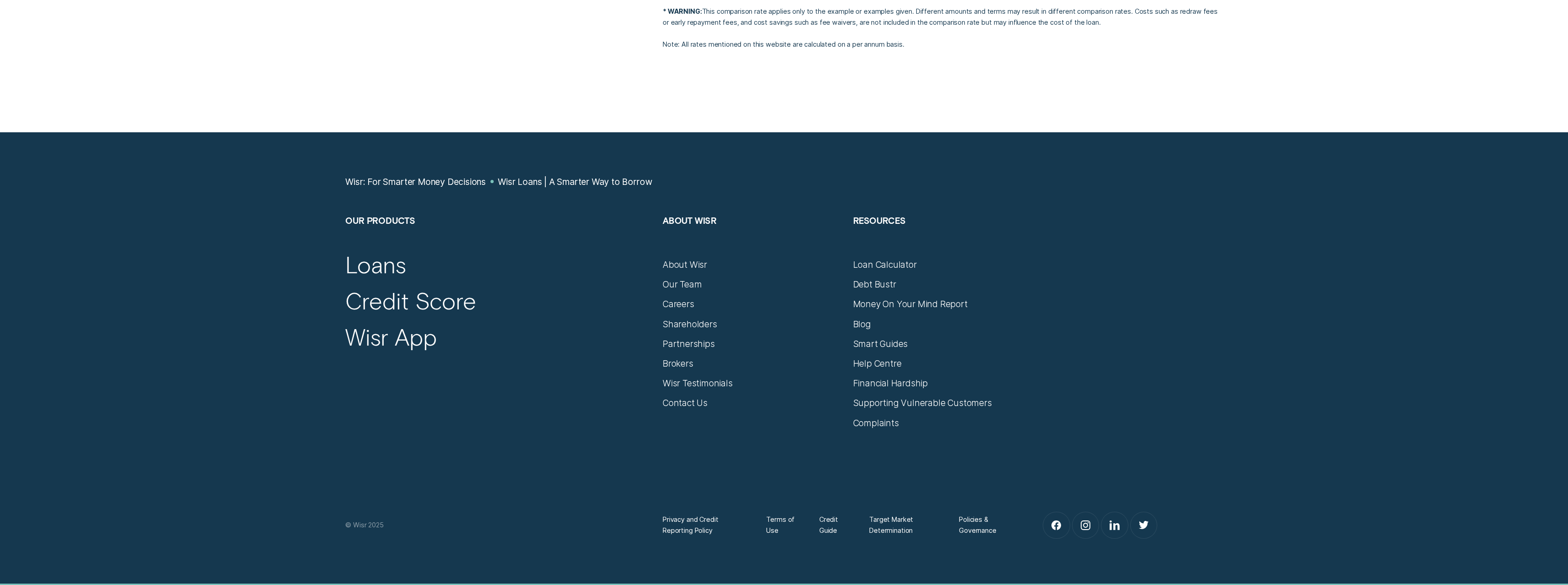
scroll to position [5129, 0]
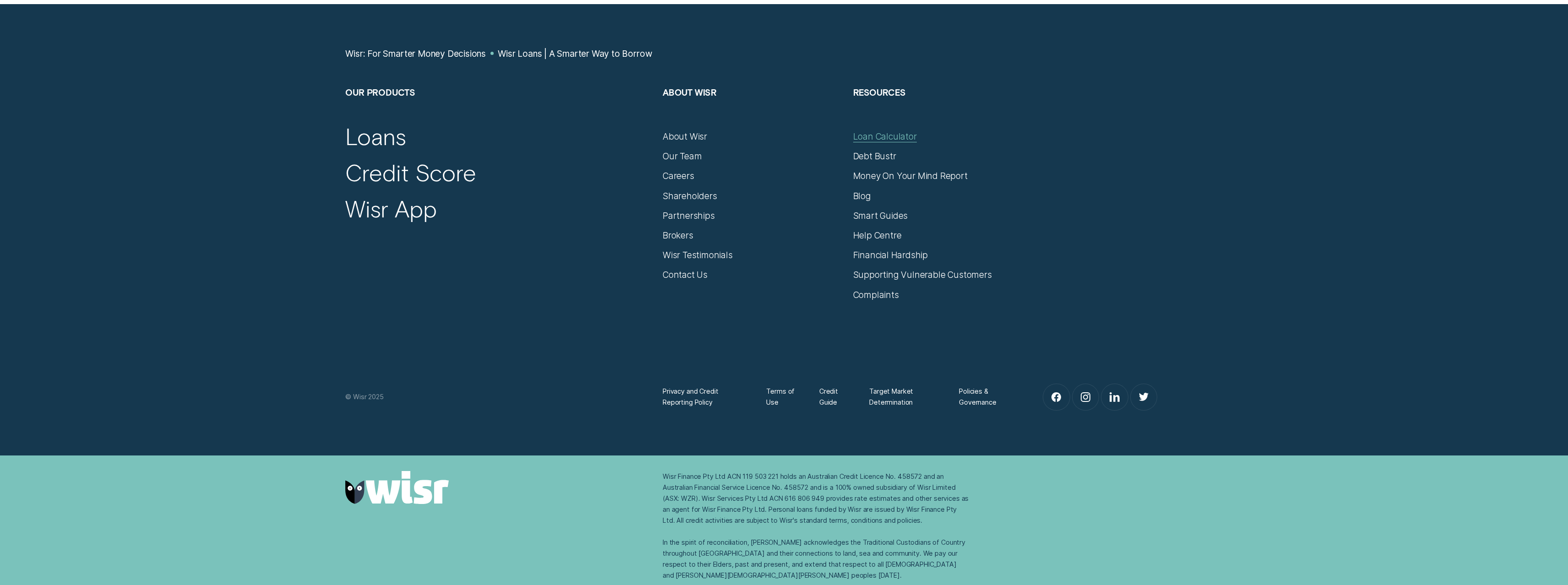
click at [888, 138] on div "Loan Calculator" at bounding box center [885, 137] width 64 height 11
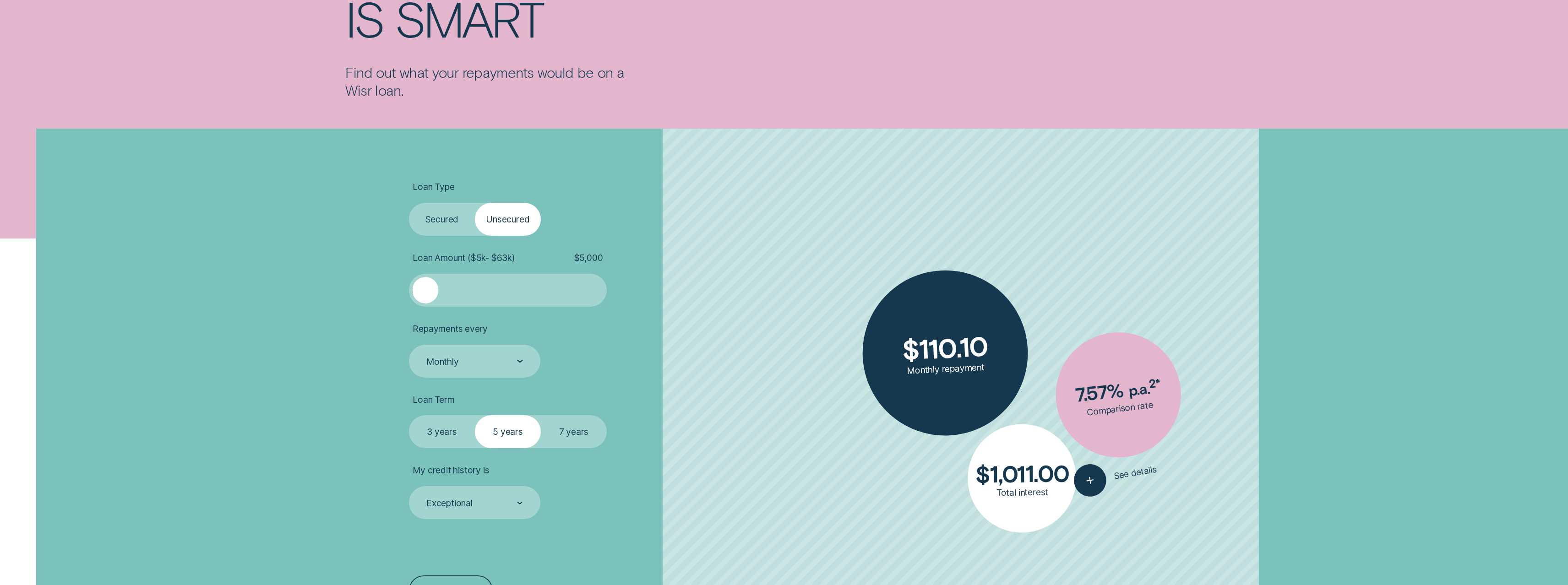
scroll to position [202, 0]
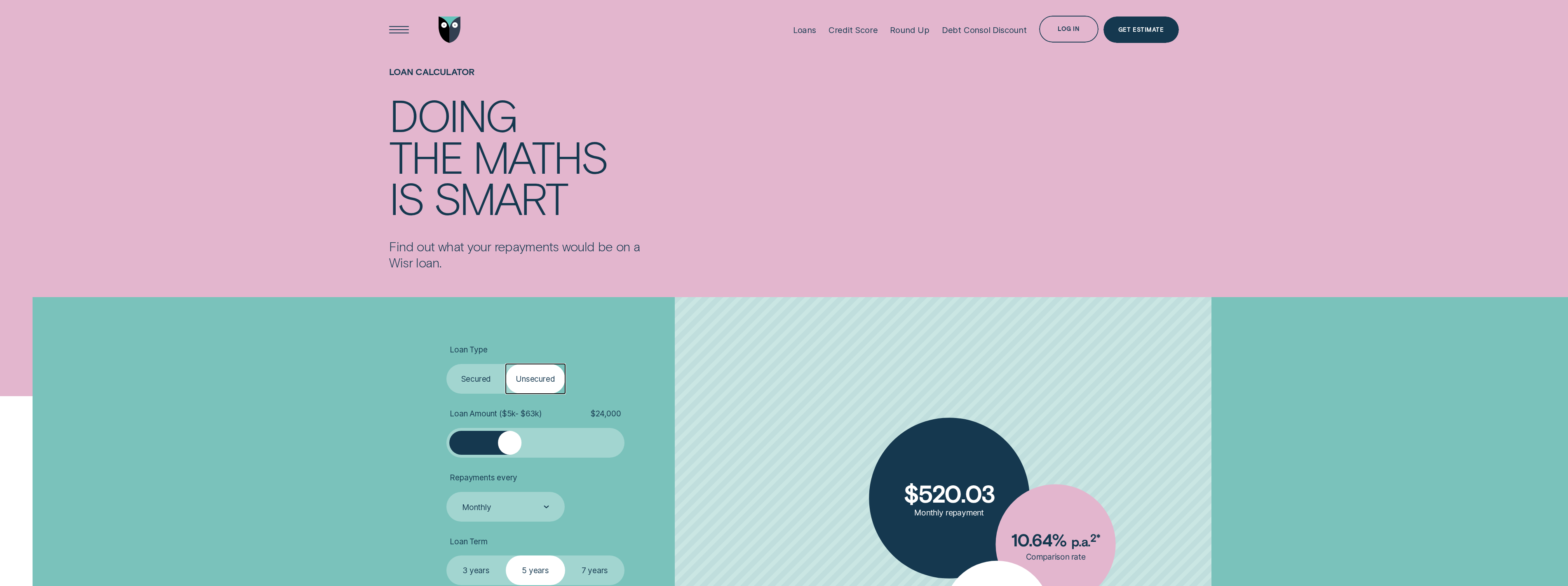
scroll to position [269, 0]
